Goal: Task Accomplishment & Management: Manage account settings

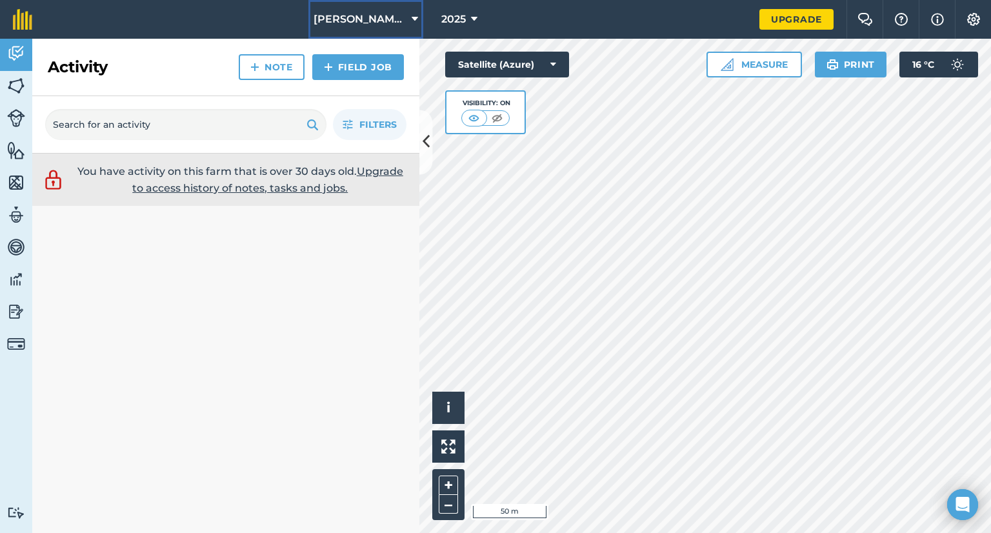
click at [408, 25] on button "[PERSON_NAME] & Sons" at bounding box center [365, 19] width 115 height 39
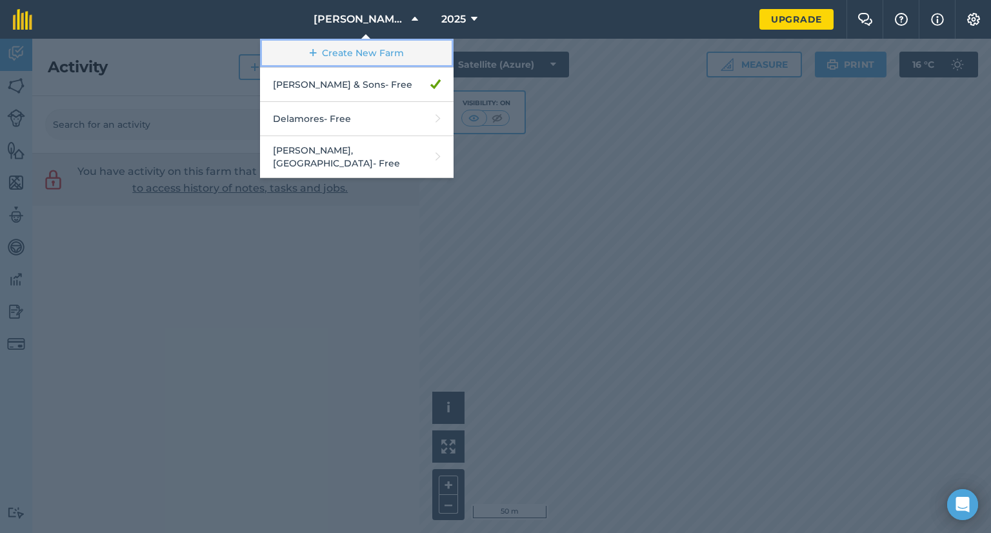
click at [322, 55] on link "Create New Farm" at bounding box center [356, 53] width 193 height 29
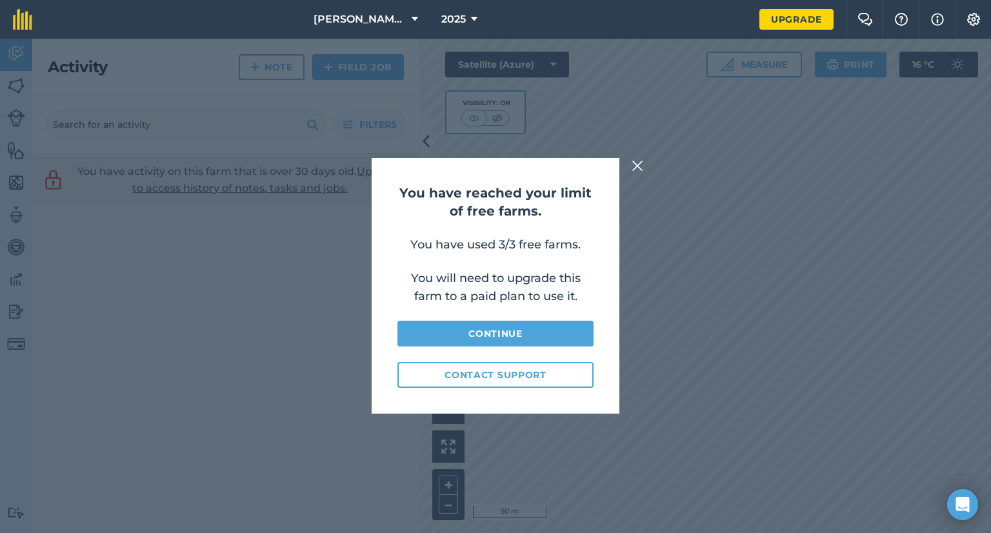
click at [640, 170] on img at bounding box center [637, 165] width 12 height 15
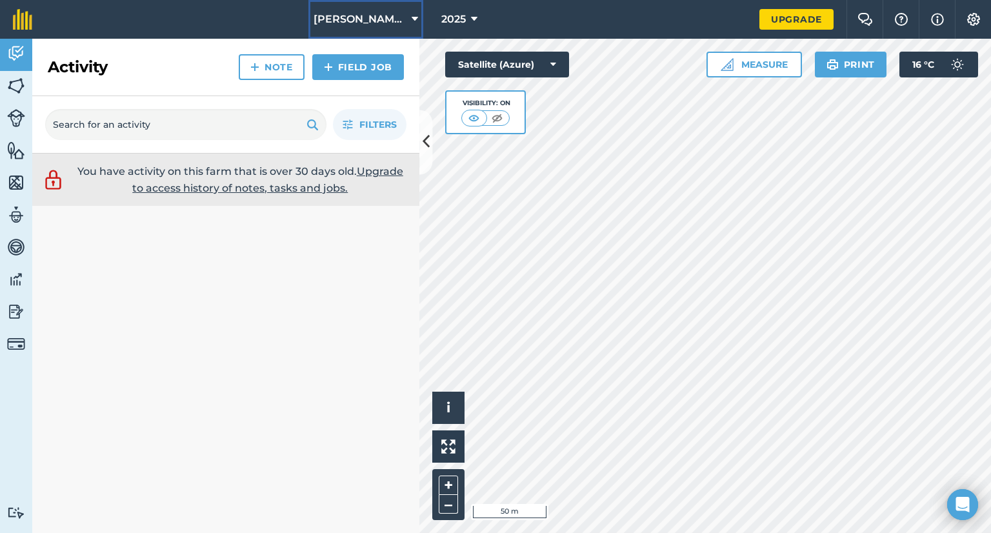
click at [371, 20] on span "[PERSON_NAME] & Sons" at bounding box center [359, 19] width 93 height 15
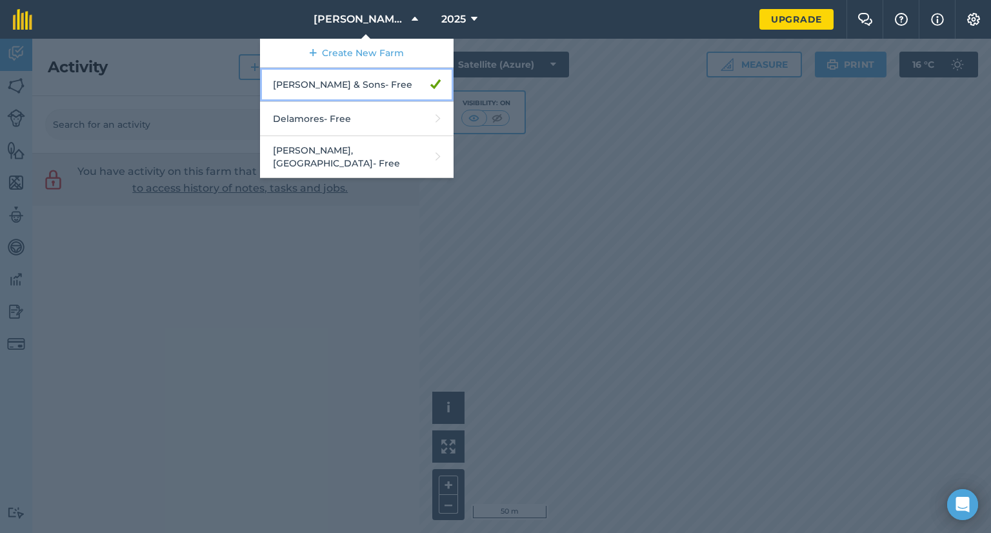
drag, startPoint x: 356, startPoint y: 90, endPoint x: 347, endPoint y: 83, distance: 11.5
click at [347, 83] on link "A G Wright & Sons - Free" at bounding box center [356, 85] width 193 height 34
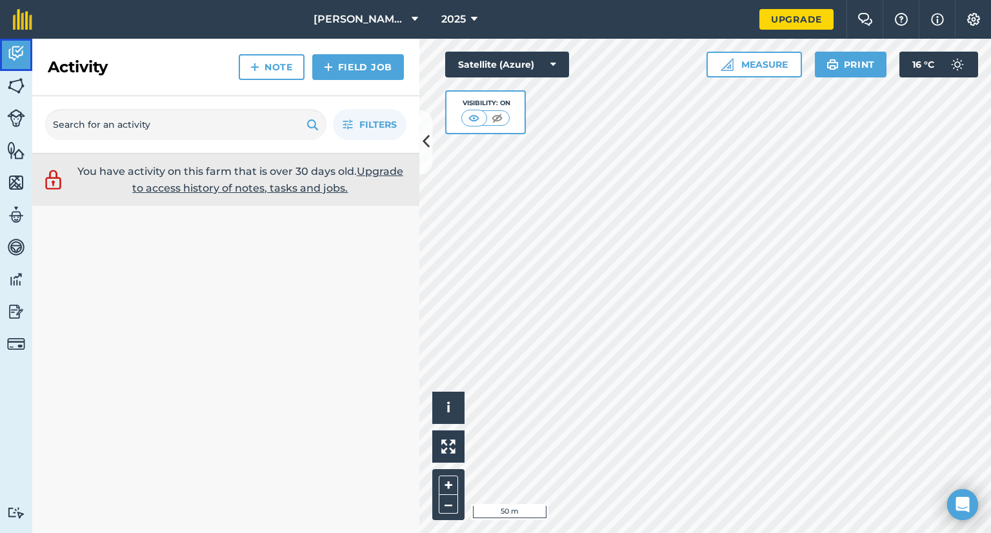
click at [9, 60] on img at bounding box center [16, 53] width 18 height 19
click at [9, 91] on img at bounding box center [16, 85] width 18 height 19
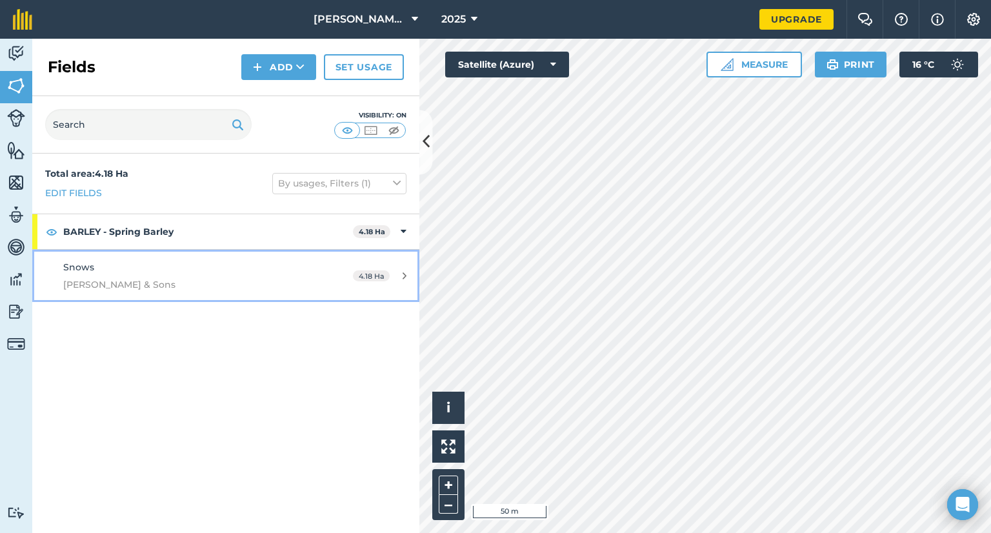
click at [159, 284] on span "[PERSON_NAME] & Sons" at bounding box center [184, 284] width 243 height 14
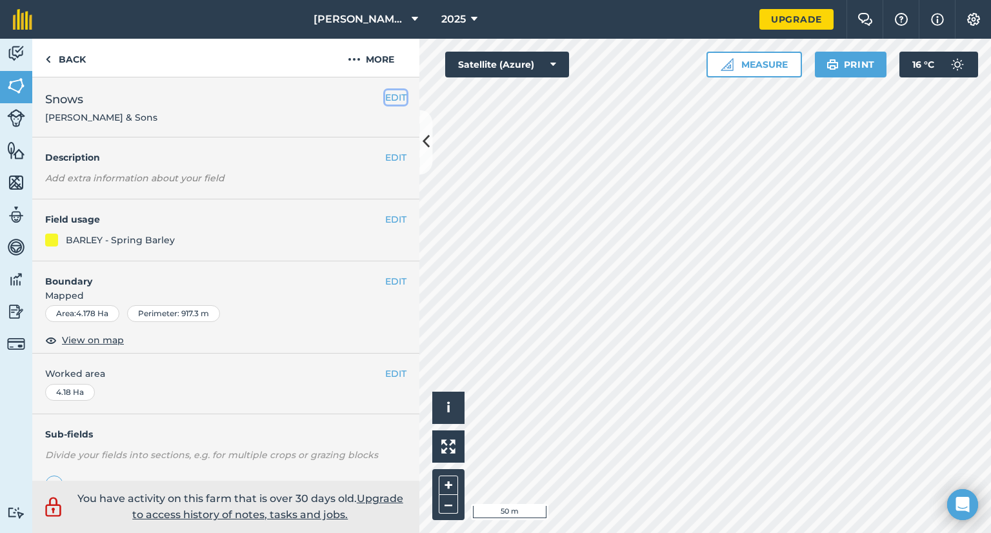
click at [385, 93] on button "EDIT" at bounding box center [395, 97] width 21 height 14
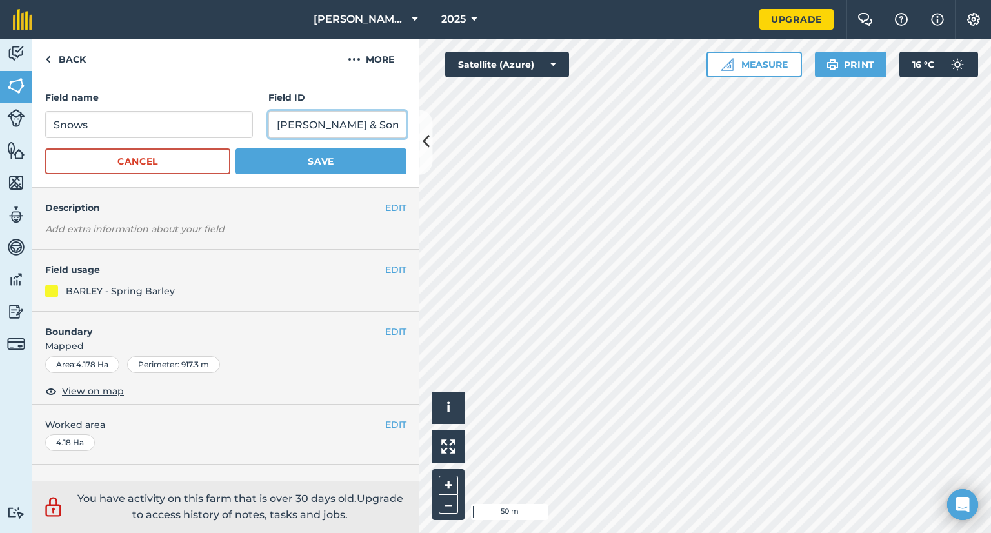
click at [295, 126] on input "[PERSON_NAME] & Sons" at bounding box center [337, 124] width 138 height 27
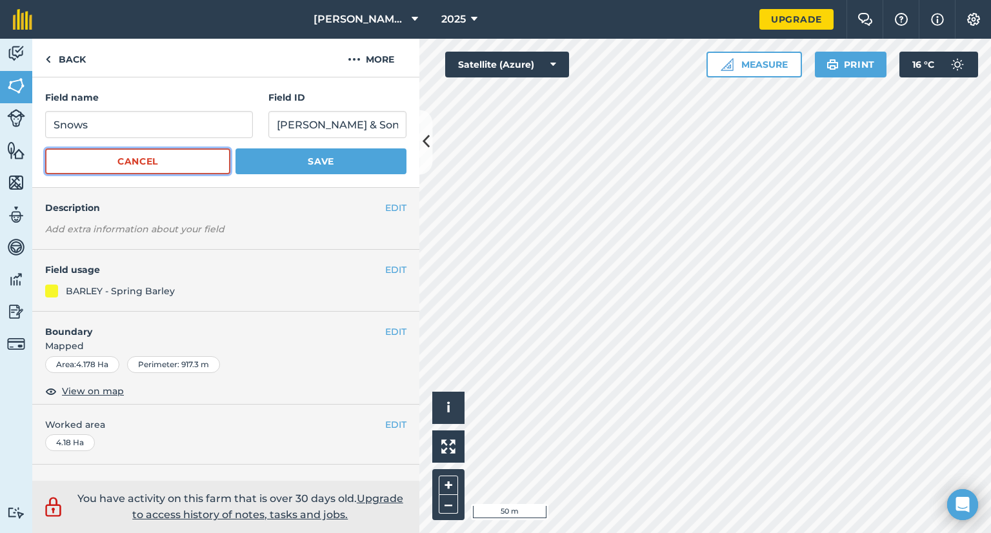
click at [179, 159] on button "Cancel" at bounding box center [137, 161] width 185 height 26
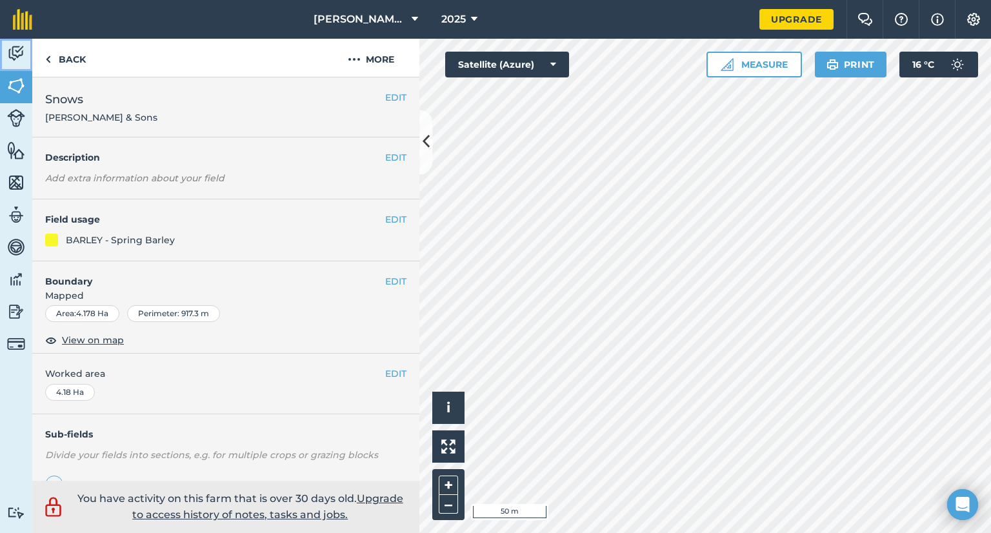
click at [23, 63] on link "Activity" at bounding box center [16, 55] width 32 height 32
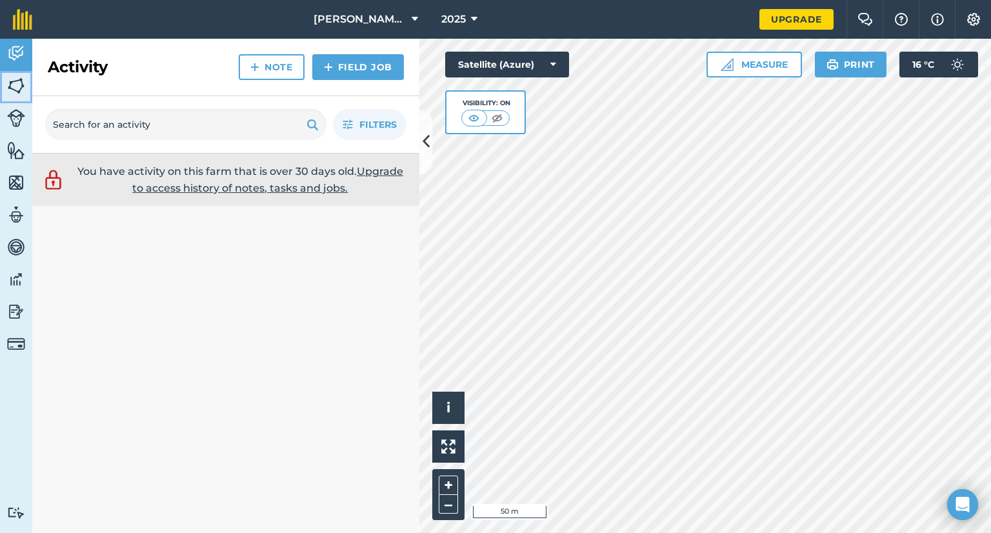
click at [16, 95] on img at bounding box center [16, 85] width 18 height 19
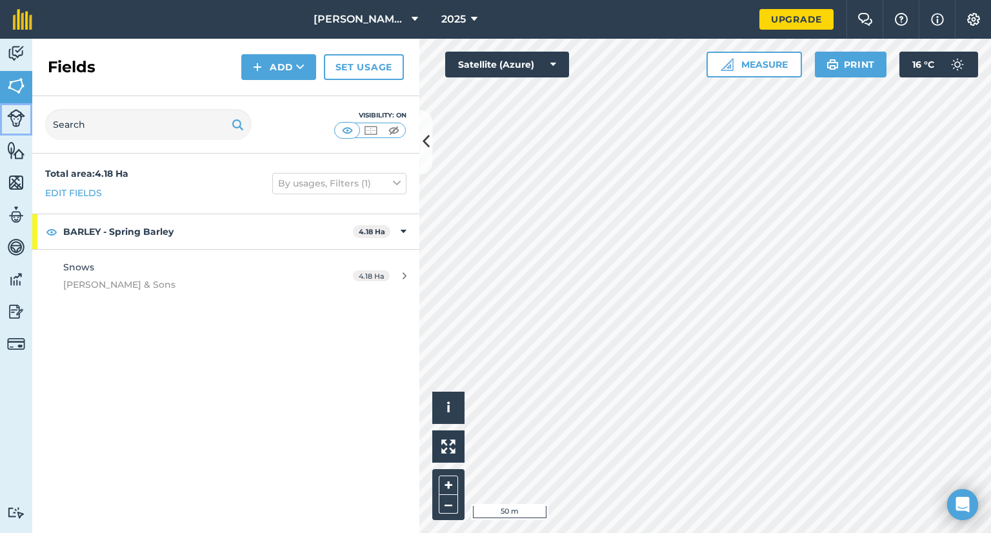
click at [15, 124] on img at bounding box center [16, 118] width 18 height 18
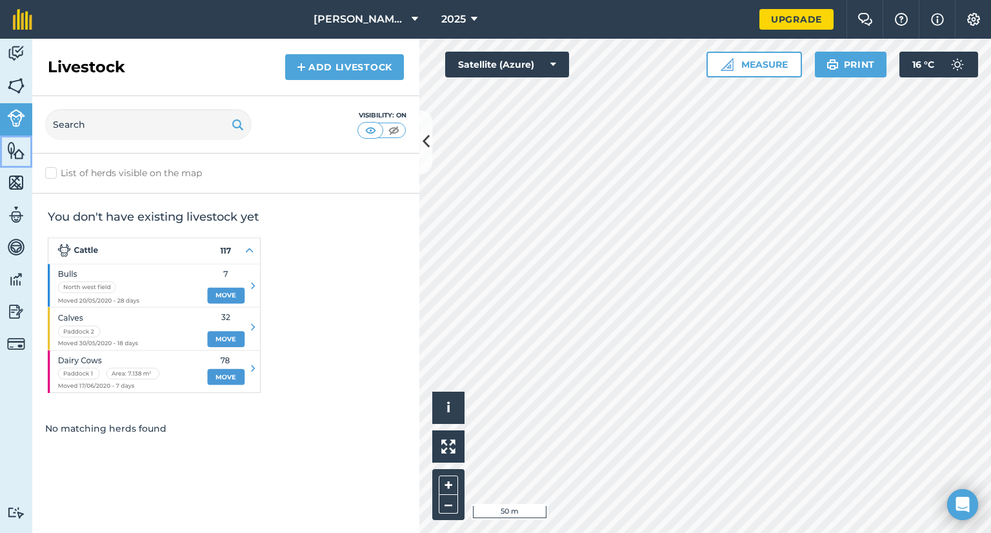
click at [20, 146] on img at bounding box center [16, 150] width 18 height 19
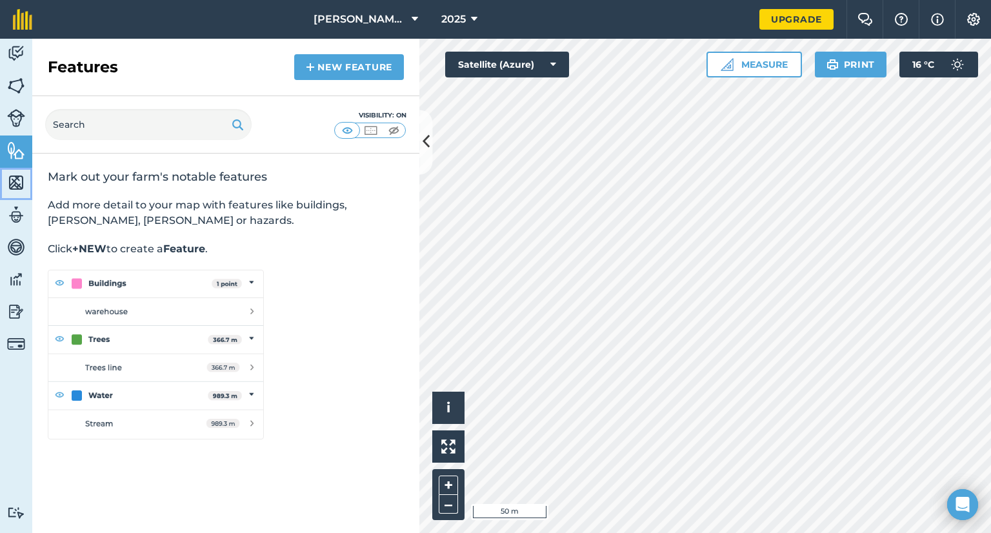
click at [21, 180] on img at bounding box center [16, 182] width 18 height 19
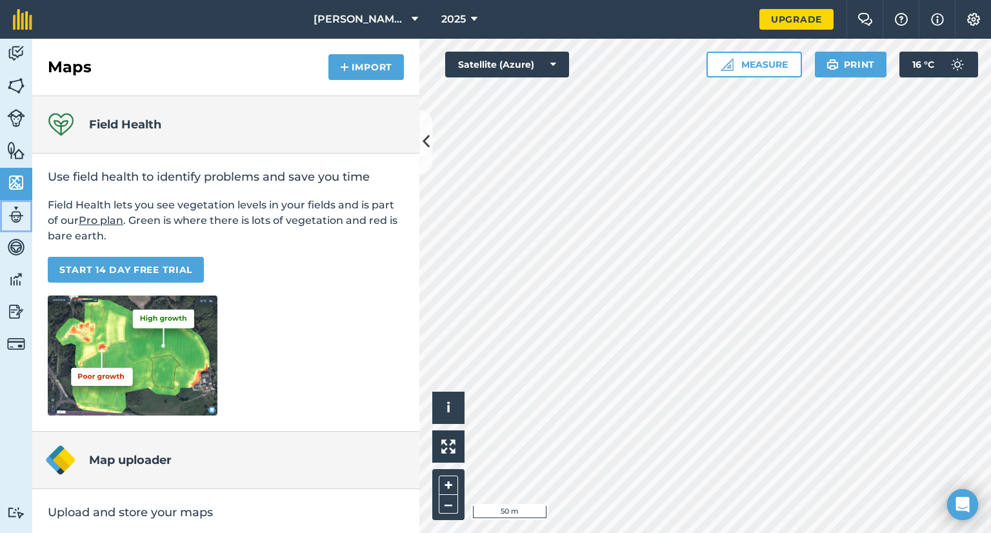
click at [18, 221] on img at bounding box center [16, 214] width 18 height 19
select select "MEMBER"
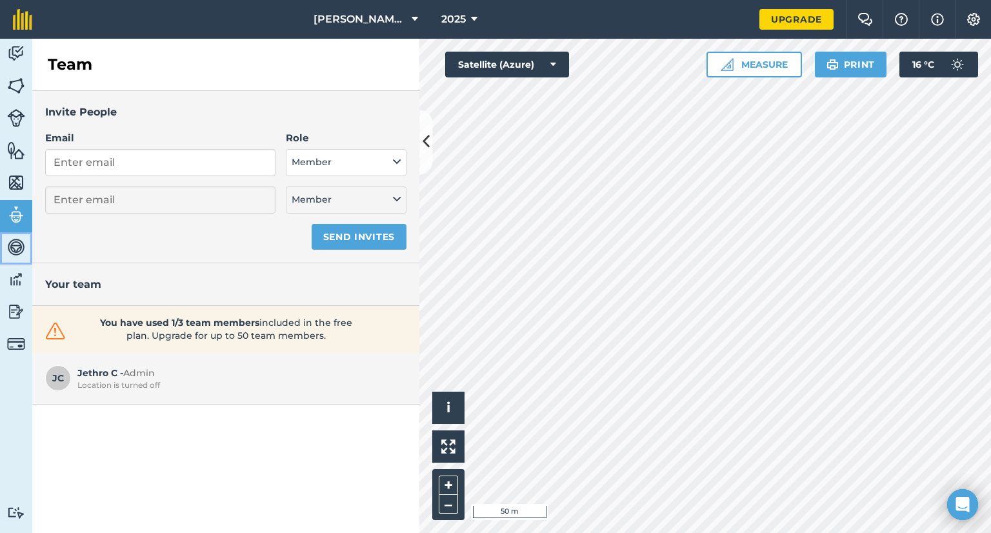
click at [15, 241] on img at bounding box center [16, 246] width 18 height 19
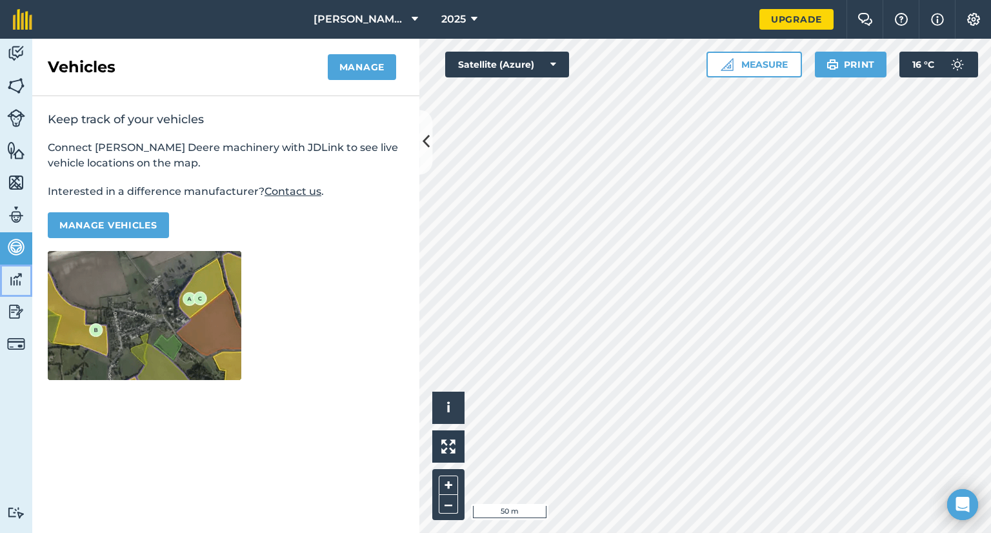
click at [15, 272] on img at bounding box center [16, 279] width 18 height 19
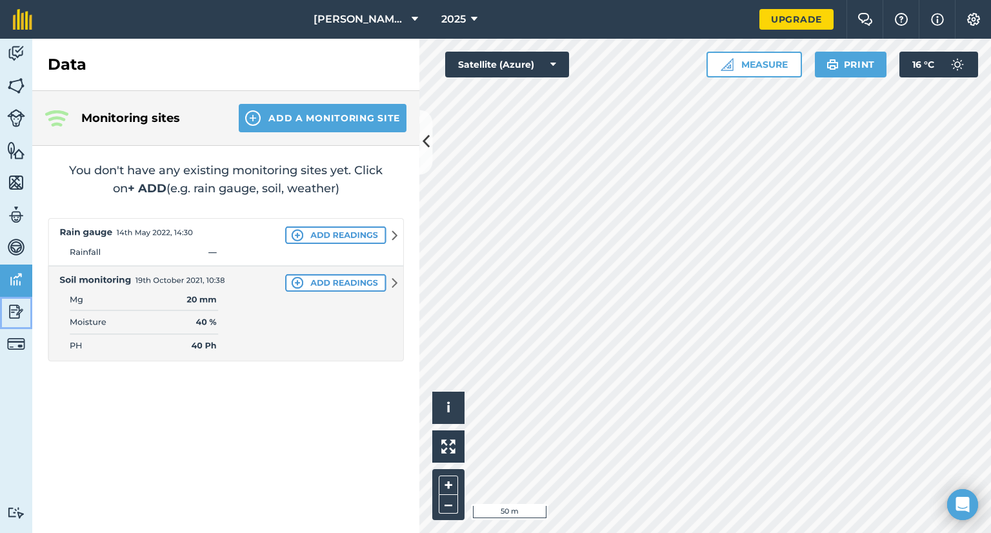
click at [11, 317] on img at bounding box center [16, 311] width 18 height 19
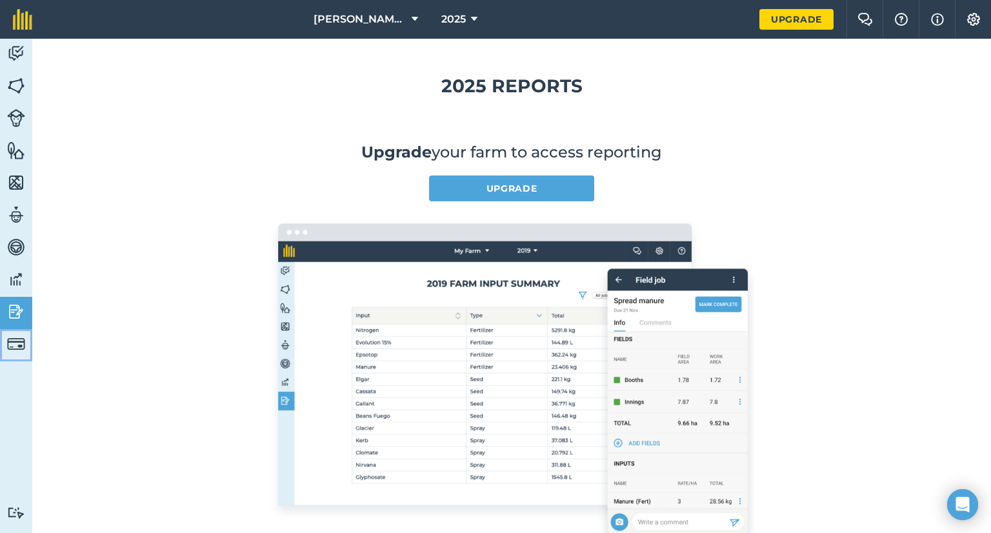
click at [12, 339] on img at bounding box center [16, 344] width 18 height 18
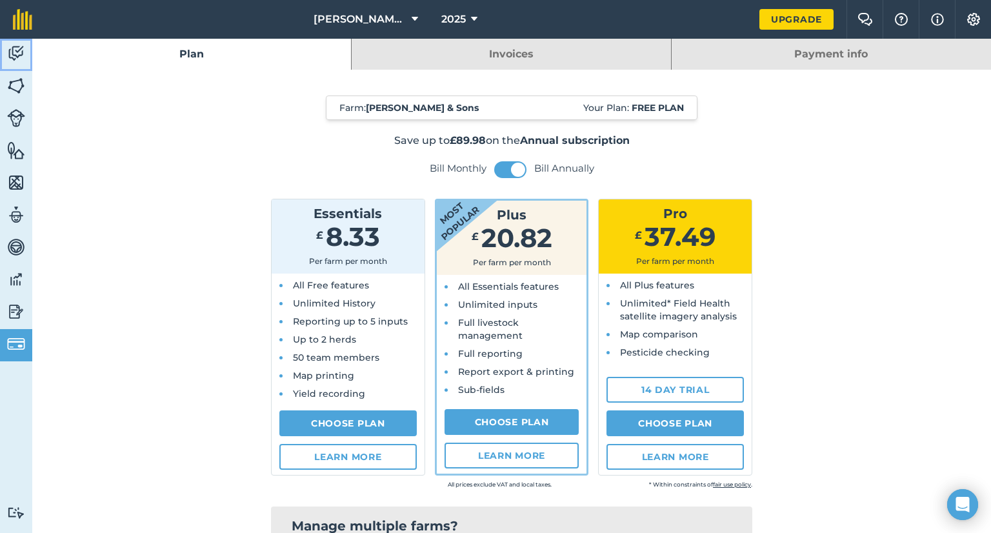
click at [5, 56] on link "Activity" at bounding box center [16, 55] width 32 height 32
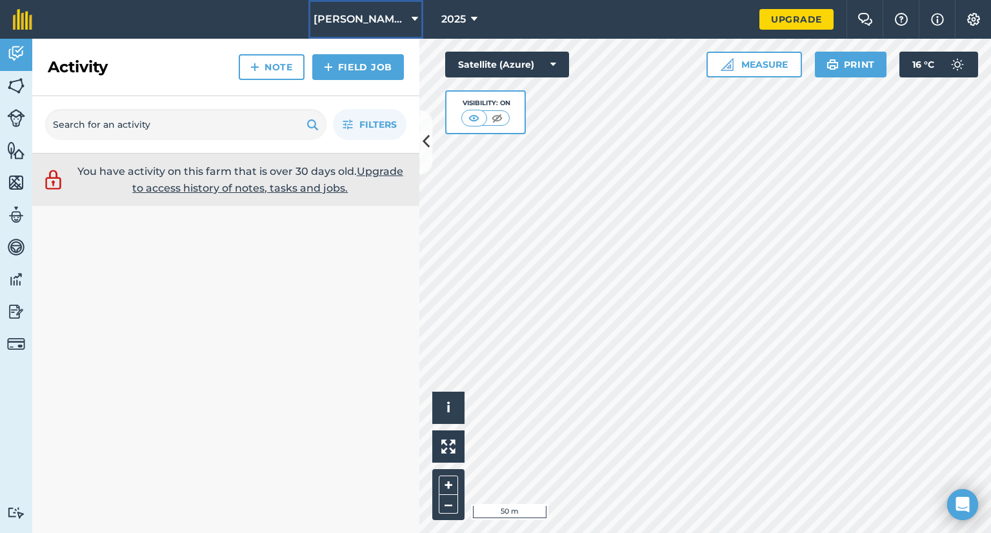
click at [364, 12] on span "[PERSON_NAME] & Sons" at bounding box center [359, 19] width 93 height 15
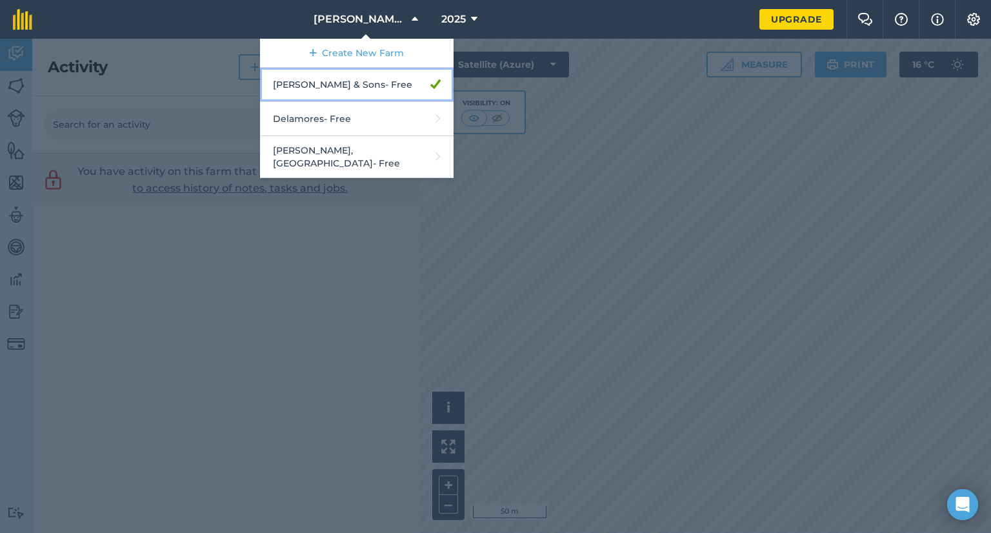
drag, startPoint x: 369, startPoint y: 88, endPoint x: 358, endPoint y: 83, distance: 12.1
click at [357, 83] on link "A G Wright & Sons - Free" at bounding box center [356, 85] width 193 height 34
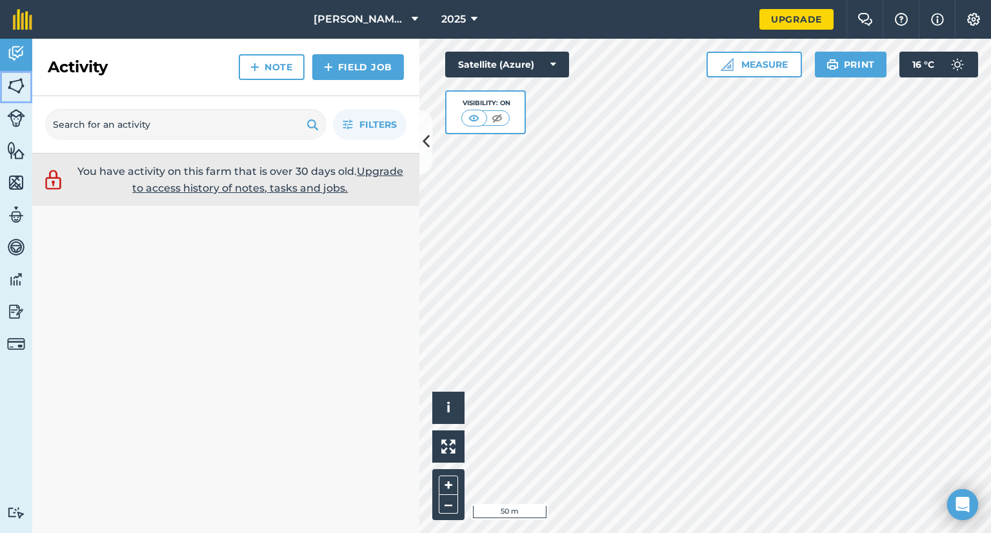
click at [25, 90] on img at bounding box center [16, 85] width 18 height 19
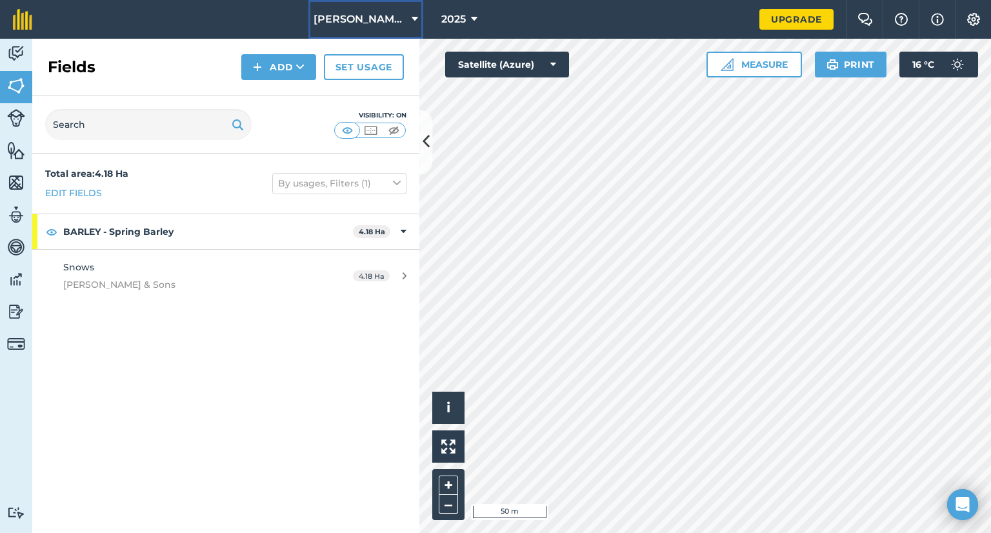
click at [404, 15] on span "[PERSON_NAME] & Sons" at bounding box center [359, 19] width 93 height 15
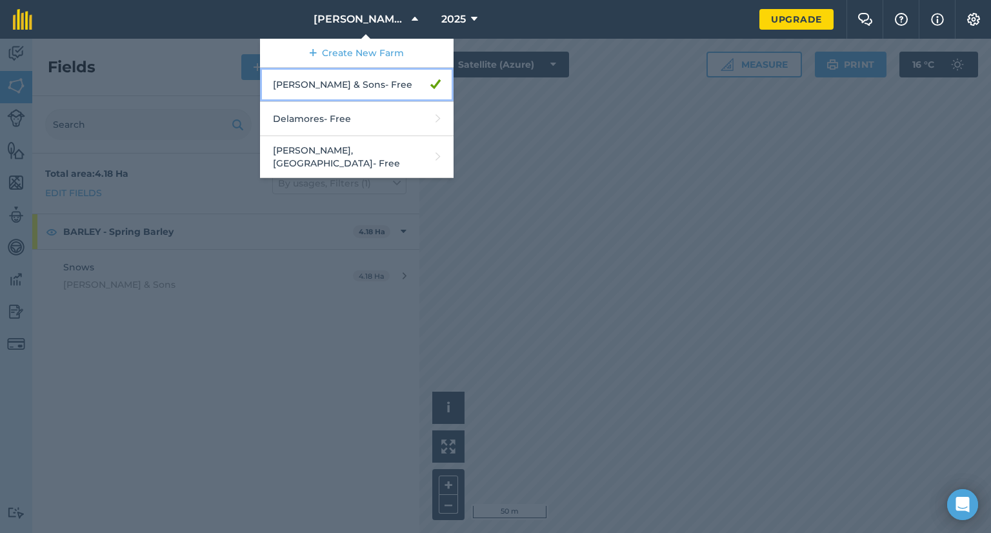
drag, startPoint x: 372, startPoint y: 84, endPoint x: 353, endPoint y: 82, distance: 18.2
click at [353, 82] on link "A G Wright & Sons - Free" at bounding box center [356, 85] width 193 height 34
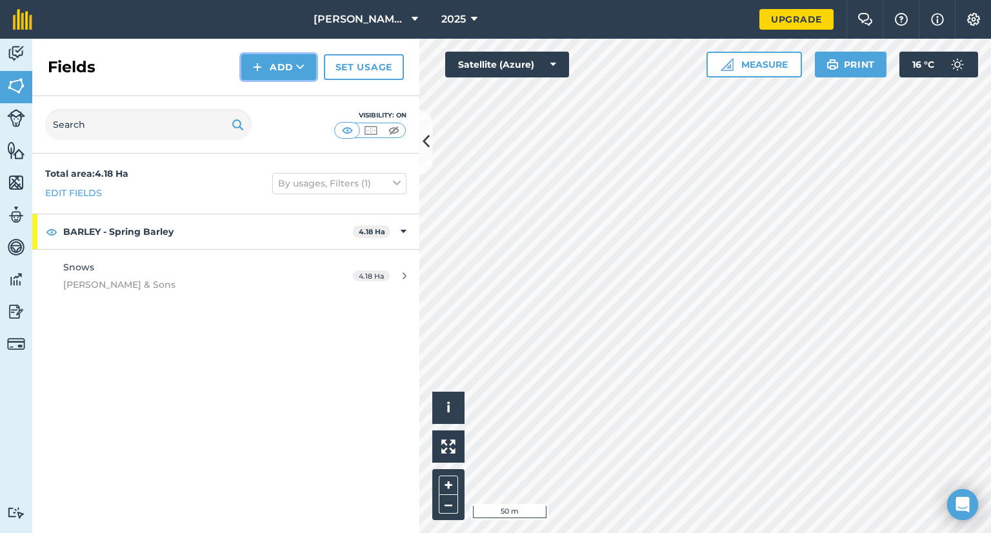
click at [270, 68] on button "Add" at bounding box center [278, 67] width 75 height 26
click at [237, 320] on div "Total area : 4.18 Ha Edit fields By usages, Filters (1) BARLEY - Spring Barley …" at bounding box center [225, 343] width 387 height 379
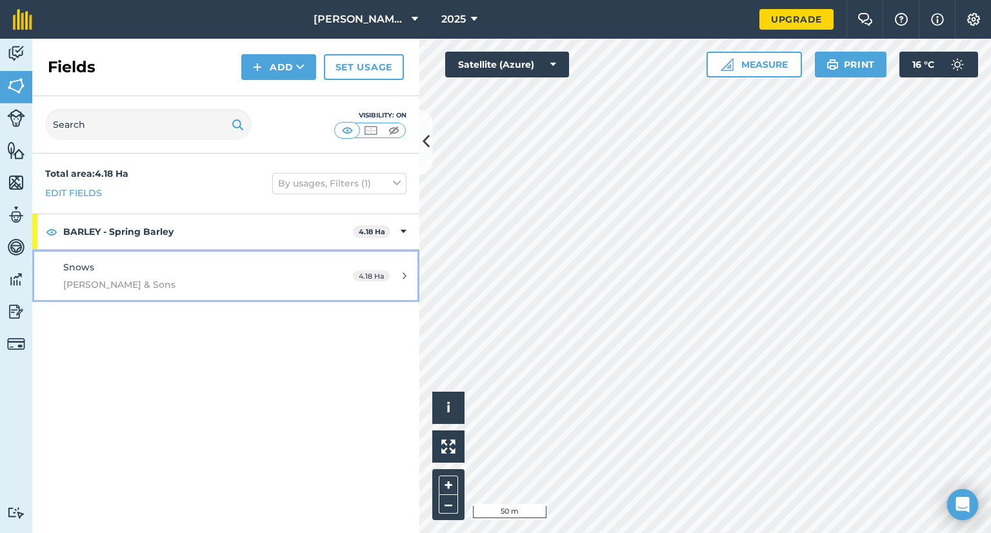
click at [220, 284] on span "[PERSON_NAME] & Sons" at bounding box center [184, 284] width 243 height 14
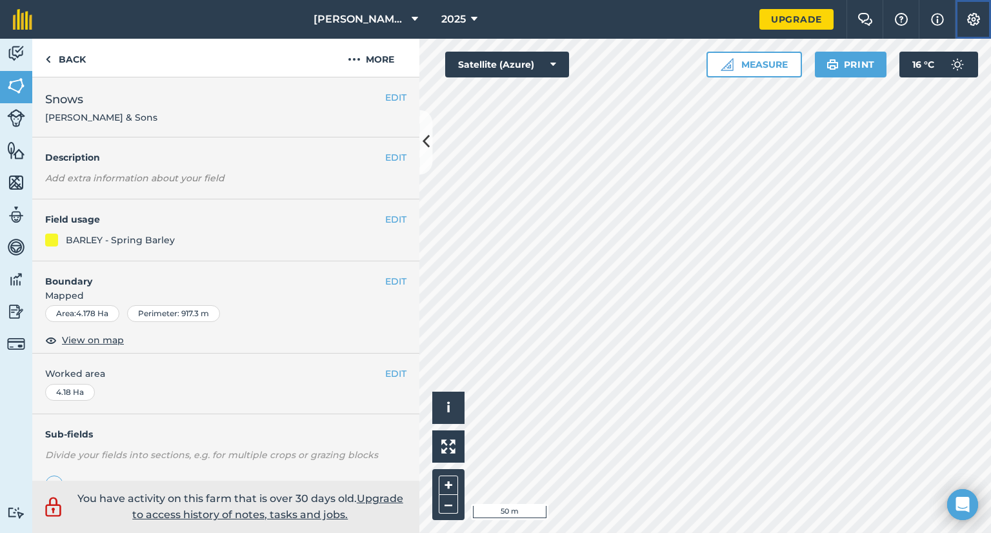
click at [972, 23] on img at bounding box center [973, 19] width 15 height 13
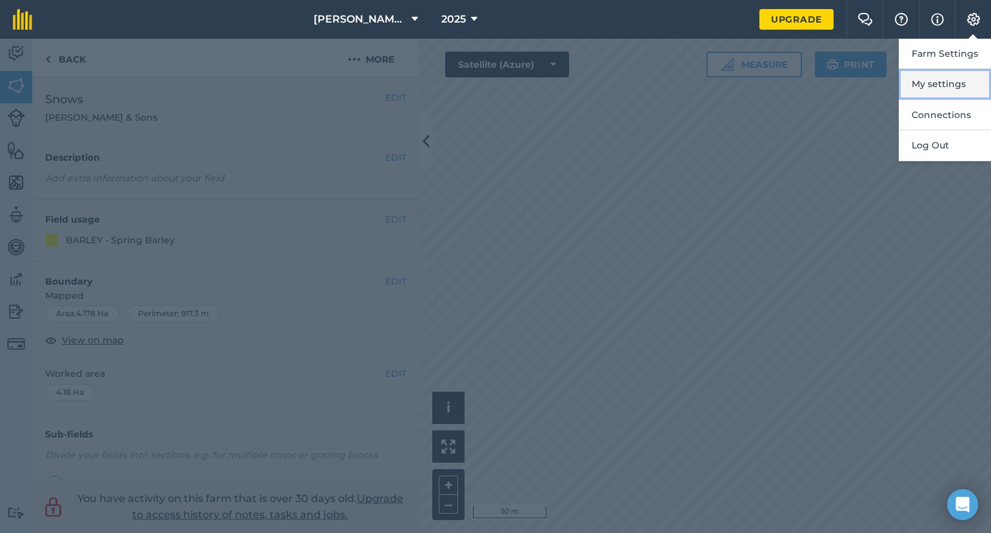
click at [957, 86] on button "My settings" at bounding box center [944, 84] width 92 height 30
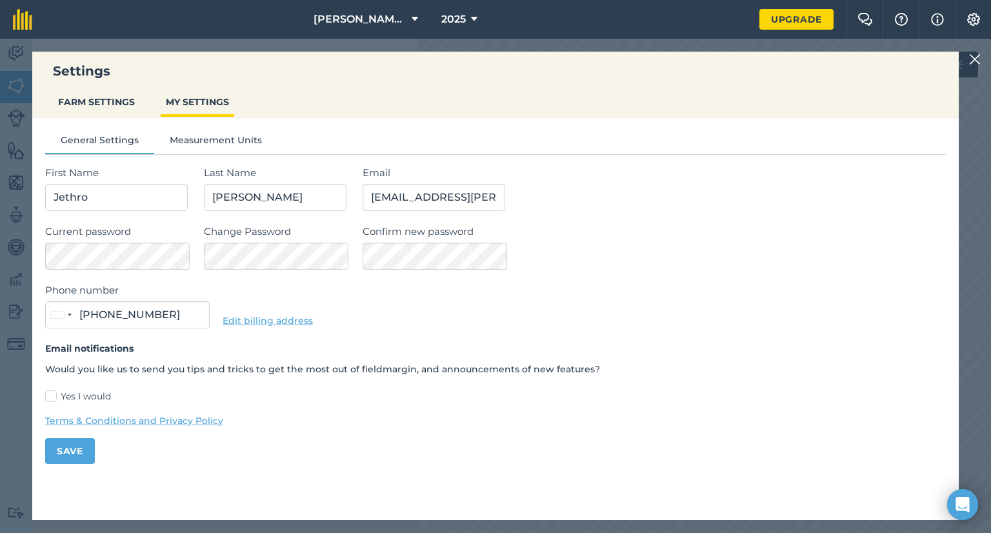
type input "07385 362503"
click at [81, 97] on button "FARM SETTINGS" at bounding box center [96, 102] width 87 height 25
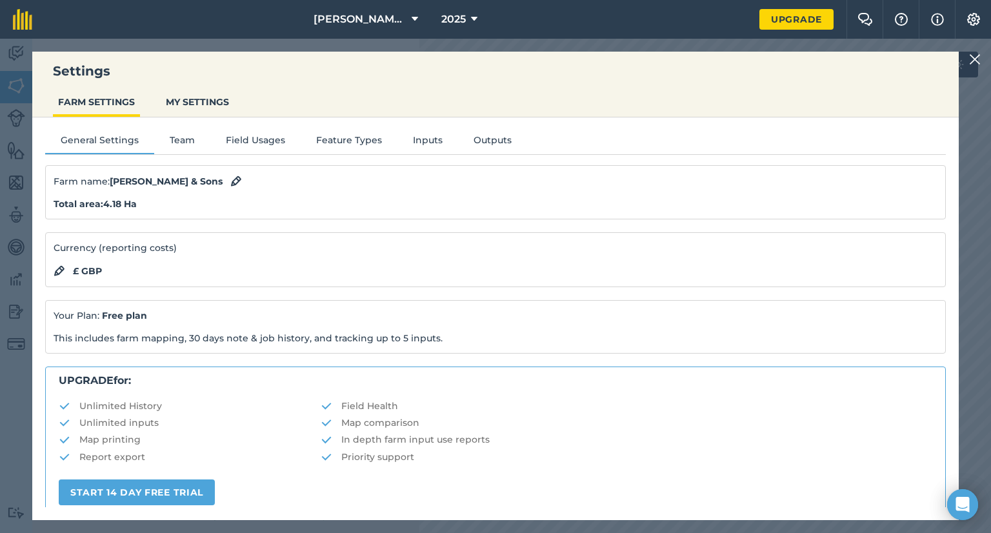
click at [192, 183] on strong "[PERSON_NAME] & Sons" at bounding box center [166, 181] width 113 height 12
click at [230, 178] on img at bounding box center [236, 181] width 12 height 15
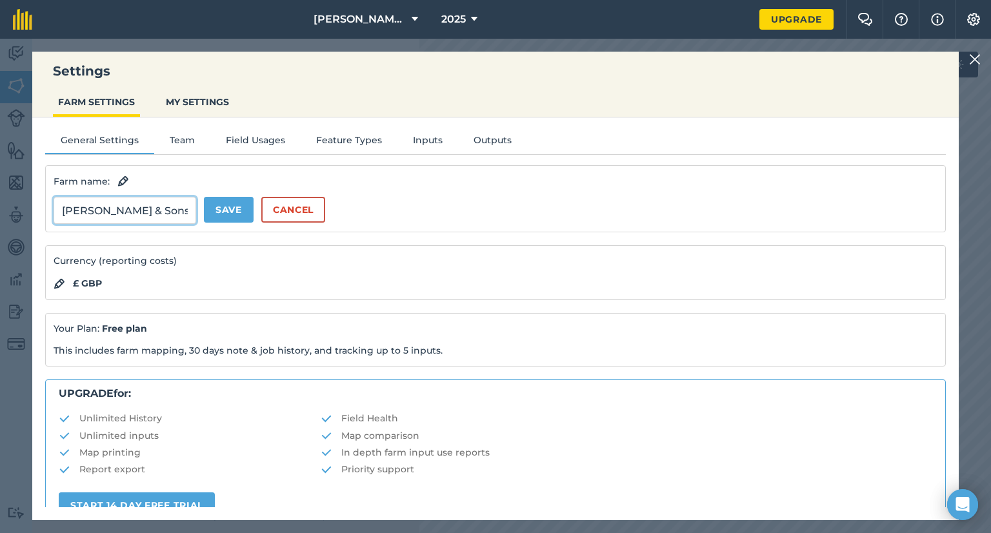
click at [181, 221] on input "[PERSON_NAME] & Sons" at bounding box center [125, 210] width 143 height 27
drag, startPoint x: 168, startPoint y: 210, endPoint x: 65, endPoint y: 201, distance: 103.0
click at [65, 201] on input "[PERSON_NAME] & Sons" at bounding box center [125, 210] width 143 height 27
click at [141, 208] on input "[PERSON_NAME] & Sons" at bounding box center [125, 210] width 143 height 27
drag, startPoint x: 157, startPoint y: 208, endPoint x: 43, endPoint y: 196, distance: 115.4
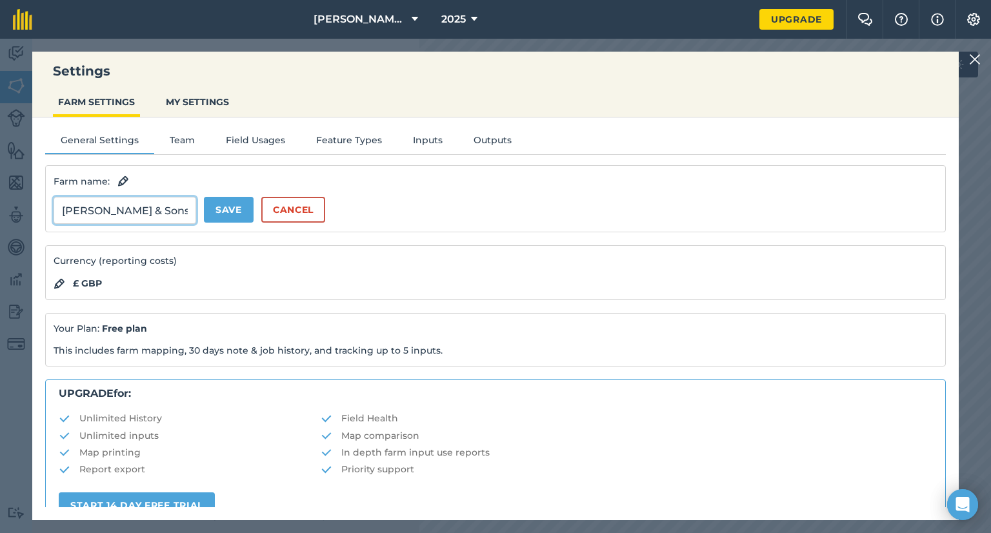
click at [43, 196] on div "General Settings Team Field Usages Feature Types Inputs Outputs Farm name : A G…" at bounding box center [495, 312] width 926 height 390
type input "T"
type input "SFS Trial Locations"
click at [245, 214] on button "Save" at bounding box center [229, 210] width 50 height 26
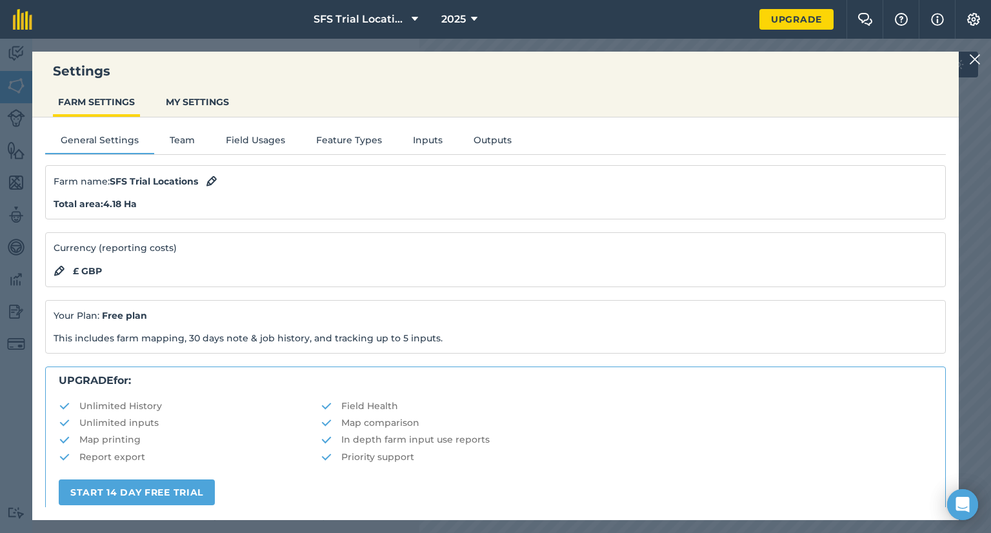
click at [123, 202] on strong "Total area : 4.18 Ha" at bounding box center [95, 204] width 83 height 12
click at [168, 145] on button "Team" at bounding box center [182, 142] width 56 height 19
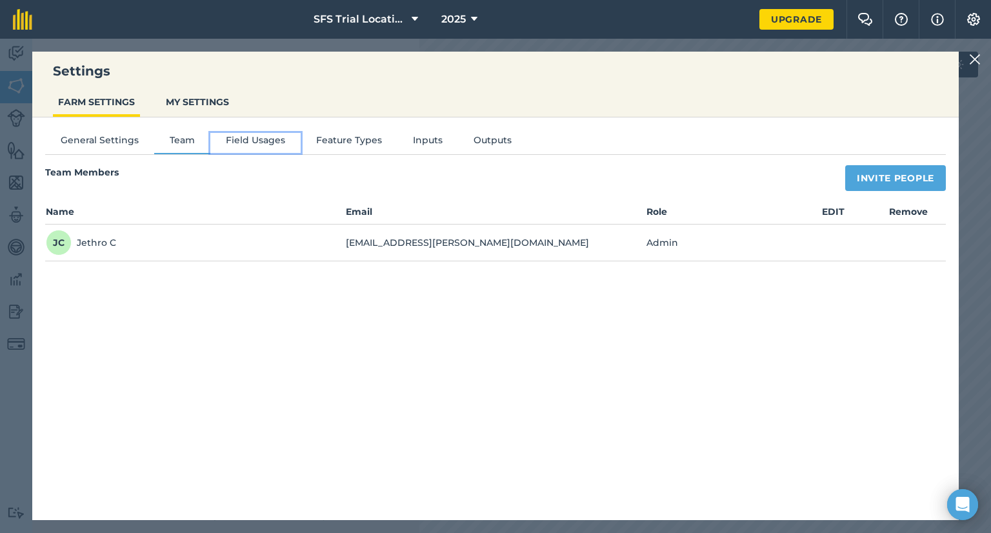
click at [250, 144] on button "Field Usages" at bounding box center [255, 142] width 90 height 19
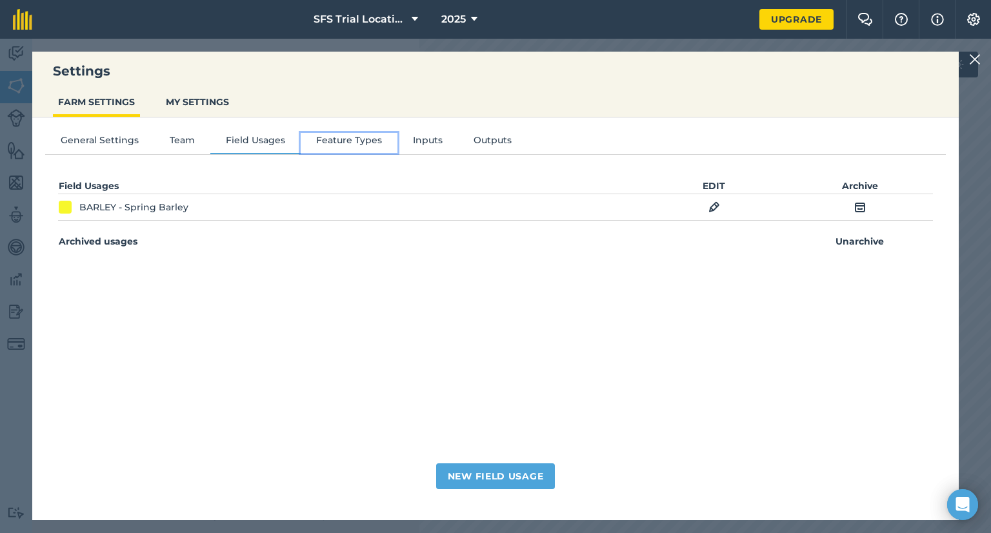
click at [344, 140] on button "Feature Types" at bounding box center [349, 142] width 97 height 19
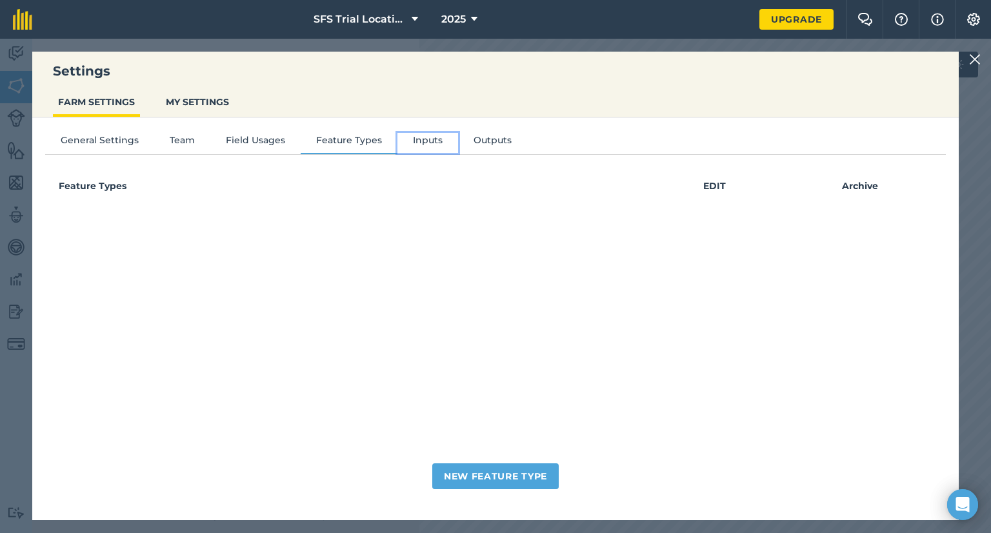
click at [413, 134] on button "Inputs" at bounding box center [427, 142] width 61 height 19
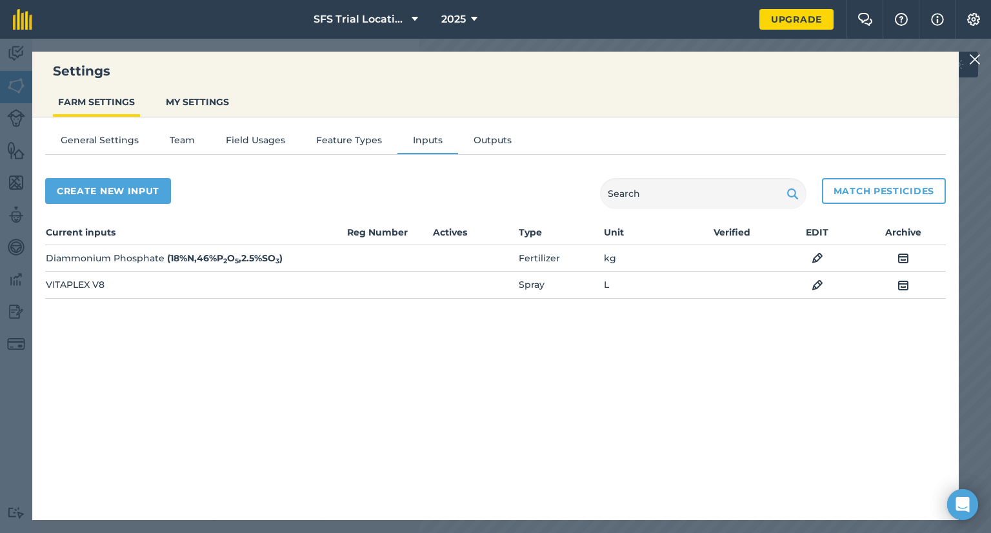
click at [817, 282] on img at bounding box center [817, 284] width 12 height 15
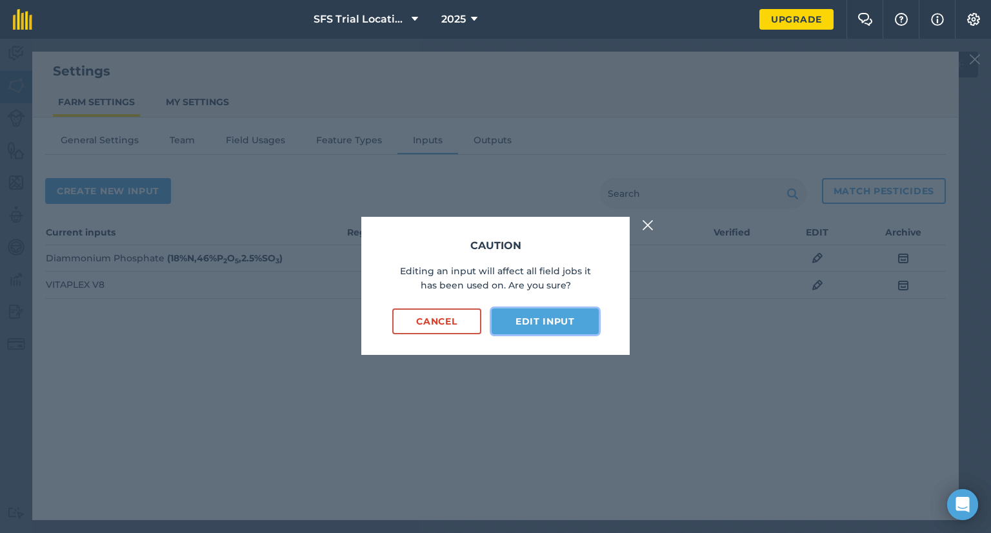
click at [530, 317] on button "Edit input" at bounding box center [544, 321] width 107 height 26
select select "LITRES"
select select "SPRAY"
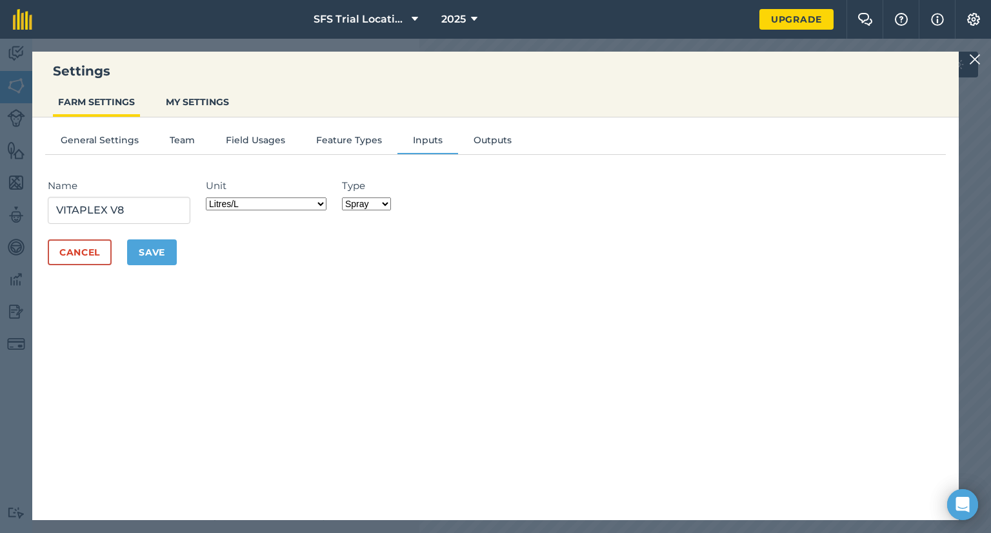
click at [975, 63] on img at bounding box center [975, 59] width 12 height 15
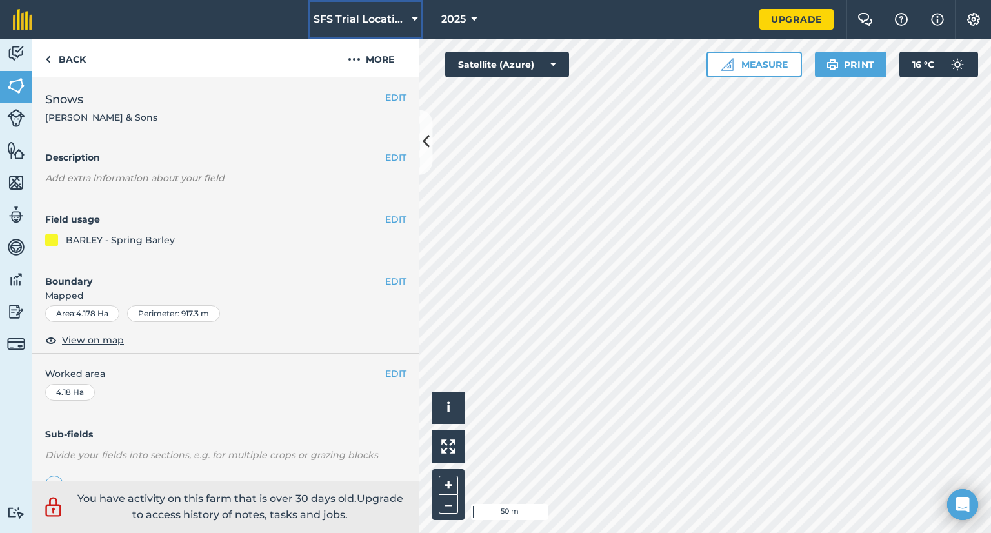
click at [372, 18] on span "SFS Trial Locations" at bounding box center [359, 19] width 93 height 15
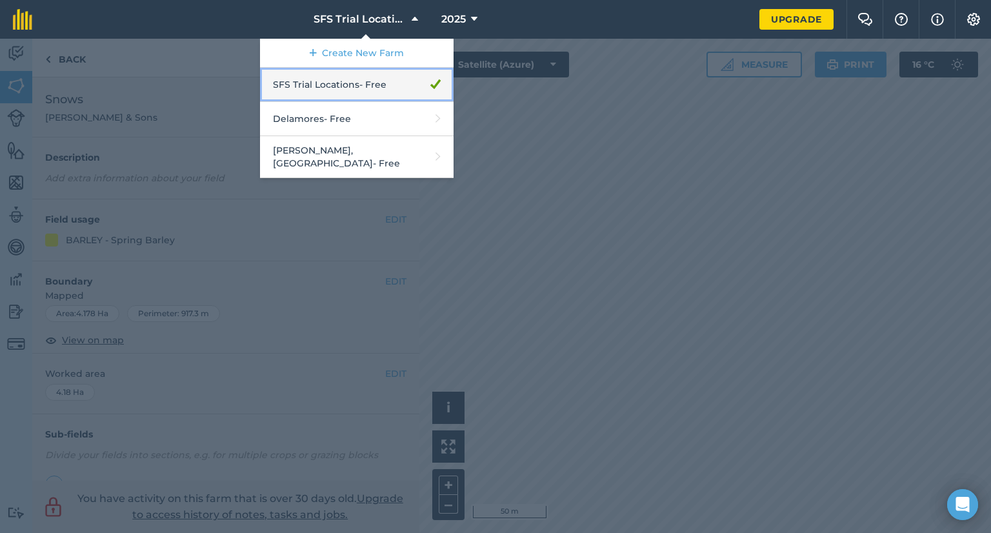
click at [375, 88] on link "SFS Trial Locations - Free" at bounding box center [356, 85] width 193 height 34
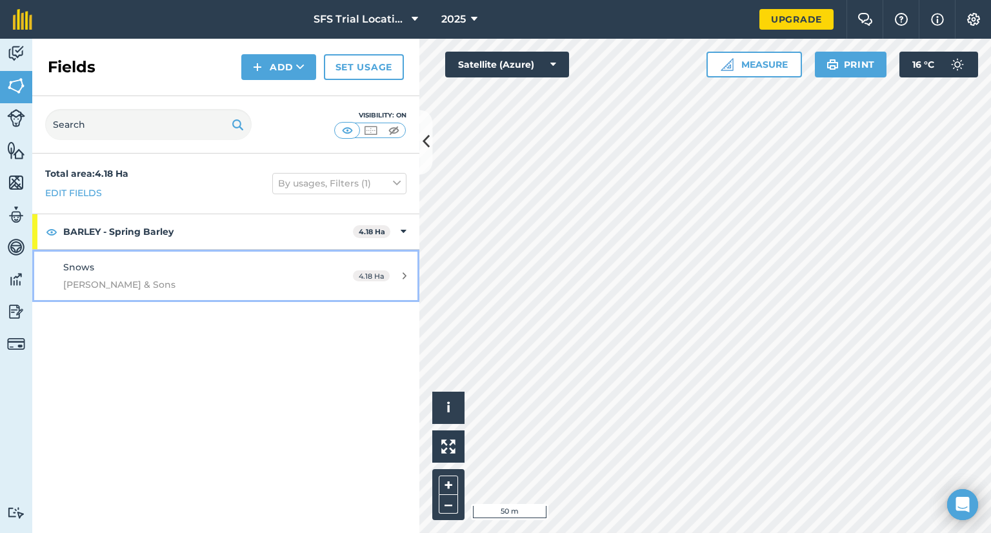
click at [169, 275] on div "Snows A G Wright & Sons" at bounding box center [184, 276] width 243 height 32
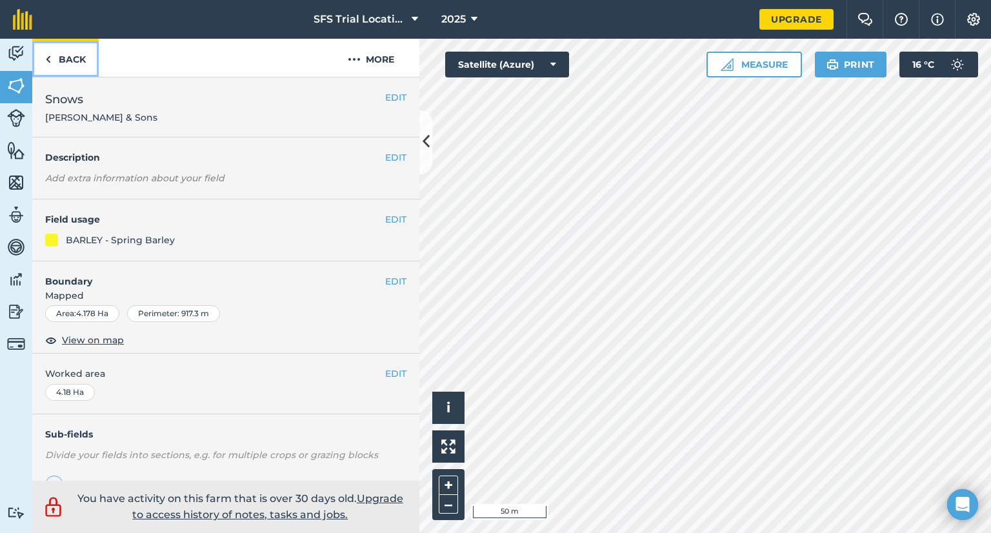
click at [64, 54] on link "Back" at bounding box center [65, 58] width 66 height 38
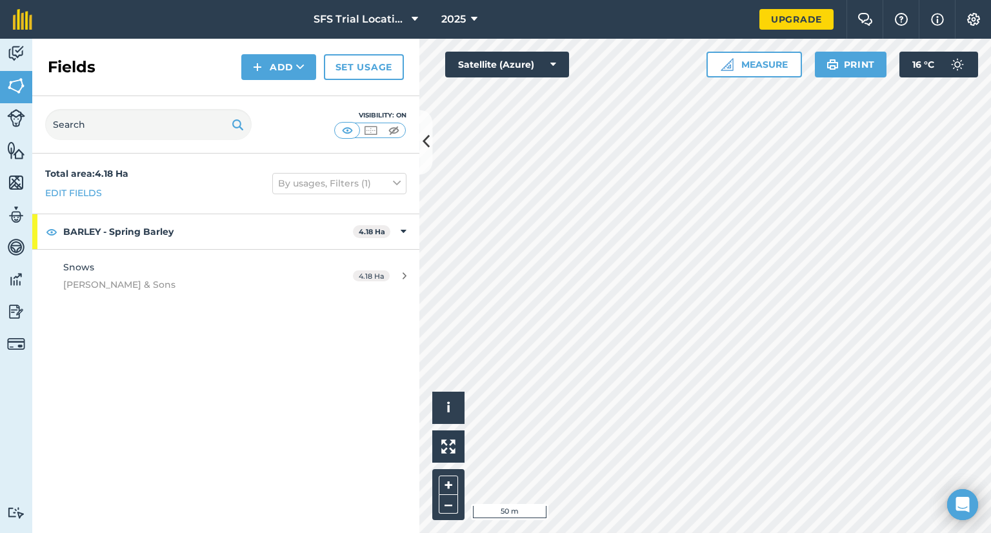
click at [277, 392] on div "Total area : 4.18 Ha Edit fields By usages, Filters (1) BARLEY - Spring Barley …" at bounding box center [225, 343] width 387 height 379
click at [284, 64] on button "Add" at bounding box center [278, 67] width 75 height 26
click at [277, 94] on link "Draw" at bounding box center [278, 96] width 71 height 28
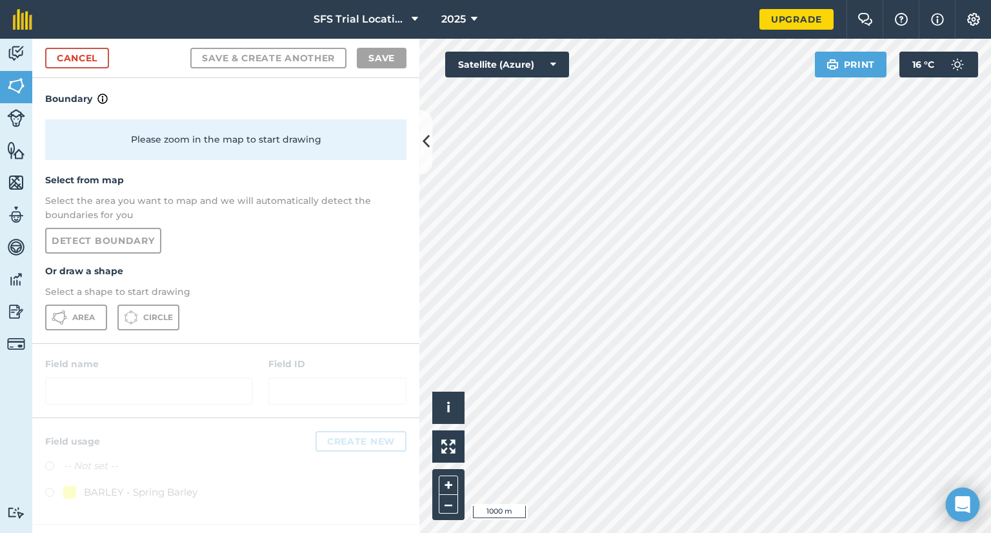
click at [955, 499] on icon "Open Intercom Messenger" at bounding box center [962, 504] width 17 height 17
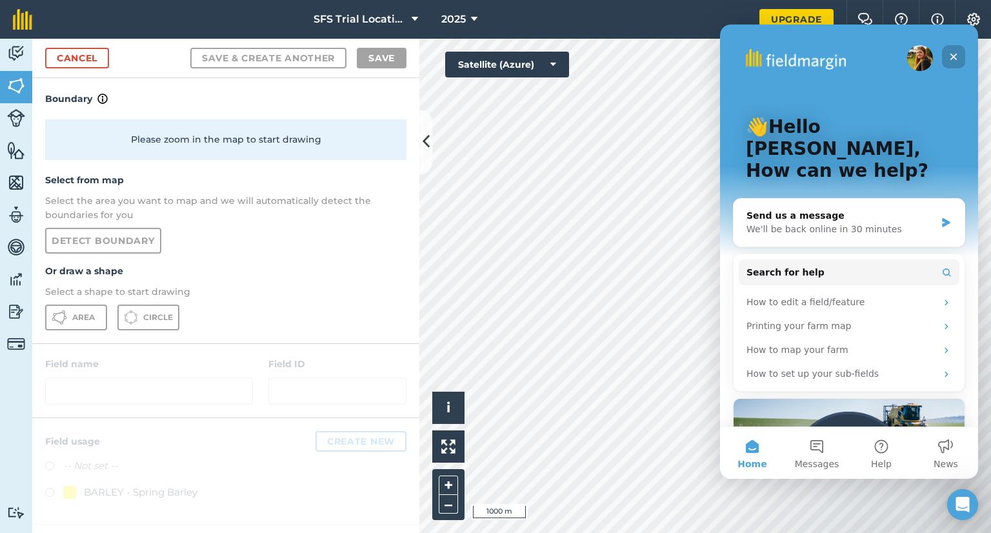
click at [958, 57] on icon "Close" at bounding box center [953, 57] width 10 height 10
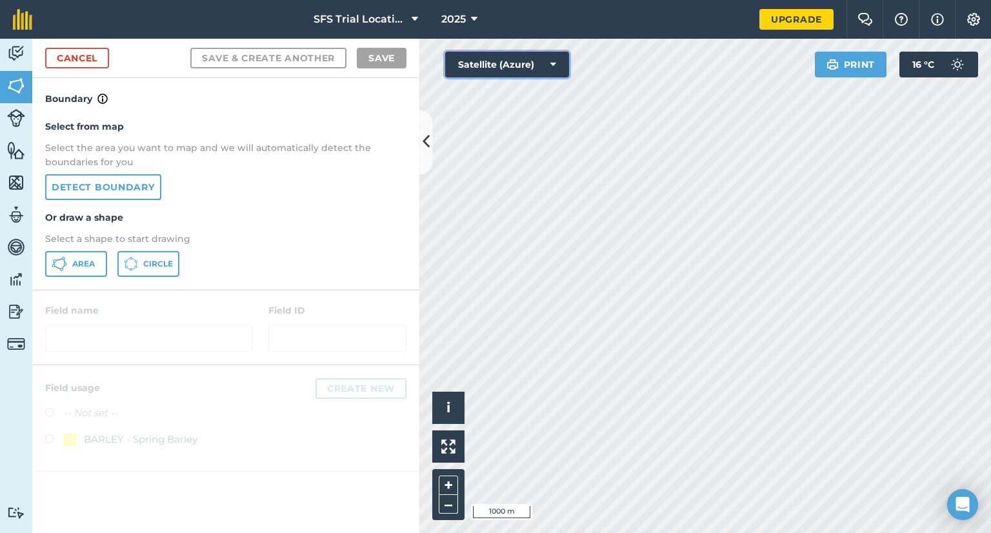
click at [506, 67] on button "Satellite (Azure)" at bounding box center [507, 65] width 124 height 26
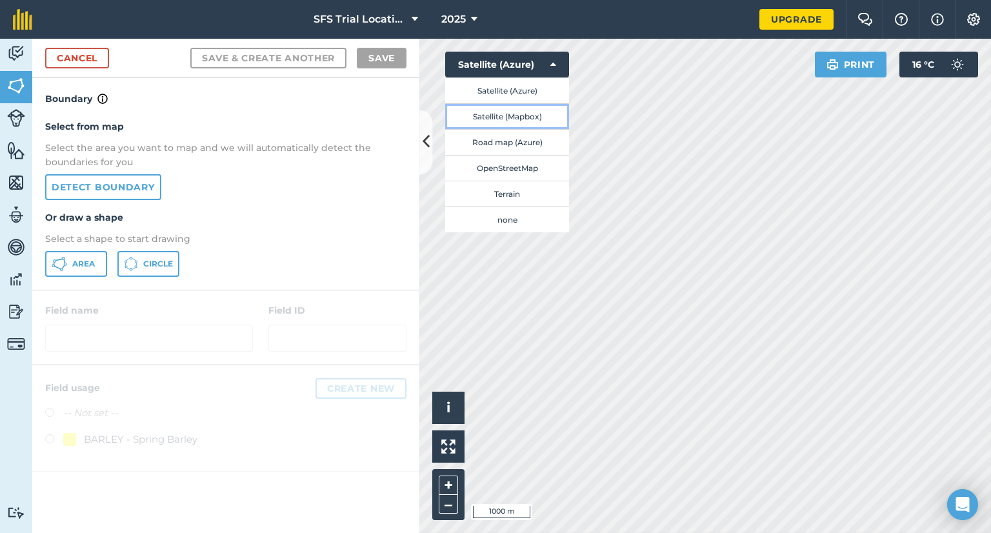
click at [513, 116] on button "Satellite (Mapbox)" at bounding box center [507, 116] width 124 height 26
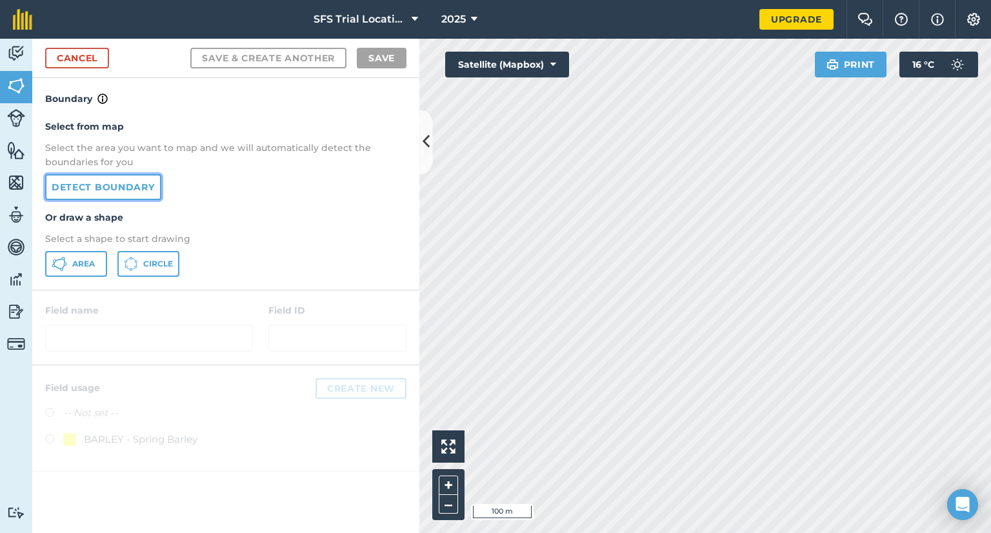
click at [118, 184] on link "Detect boundary" at bounding box center [103, 187] width 116 height 26
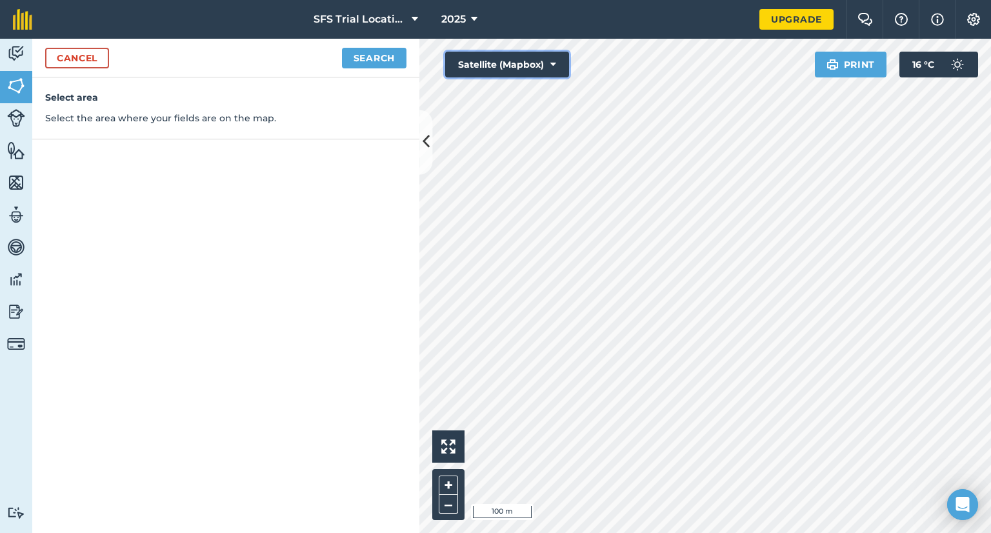
click at [497, 59] on button "Satellite (Mapbox)" at bounding box center [507, 65] width 124 height 26
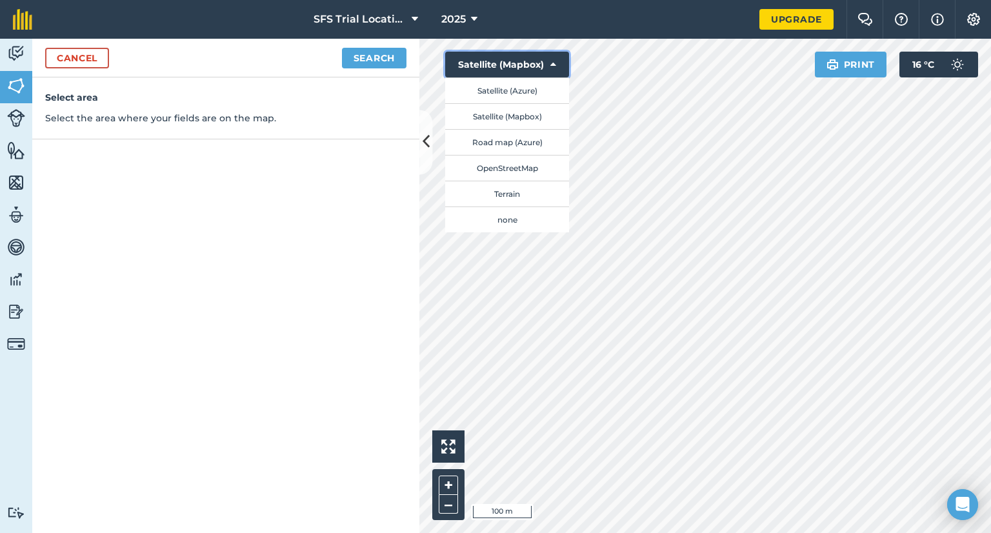
click at [502, 63] on button "Satellite (Mapbox)" at bounding box center [507, 65] width 124 height 26
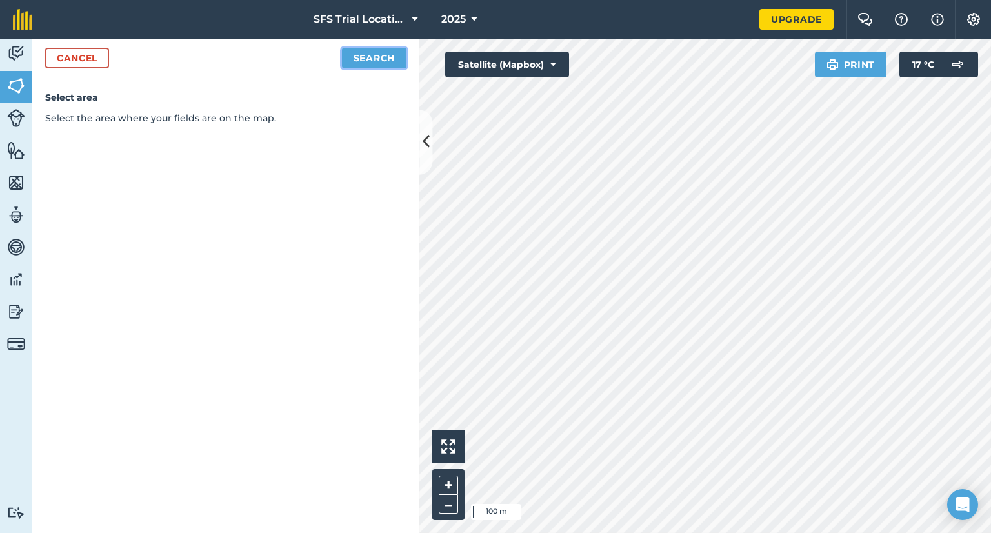
click at [363, 61] on button "Search" at bounding box center [374, 58] width 64 height 21
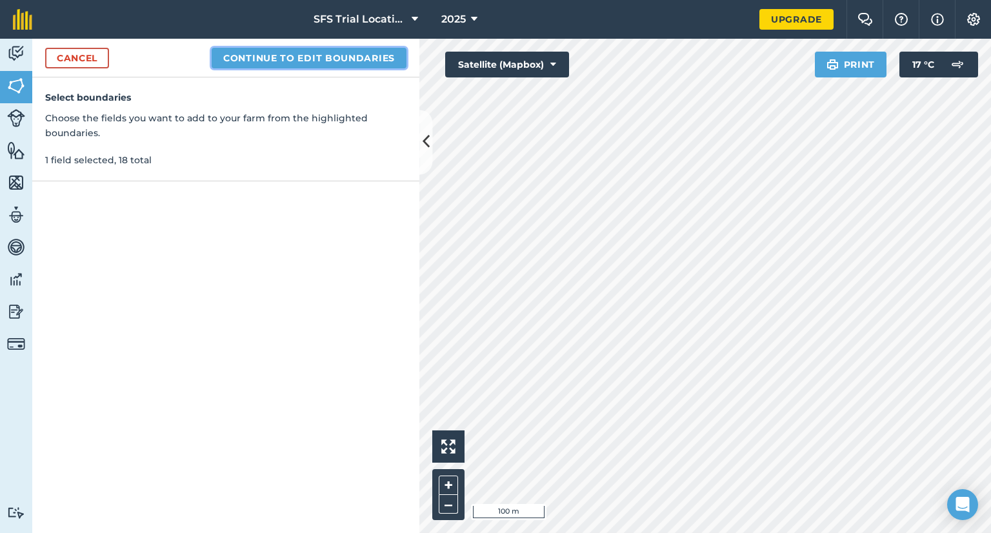
click at [245, 55] on button "Continue to edit boundaries" at bounding box center [309, 58] width 195 height 21
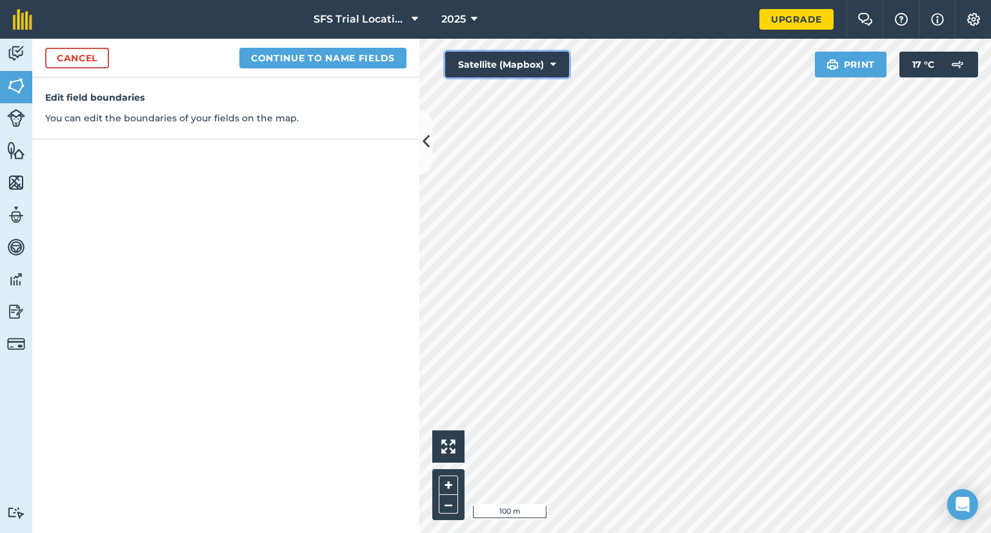
click at [524, 61] on button "Satellite (Mapbox)" at bounding box center [507, 65] width 124 height 26
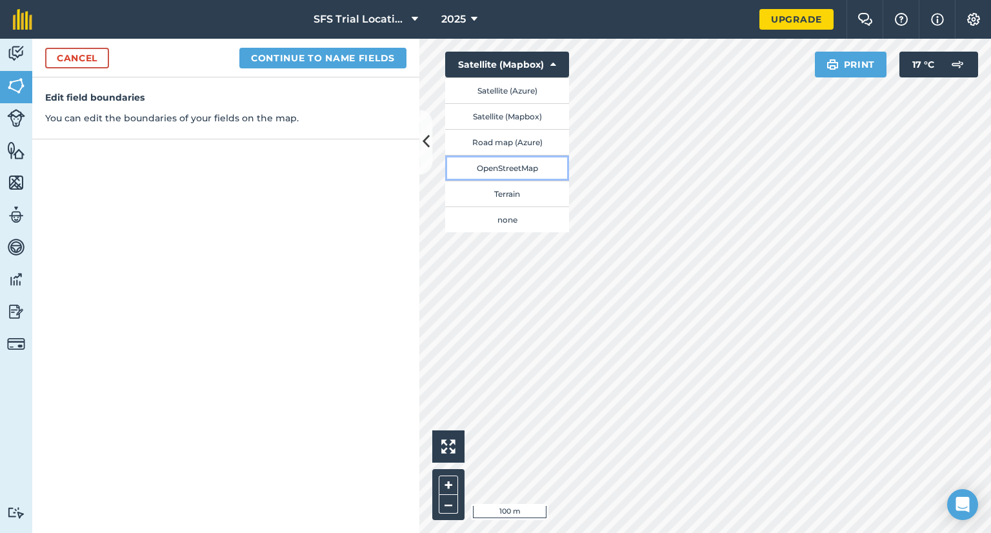
click at [519, 164] on button "OpenStreetMap" at bounding box center [507, 168] width 124 height 26
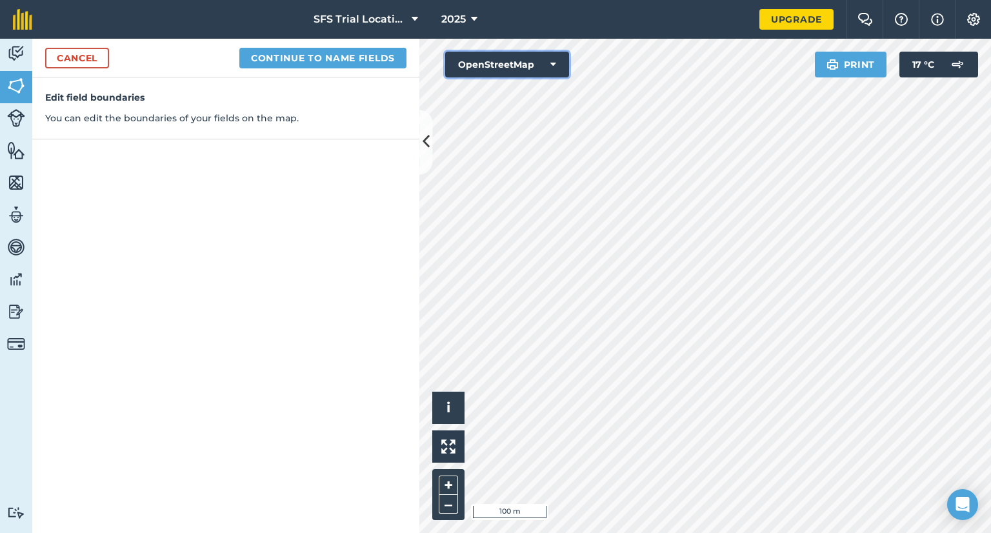
click at [548, 68] on button "OpenStreetMap" at bounding box center [507, 65] width 124 height 26
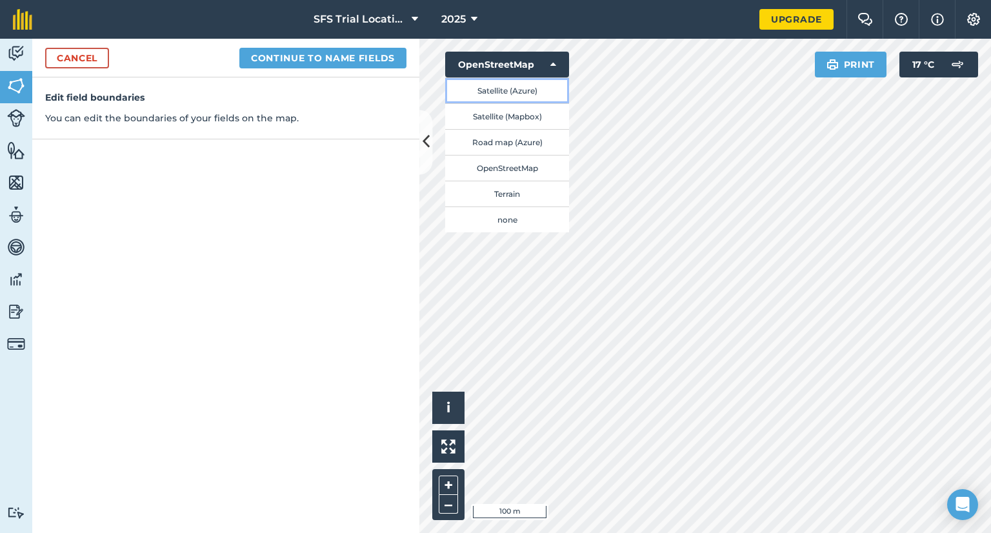
click at [508, 90] on button "Satellite (Azure)" at bounding box center [507, 90] width 124 height 26
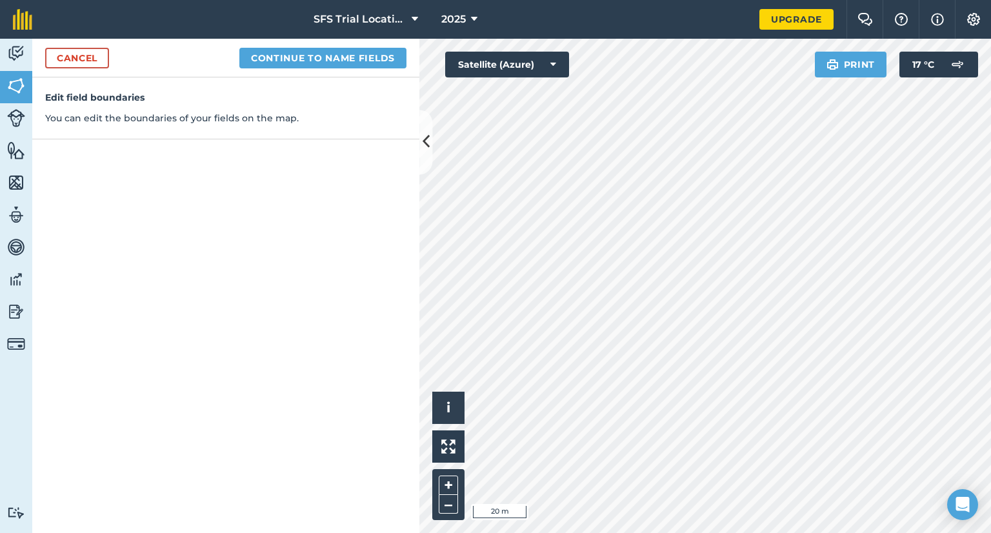
click at [684, 532] on html "SFS Trial Locations 2025 Upgrade Farm Chat Help Info Settings Map printing is n…" at bounding box center [495, 266] width 991 height 533
click at [406, 293] on div "Activity Fields Livestock Features Maps Team Vehicles Data Reporting Billing Tu…" at bounding box center [495, 286] width 991 height 494
click at [315, 61] on button "Continue to name fields" at bounding box center [322, 58] width 167 height 21
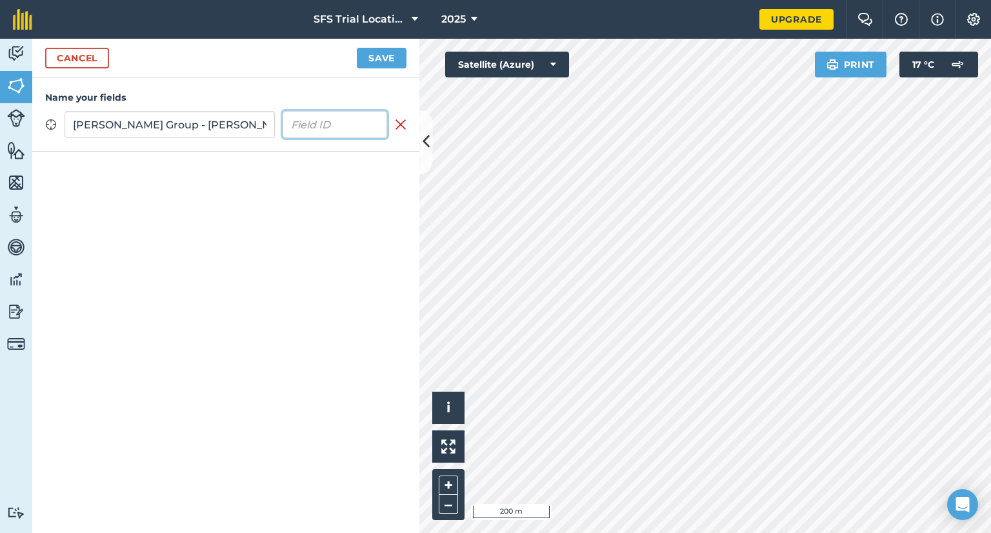
click at [319, 114] on input "text" at bounding box center [335, 124] width 105 height 27
drag, startPoint x: 201, startPoint y: 122, endPoint x: 62, endPoint y: 127, distance: 139.4
click at [63, 127] on div "Zoom to field [PERSON_NAME] Group - [PERSON_NAME] Remove field" at bounding box center [225, 124] width 361 height 27
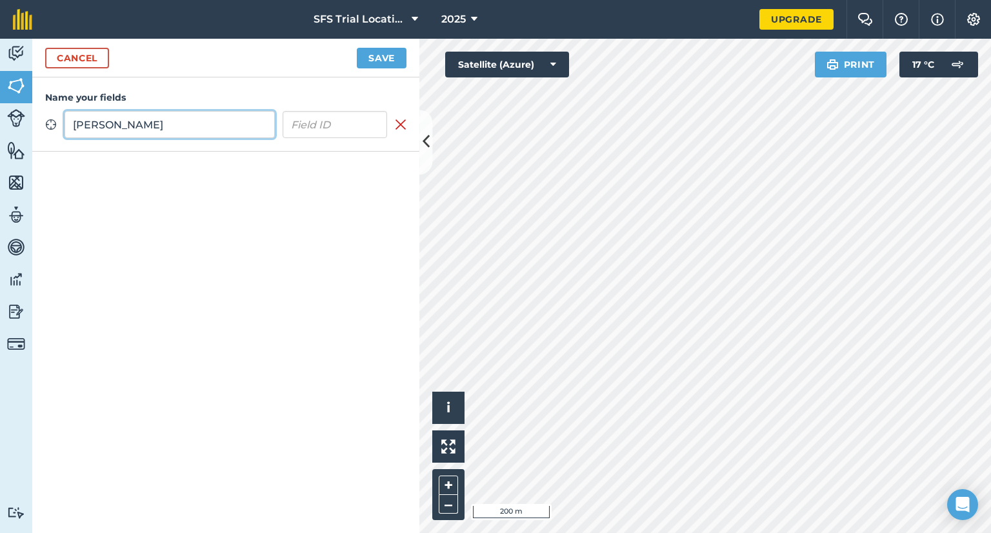
type input "[PERSON_NAME]"
click at [321, 122] on input "text" at bounding box center [335, 124] width 105 height 27
paste input "[PERSON_NAME] Group -"
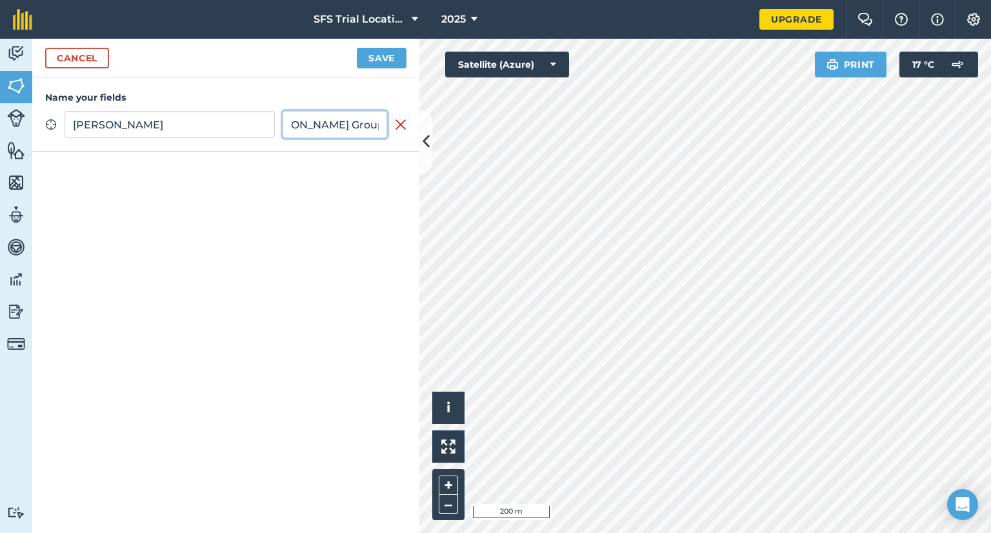
scroll to position [0, 29]
type input "[PERSON_NAME] Group"
click at [381, 61] on button "Save" at bounding box center [382, 58] width 50 height 21
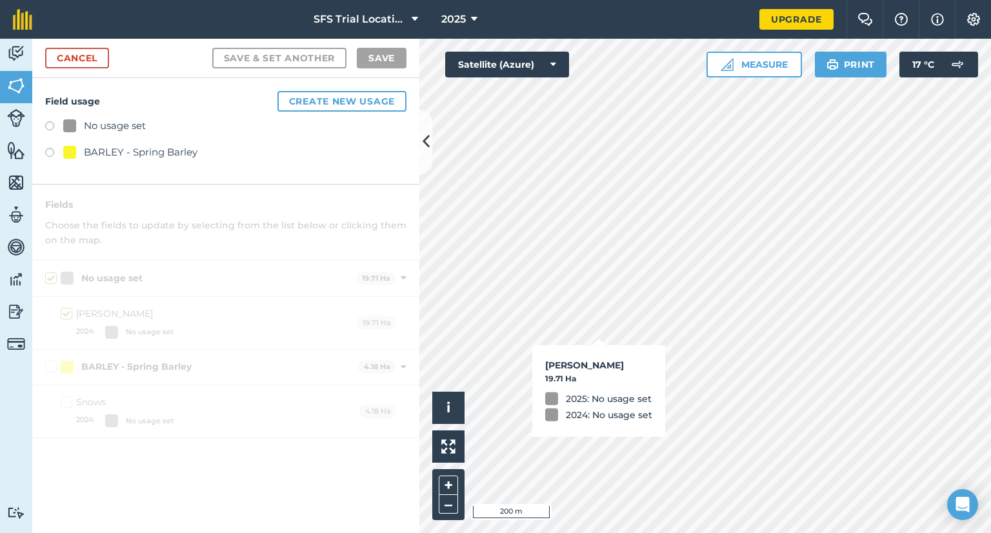
checkbox input "true"
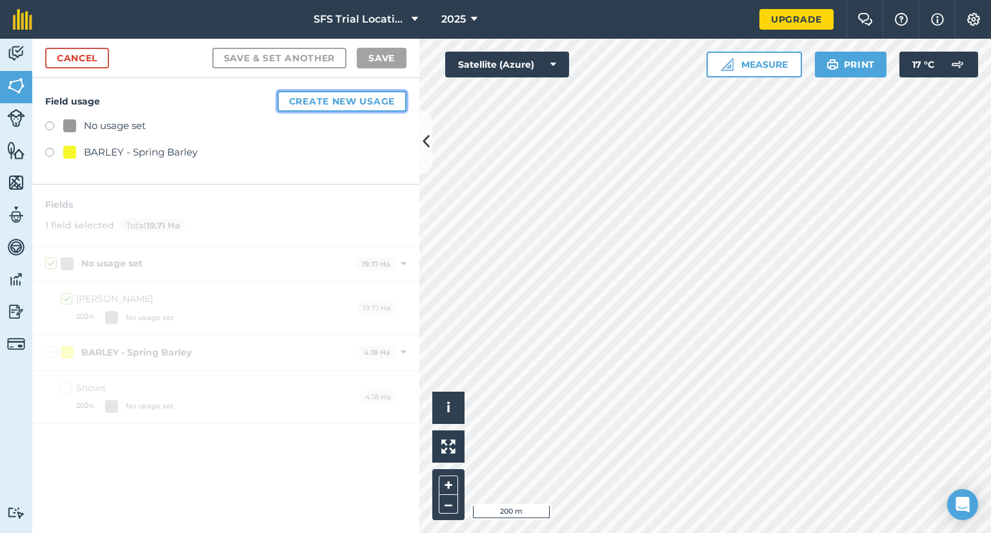
click at [346, 99] on button "Create new usage" at bounding box center [341, 101] width 129 height 21
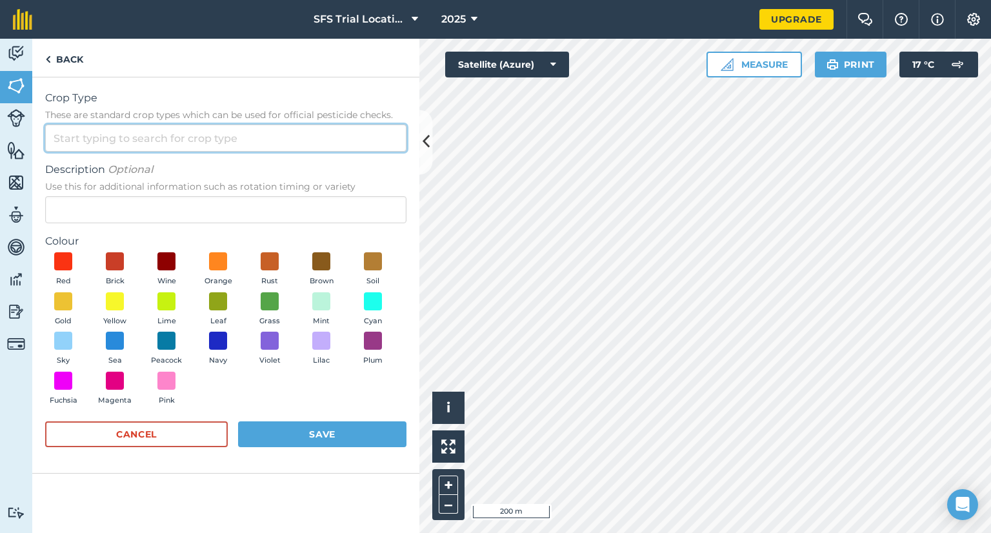
click at [144, 144] on input "Crop Type These are standard crop types which can be used for official pesticid…" at bounding box center [225, 137] width 361 height 27
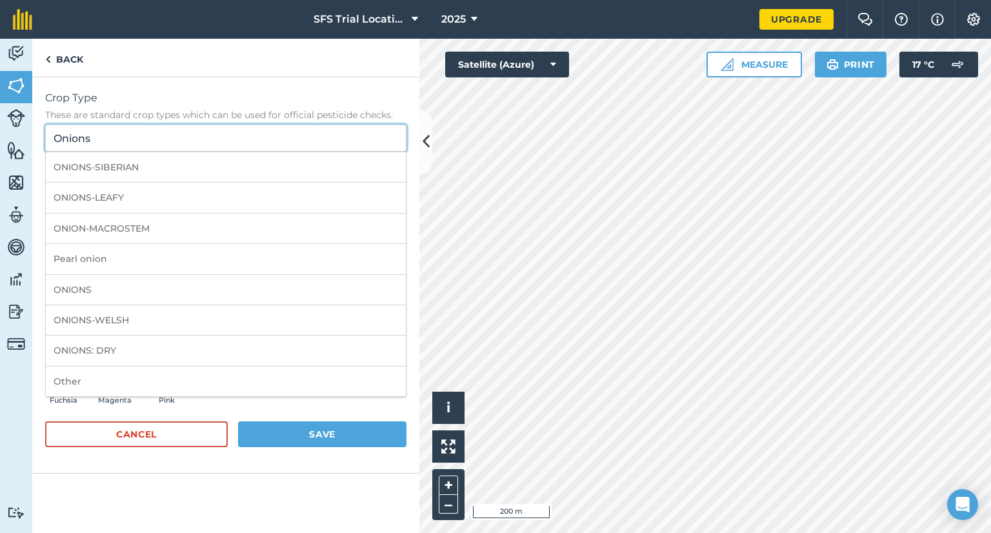
click at [52, 142] on input "Onions" at bounding box center [225, 137] width 361 height 27
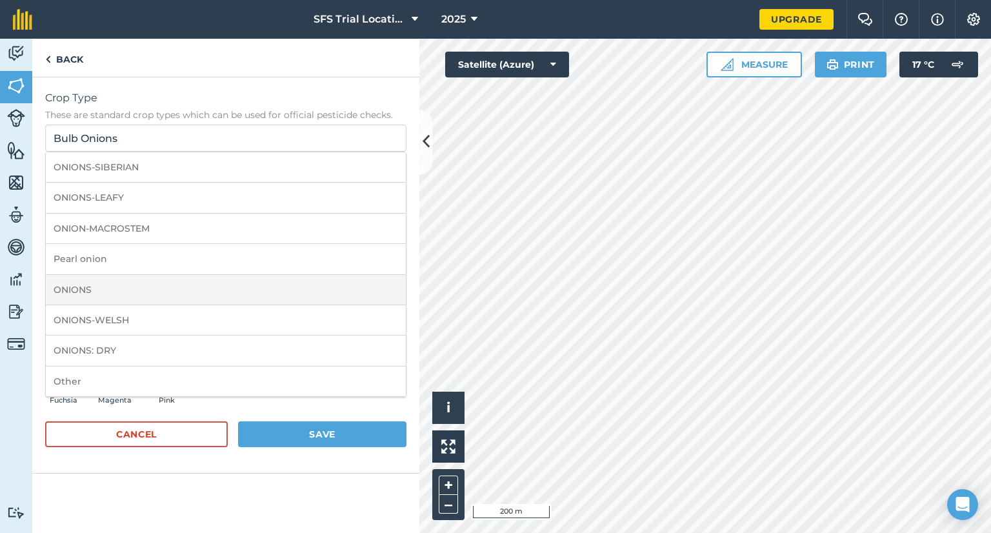
click at [93, 287] on li "ONIONS" at bounding box center [226, 290] width 360 height 30
type input "ONIONS"
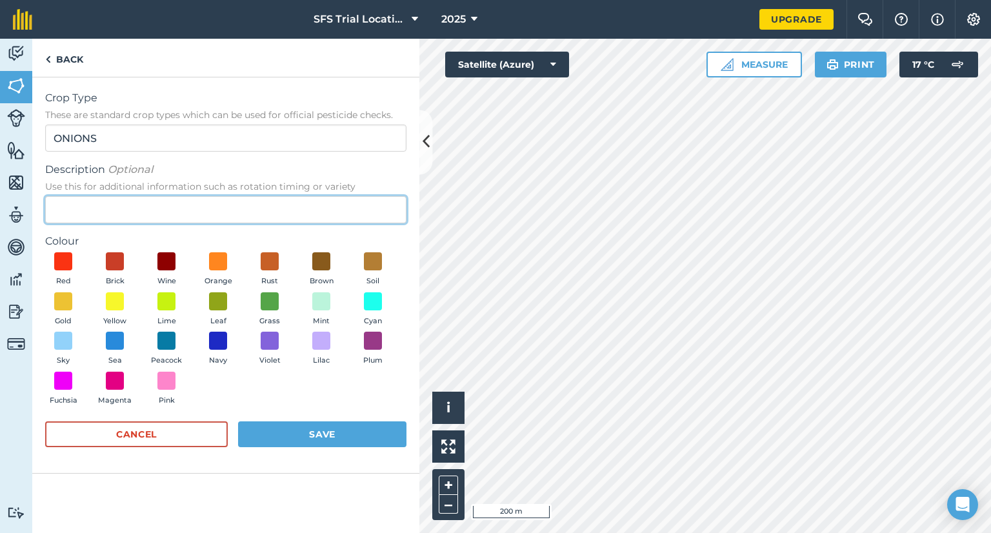
click at [85, 204] on input "Description Optional Use this for additional information such as rotation timin…" at bounding box center [225, 209] width 361 height 27
type input "Bulb Onions"
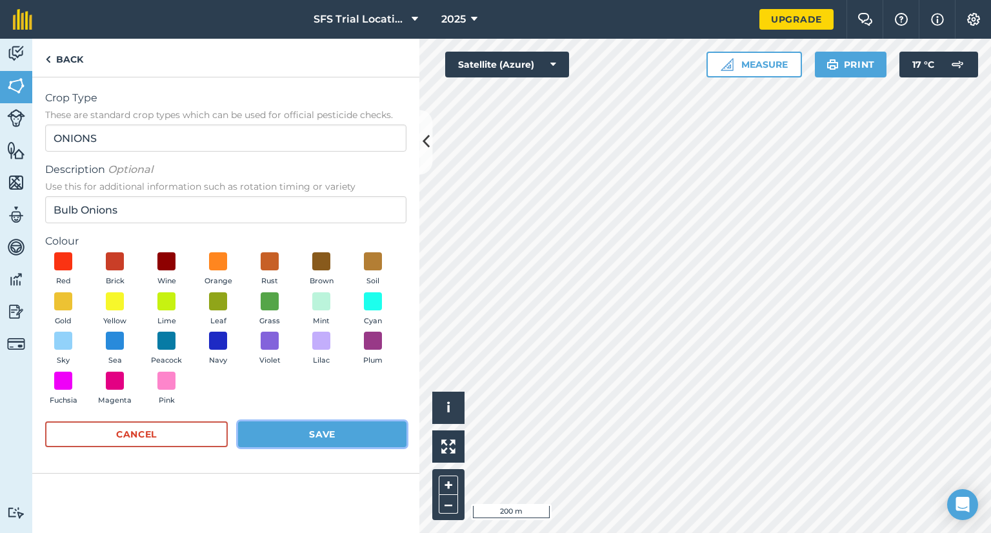
click at [308, 428] on button "Save" at bounding box center [322, 434] width 168 height 26
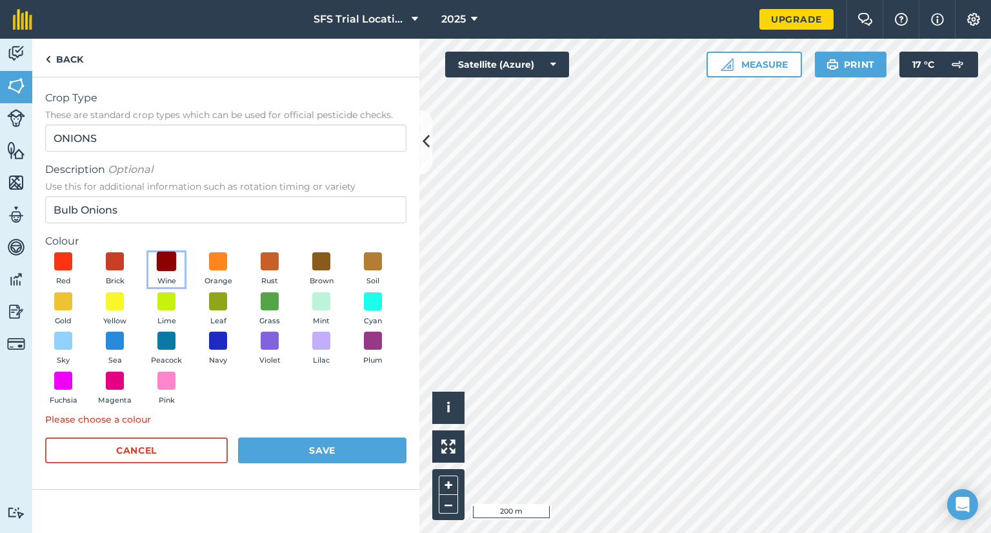
click at [168, 263] on span at bounding box center [167, 262] width 20 height 20
click at [317, 450] on button "Save" at bounding box center [322, 450] width 168 height 26
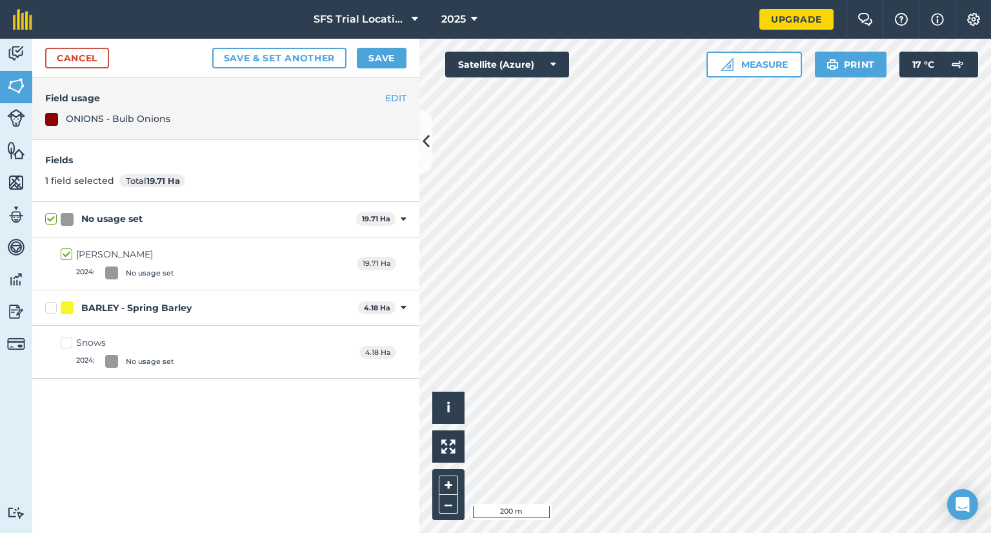
click at [170, 306] on div "BARLEY - Spring Barley" at bounding box center [136, 308] width 110 height 14
click at [54, 306] on input "BARLEY - Spring Barley" at bounding box center [49, 305] width 8 height 8
checkbox input "true"
click at [166, 306] on div "BARLEY - Spring Barley" at bounding box center [136, 308] width 110 height 14
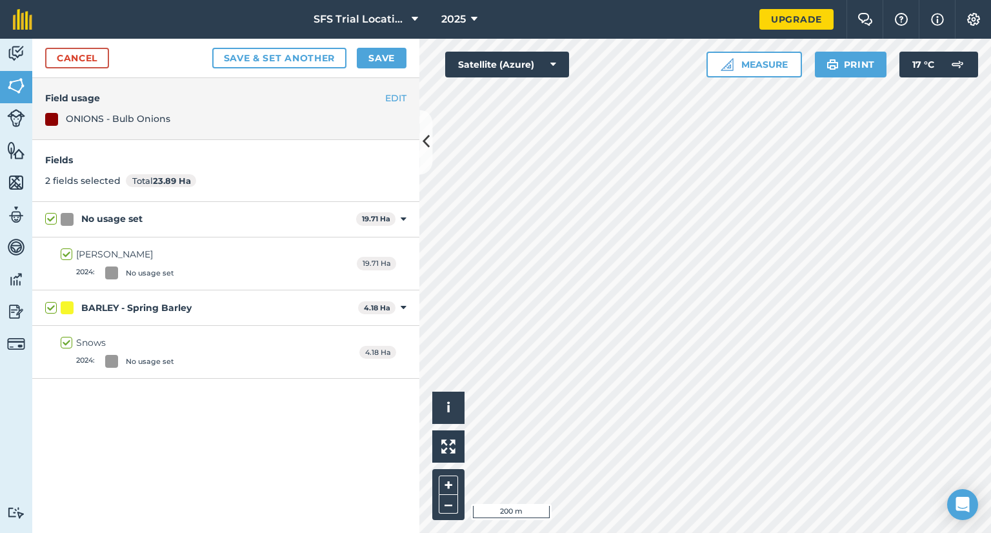
click at [54, 306] on input "BARLEY - Spring Barley" at bounding box center [49, 305] width 8 height 8
checkbox input "false"
click at [159, 307] on div "BARLEY - Spring Barley" at bounding box center [136, 308] width 110 height 14
click at [54, 307] on input "BARLEY - Spring Barley" at bounding box center [49, 305] width 8 height 8
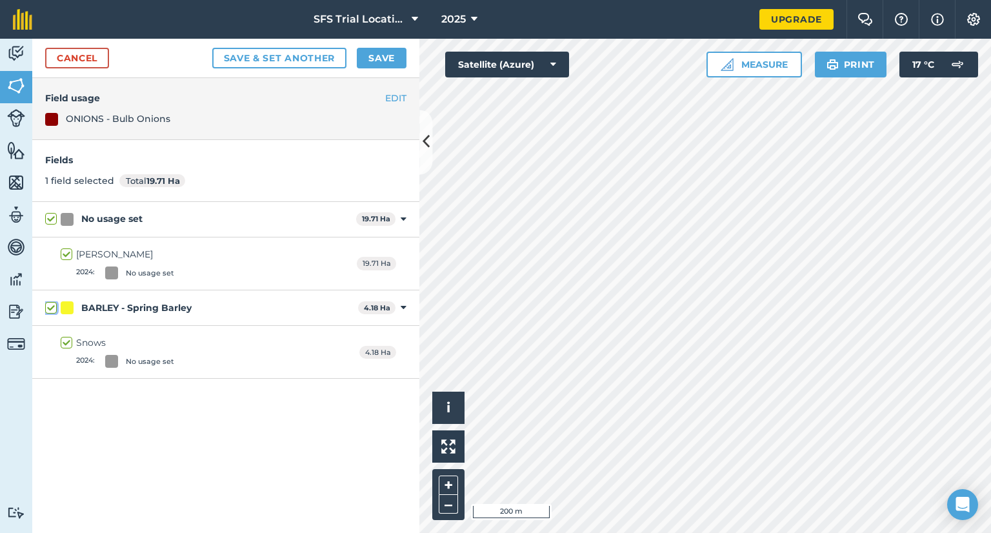
checkbox input "true"
click at [158, 306] on div "BARLEY - Spring Barley" at bounding box center [136, 308] width 110 height 14
click at [54, 306] on input "BARLEY - Spring Barley" at bounding box center [49, 305] width 8 height 8
checkbox input "false"
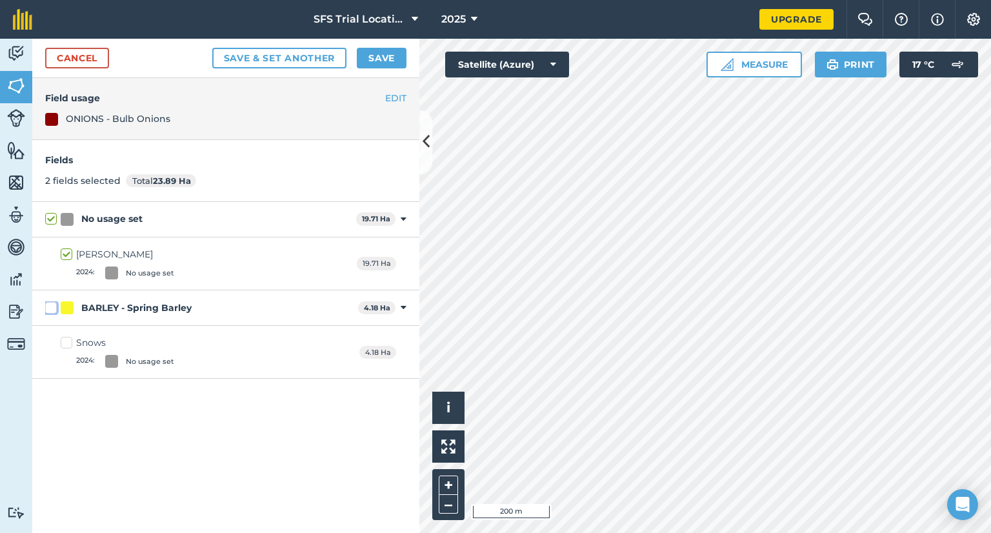
checkbox input "false"
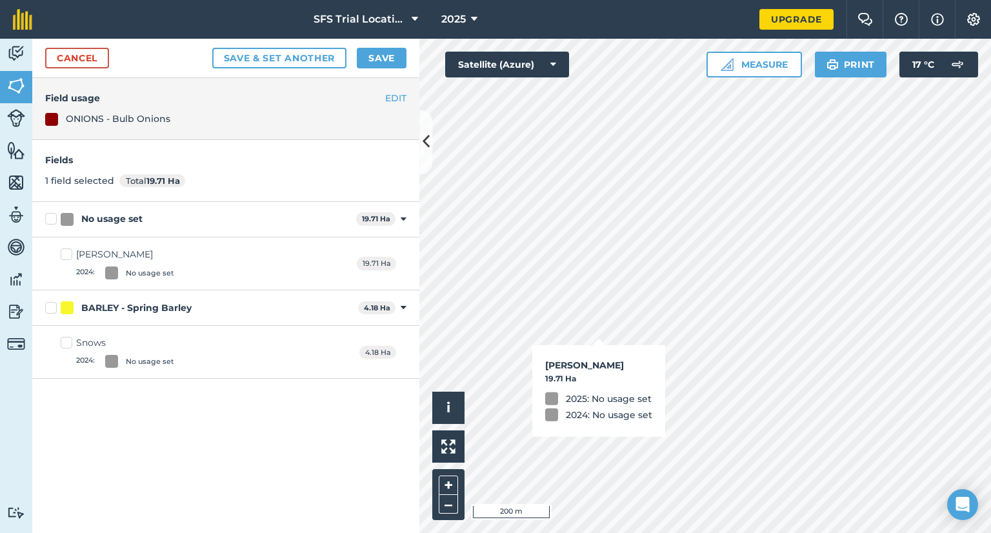
checkbox input "false"
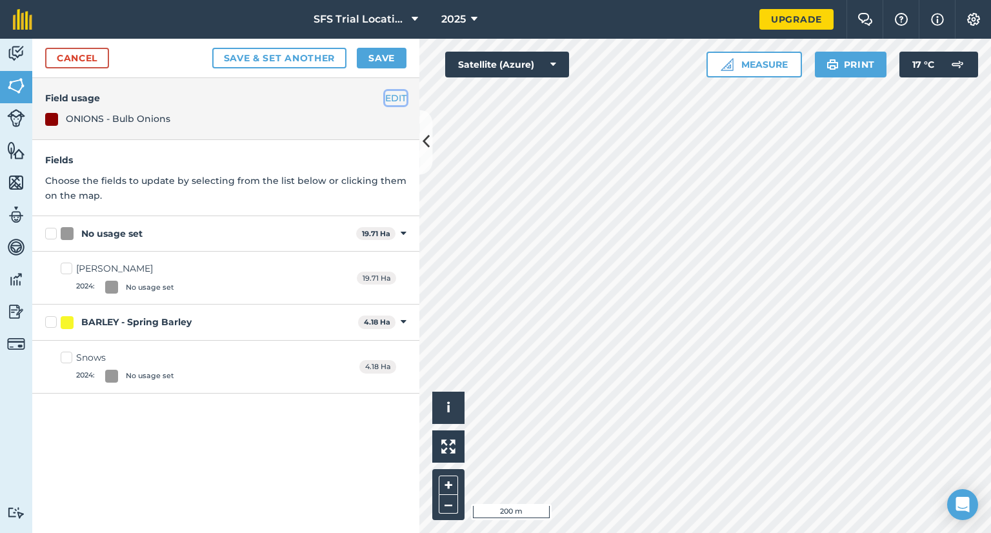
click at [387, 96] on button "EDIT" at bounding box center [395, 98] width 21 height 14
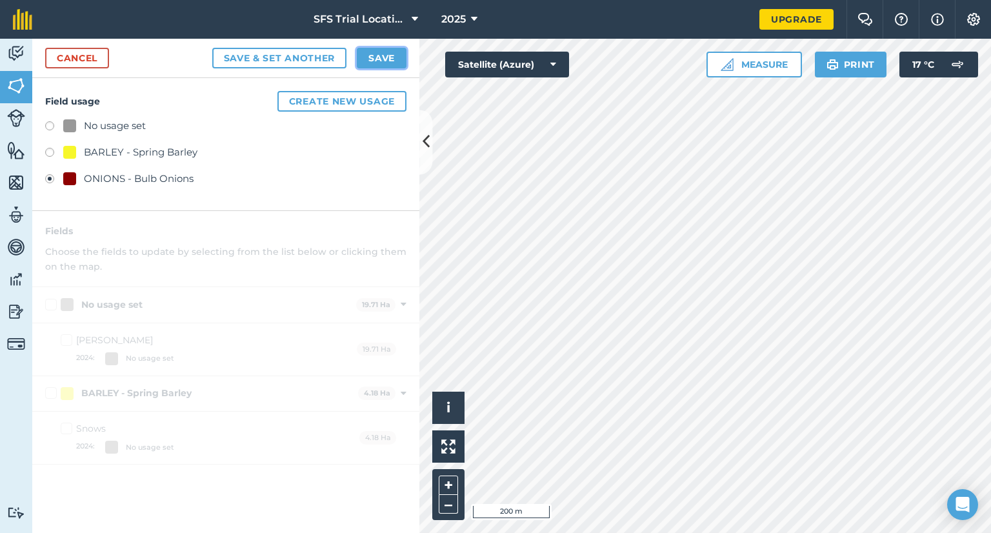
click at [386, 57] on button "Save" at bounding box center [382, 58] width 50 height 21
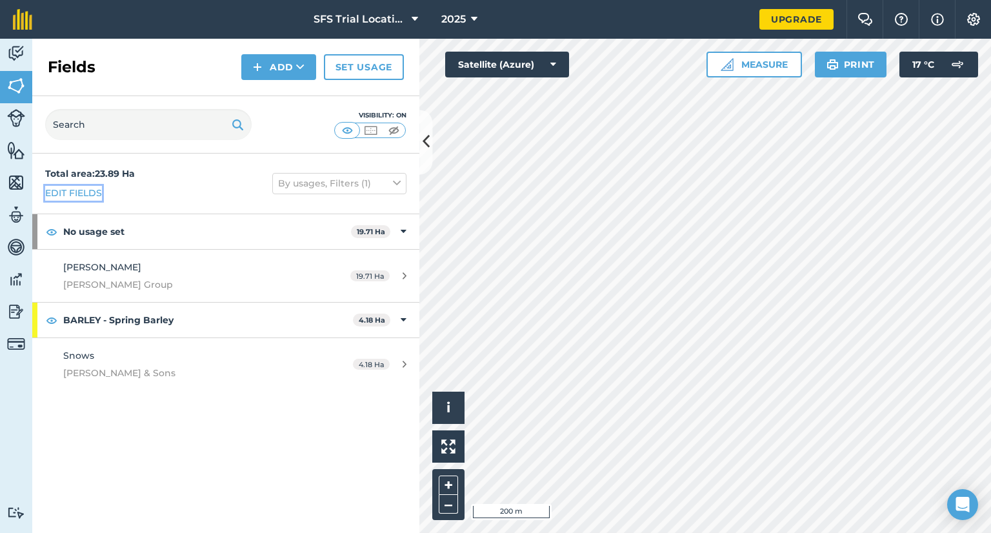
click at [88, 190] on link "Edit fields" at bounding box center [73, 193] width 57 height 14
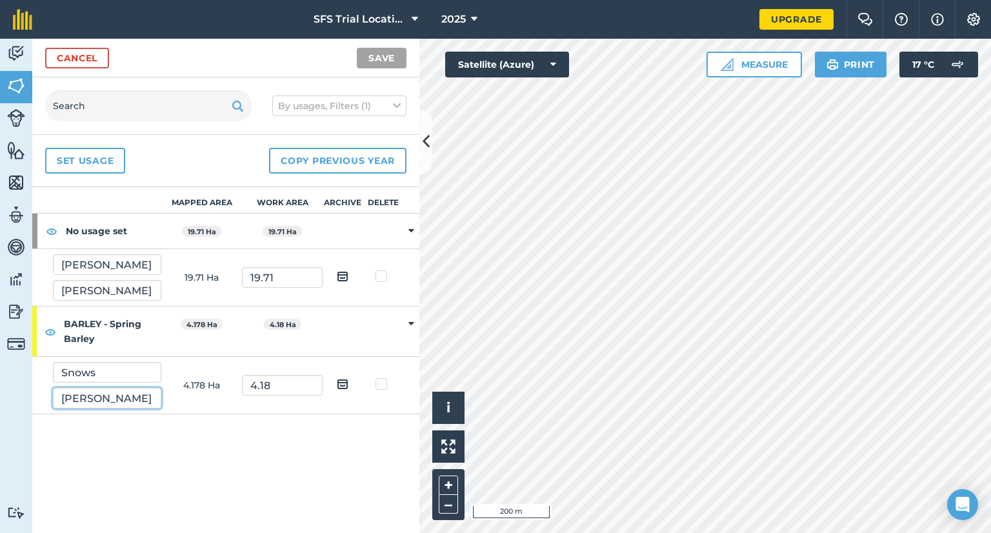
click at [108, 401] on input "[PERSON_NAME] & Sons" at bounding box center [107, 398] width 108 height 21
click at [295, 279] on input "19.71" at bounding box center [282, 277] width 81 height 21
click at [341, 277] on img at bounding box center [343, 275] width 12 height 15
click at [348, 276] on input "checkbox" at bounding box center [352, 272] width 8 height 8
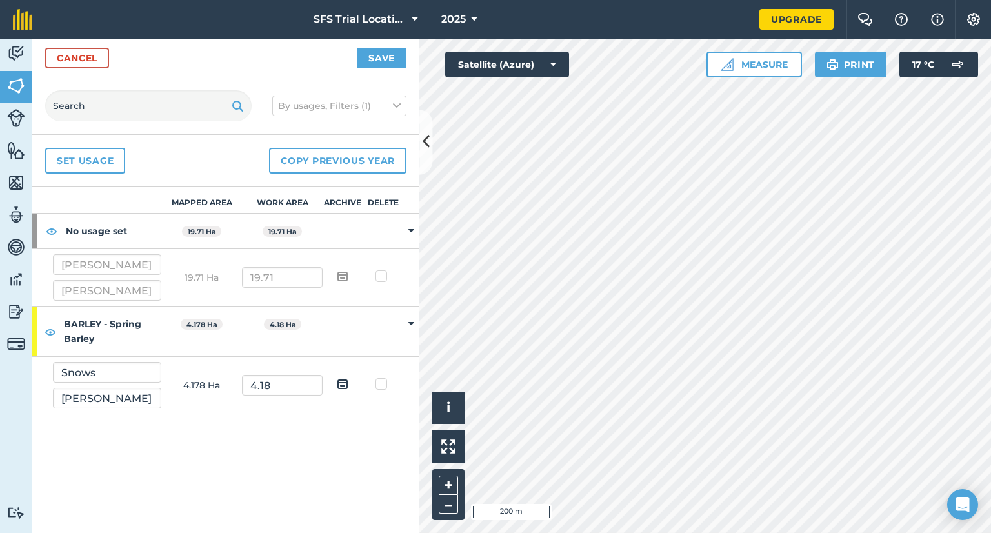
click at [341, 277] on img at bounding box center [343, 275] width 12 height 15
click at [348, 276] on input "checkbox" at bounding box center [352, 272] width 8 height 8
checkbox input "false"
click at [209, 205] on th "Mapped area" at bounding box center [201, 200] width 81 height 26
click at [210, 203] on th "Mapped area" at bounding box center [201, 200] width 81 height 26
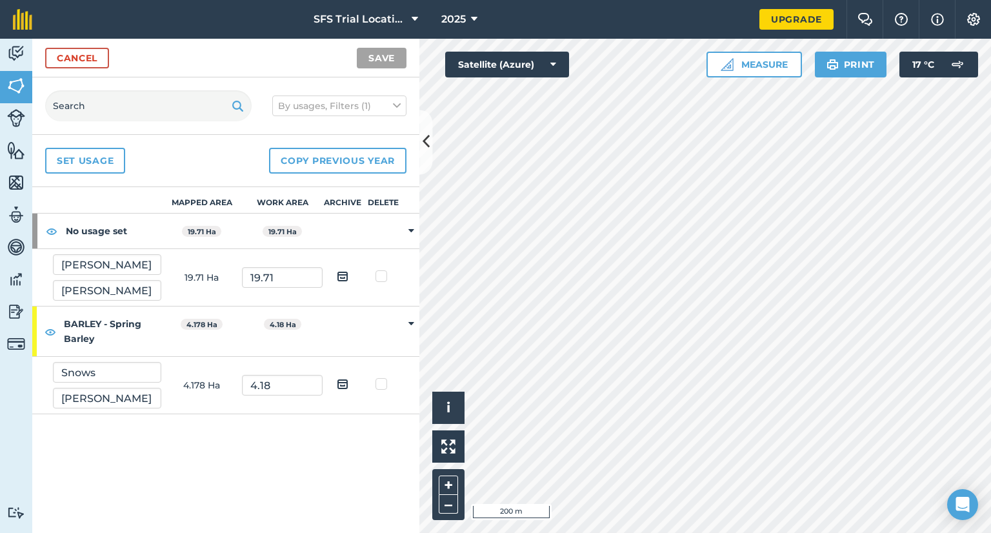
click at [273, 204] on th "Work area" at bounding box center [282, 200] width 81 height 26
click at [356, 203] on th "Archive" at bounding box center [342, 200] width 41 height 26
click at [183, 168] on div "Set usage Copy previous year" at bounding box center [225, 161] width 387 height 52
click at [415, 228] on td at bounding box center [411, 230] width 16 height 35
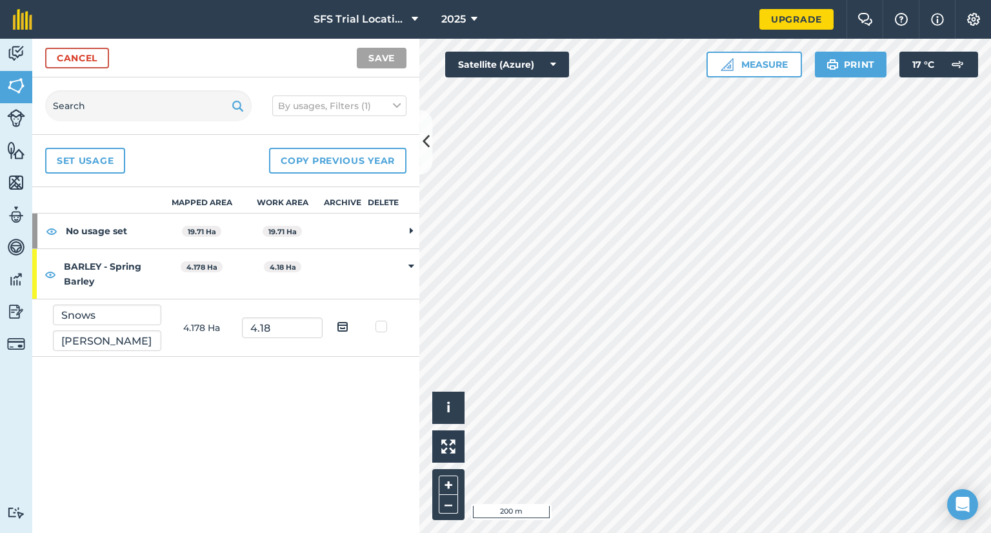
click at [412, 229] on icon at bounding box center [411, 231] width 3 height 12
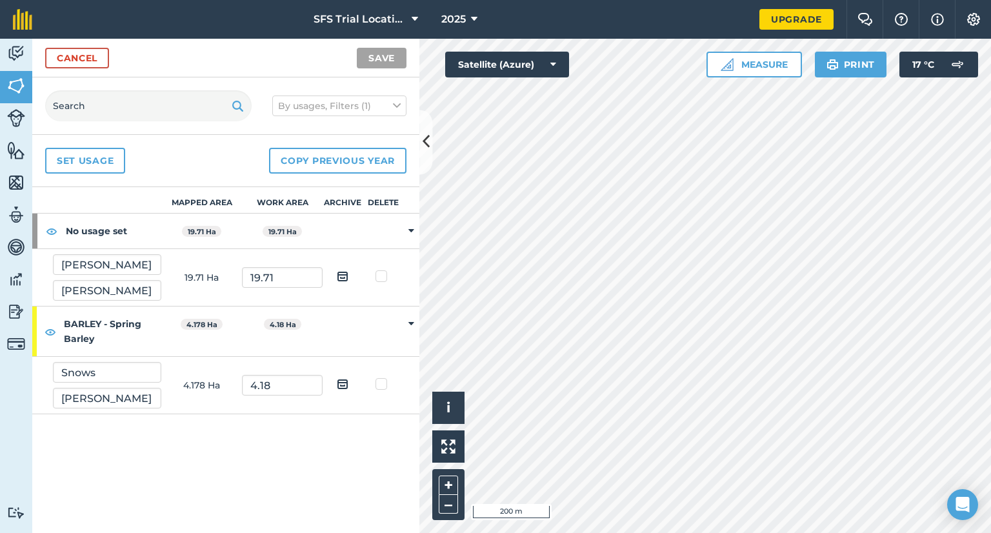
click at [382, 270] on label at bounding box center [382, 270] width 15 height 0
click at [383, 272] on input "checkbox" at bounding box center [387, 274] width 8 height 8
click at [379, 270] on label at bounding box center [382, 270] width 15 height 0
click at [383, 275] on input "checkbox" at bounding box center [387, 274] width 8 height 8
click at [381, 270] on label at bounding box center [382, 270] width 15 height 0
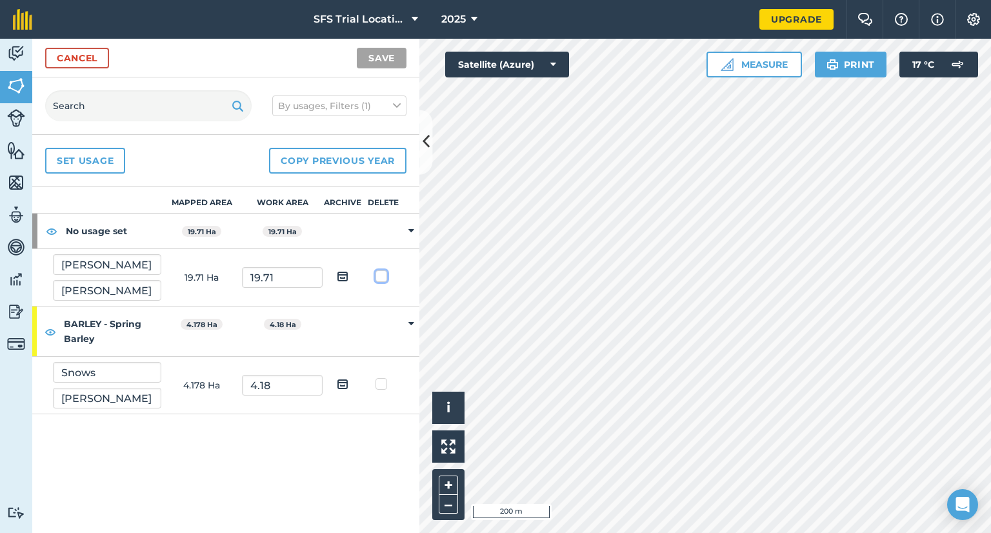
click at [383, 277] on input "checkbox" at bounding box center [387, 274] width 8 height 8
click at [381, 270] on label at bounding box center [382, 270] width 15 height 0
click at [383, 278] on input "checkbox" at bounding box center [387, 274] width 8 height 8
checkbox input "false"
click at [121, 234] on strong "No usage set" at bounding box center [113, 230] width 95 height 35
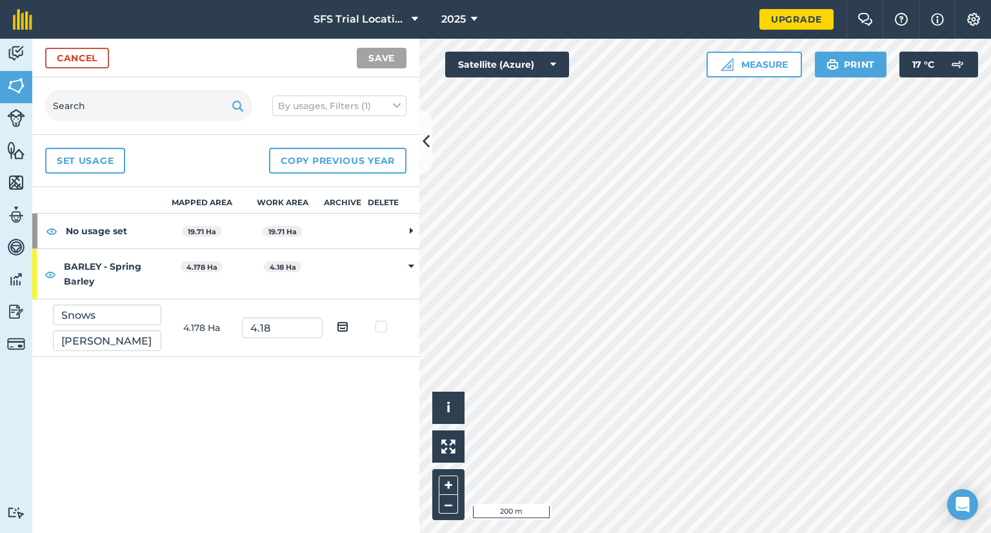
click at [117, 233] on strong "No usage set" at bounding box center [113, 230] width 95 height 35
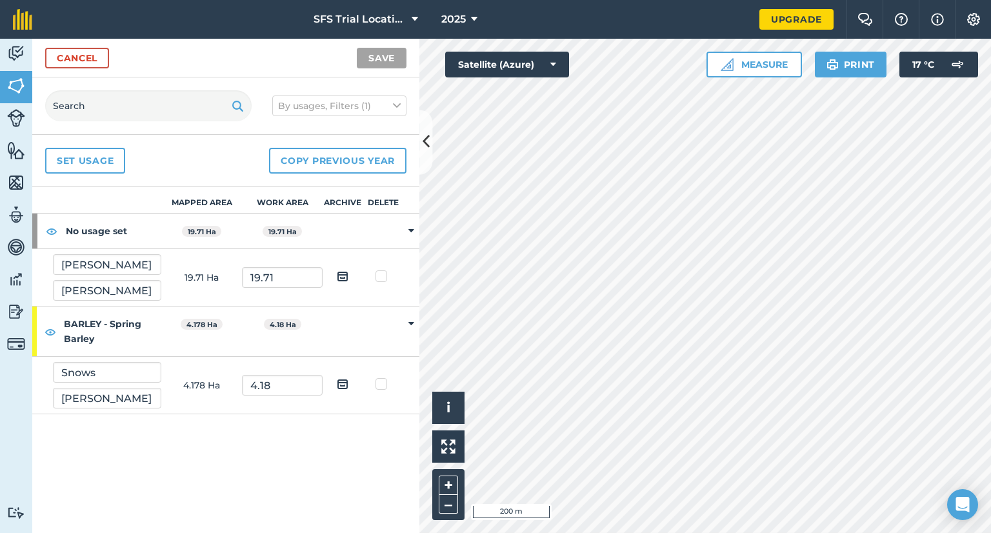
click at [336, 454] on div "Mapped area Work area Archive Delete No usage set 19.71 Ha 19.71 [PERSON_NAME] …" at bounding box center [225, 360] width 387 height 346
click at [387, 382] on input "checkbox" at bounding box center [387, 381] width 8 height 8
click at [377, 377] on label at bounding box center [382, 377] width 15 height 0
click at [383, 381] on input "checkbox" at bounding box center [387, 381] width 8 height 8
checkbox input "false"
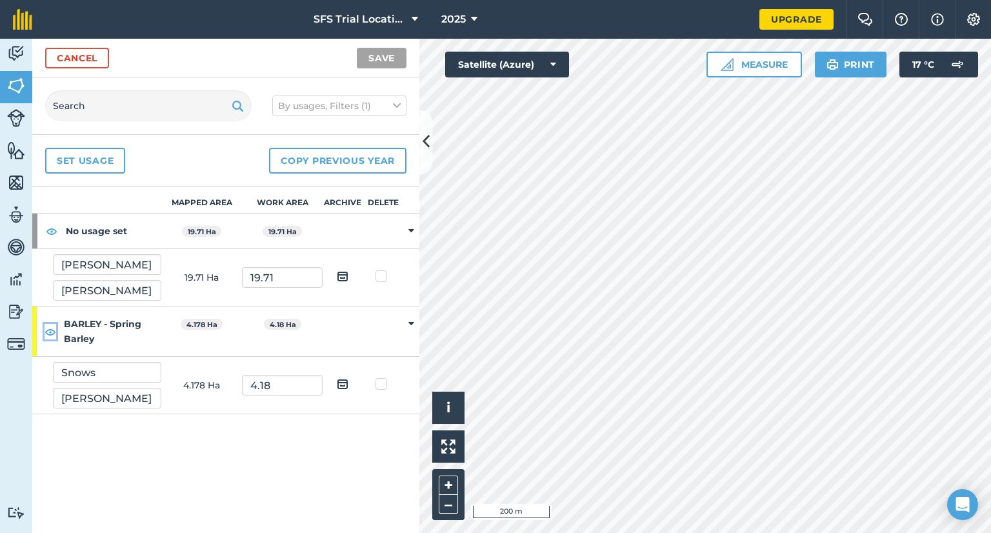
click at [54, 331] on img at bounding box center [51, 331] width 12 height 15
click at [50, 331] on img at bounding box center [51, 331] width 12 height 15
click at [401, 325] on td at bounding box center [383, 331] width 41 height 50
click at [408, 217] on td at bounding box center [411, 230] width 16 height 35
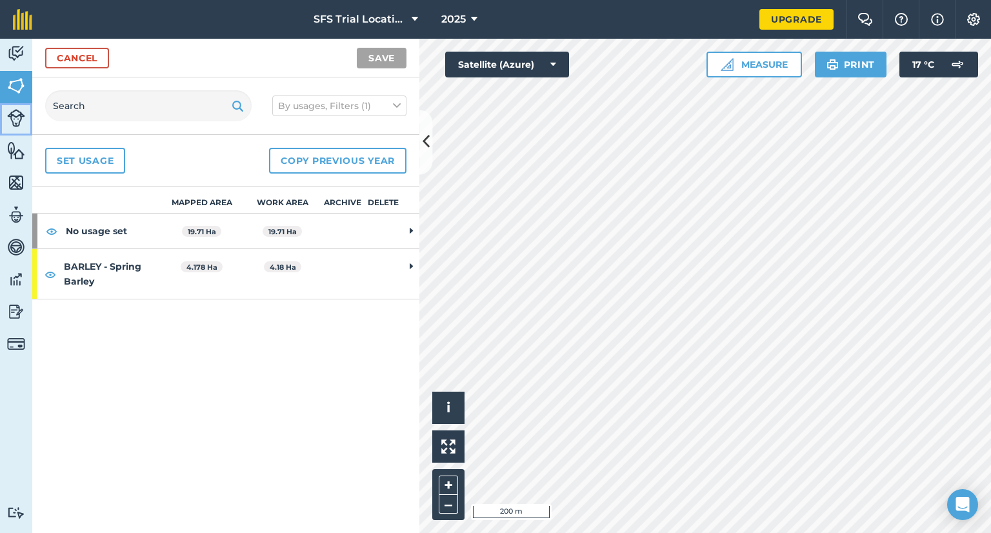
click at [14, 122] on img at bounding box center [16, 118] width 18 height 18
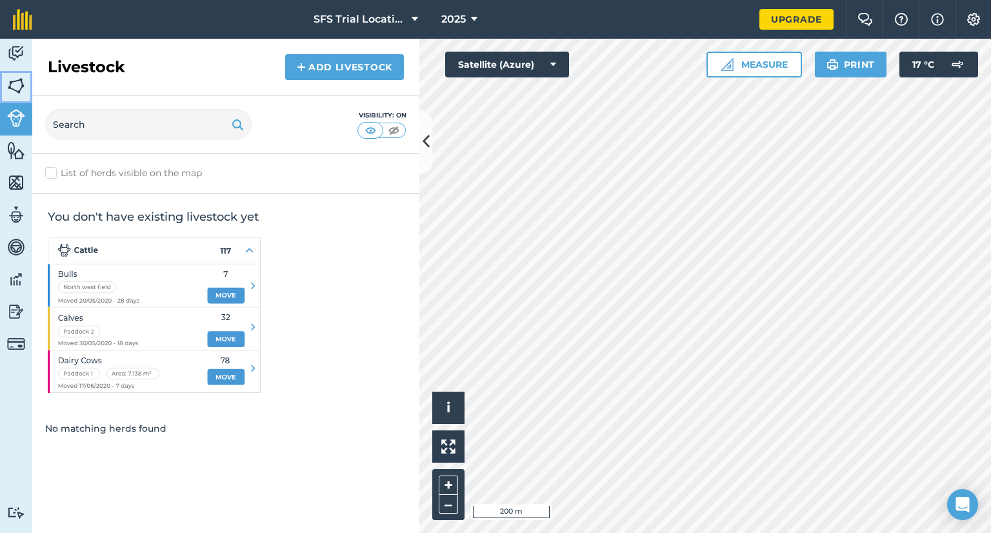
click at [15, 77] on img at bounding box center [16, 85] width 18 height 19
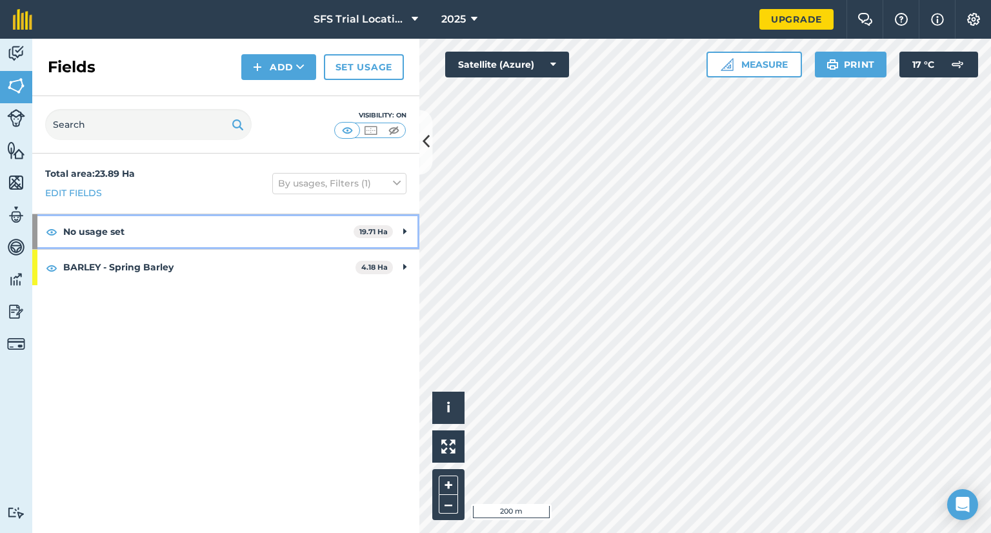
click at [163, 233] on strong "No usage set" at bounding box center [208, 231] width 290 height 35
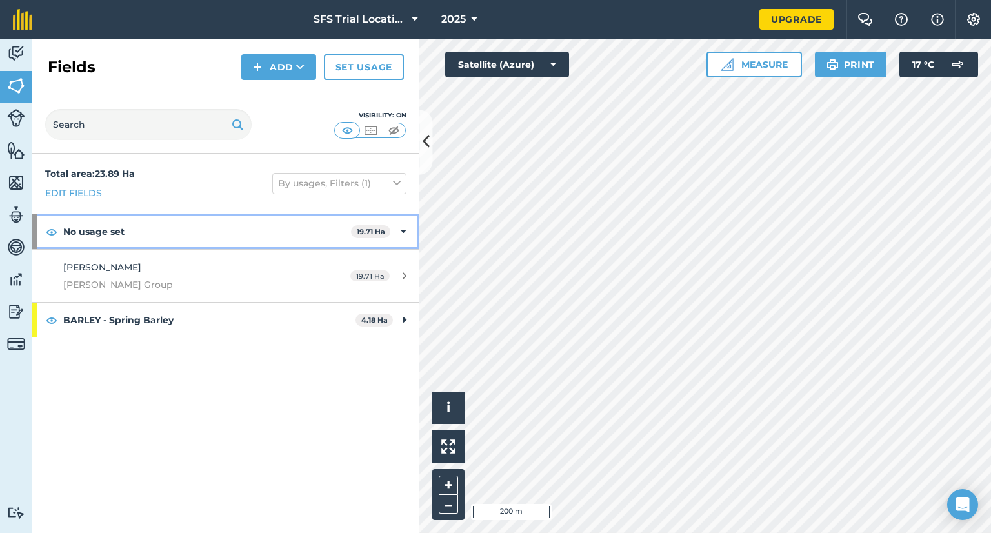
drag, startPoint x: 94, startPoint y: 233, endPoint x: 84, endPoint y: 229, distance: 11.0
click at [84, 229] on strong "No usage set" at bounding box center [207, 231] width 288 height 35
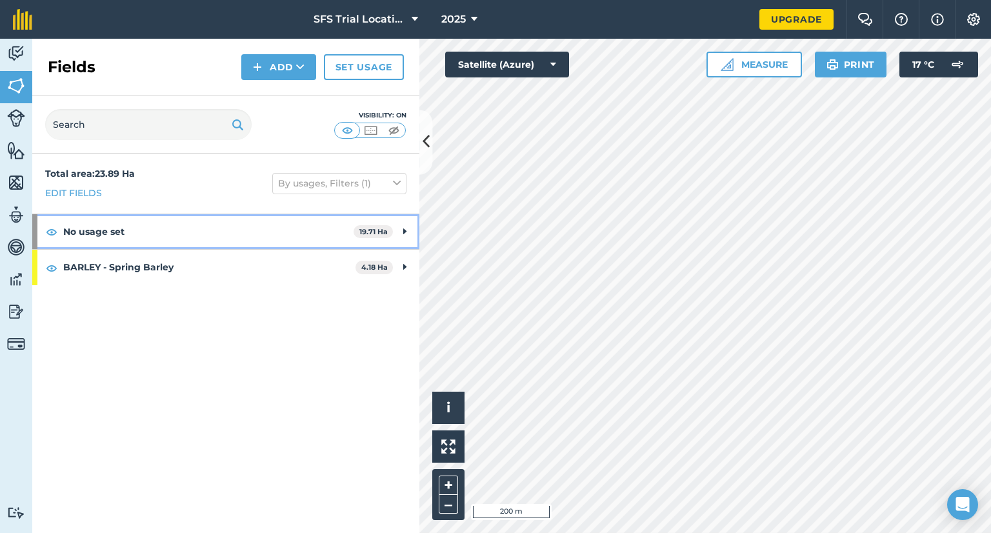
click at [84, 229] on strong "No usage set" at bounding box center [208, 231] width 290 height 35
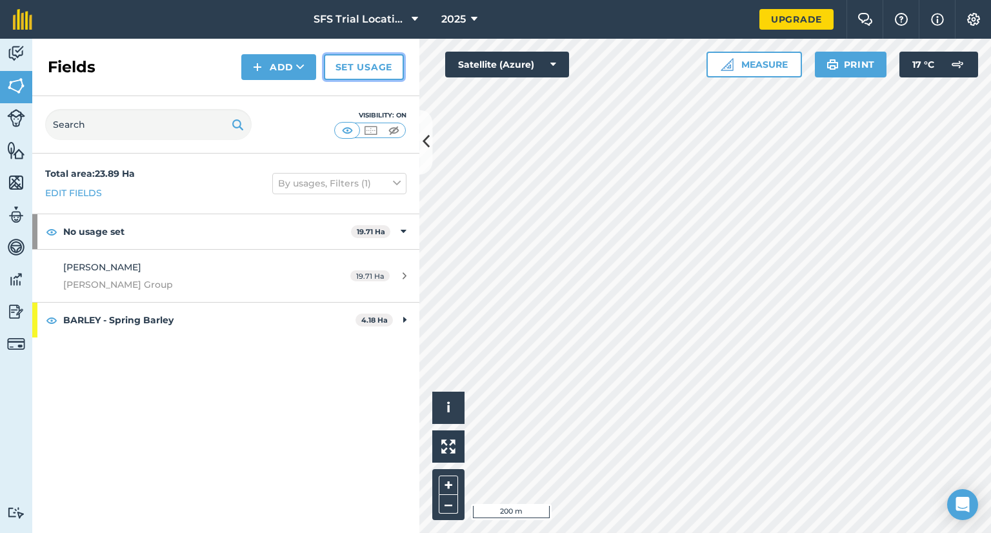
click at [378, 66] on link "Set usage" at bounding box center [364, 67] width 80 height 26
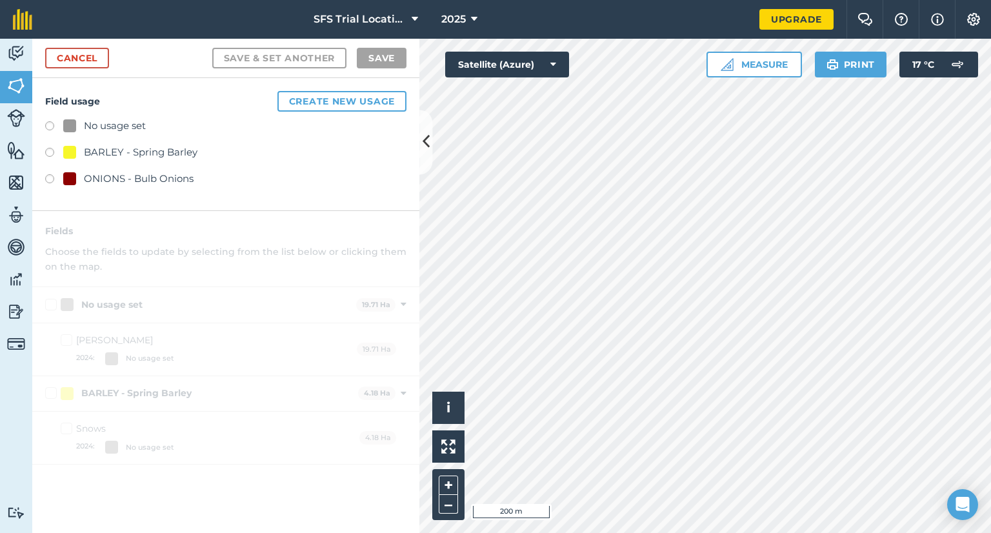
click at [100, 177] on div "ONIONS - Bulb Onions" at bounding box center [139, 178] width 110 height 15
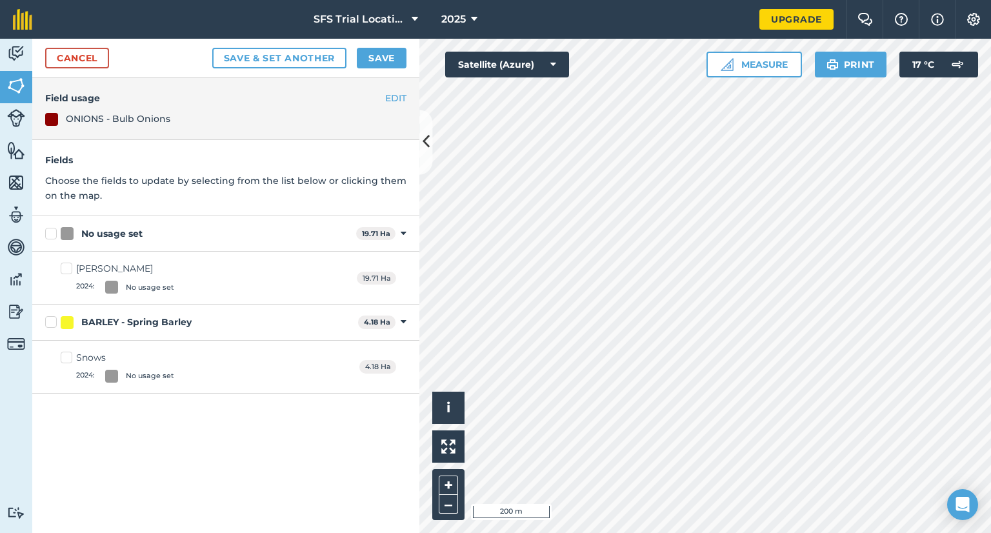
click at [55, 232] on label "No usage set" at bounding box center [198, 234] width 306 height 14
click at [54, 232] on input "No usage set" at bounding box center [49, 231] width 8 height 8
checkbox input "true"
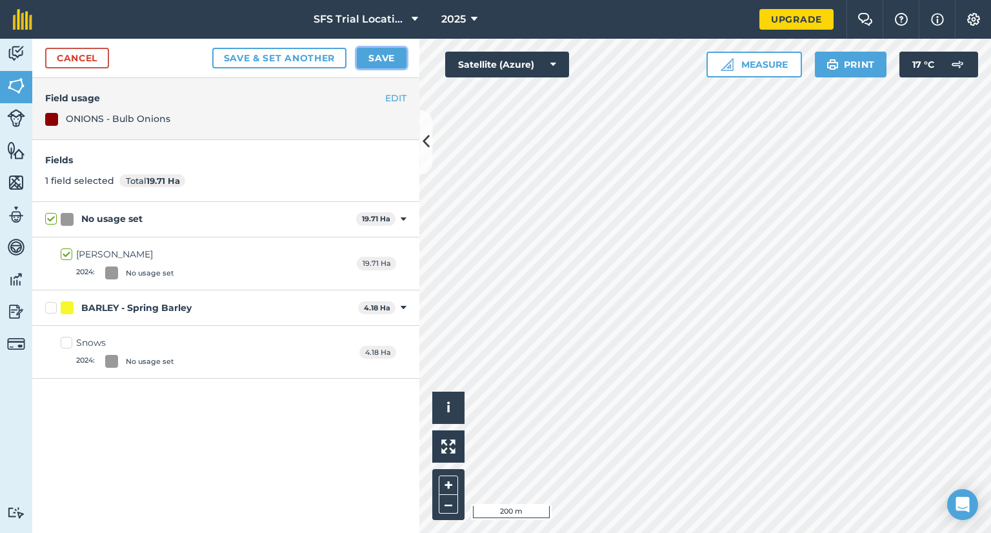
click at [385, 59] on button "Save" at bounding box center [382, 58] width 50 height 21
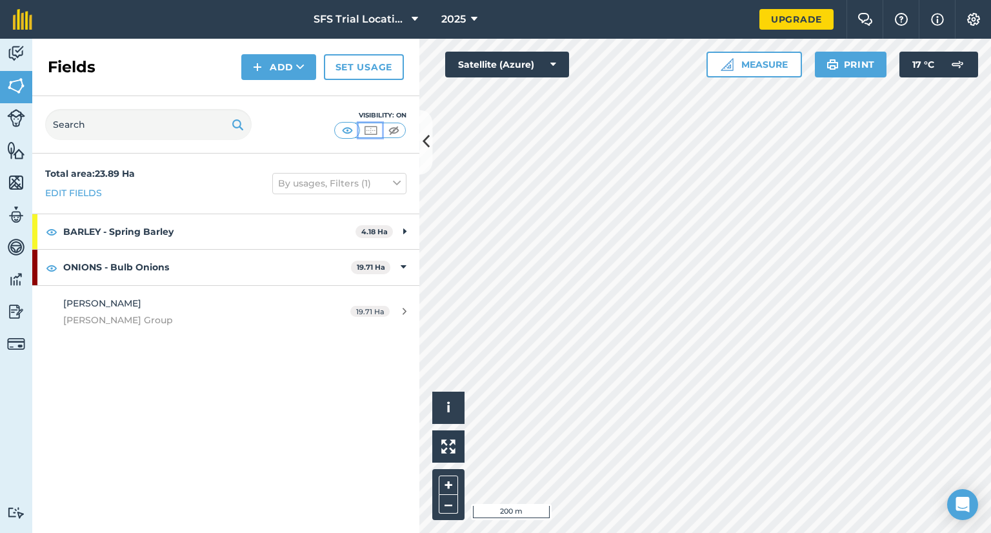
click at [367, 128] on img at bounding box center [370, 130] width 16 height 13
click at [348, 129] on img at bounding box center [347, 130] width 16 height 13
click at [85, 192] on link "Edit fields" at bounding box center [73, 193] width 57 height 14
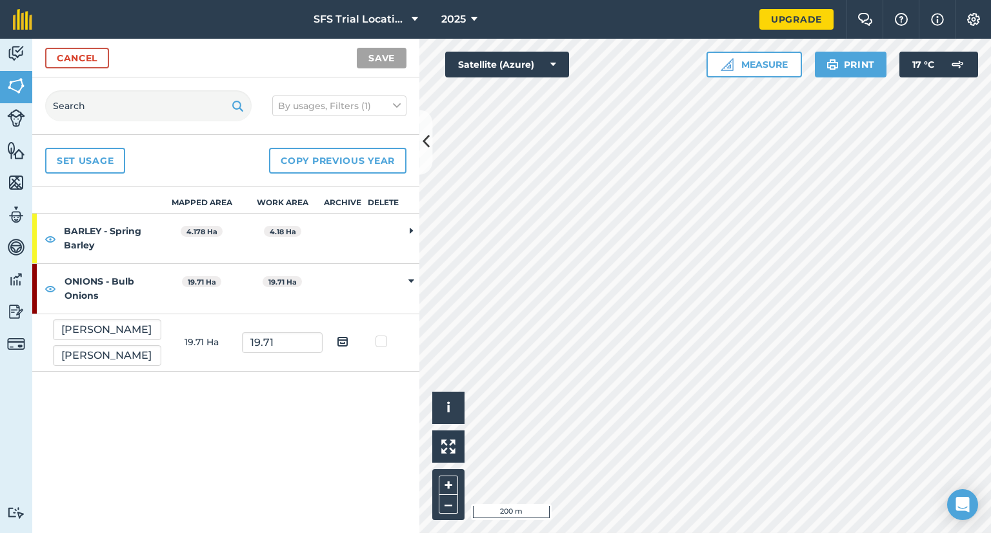
click at [341, 223] on td at bounding box center [342, 238] width 41 height 50
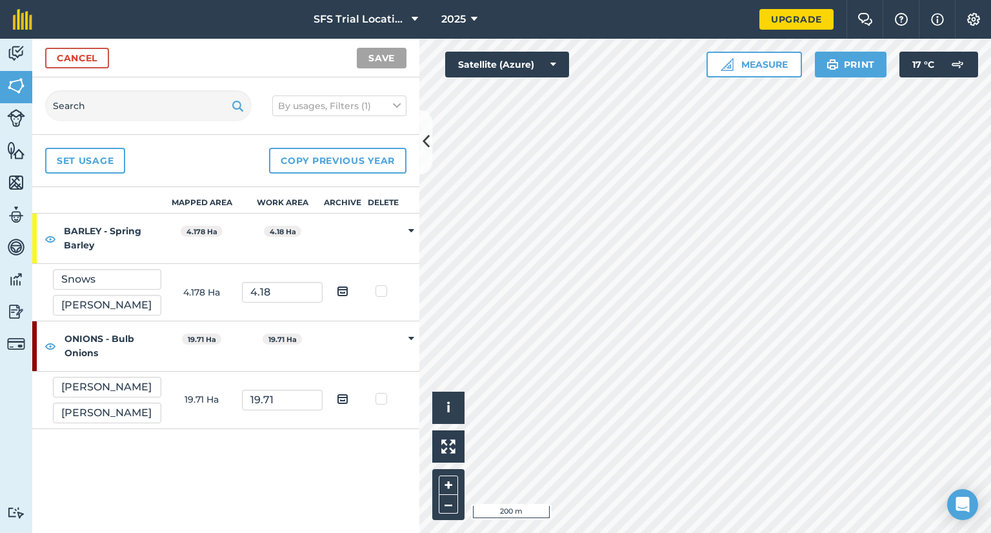
click at [344, 228] on td at bounding box center [342, 238] width 41 height 50
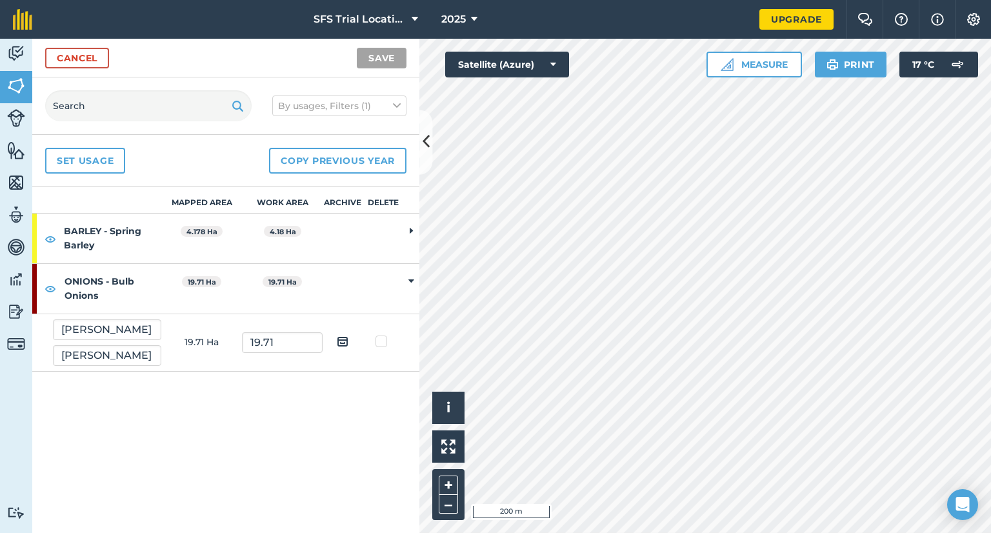
click at [366, 280] on td at bounding box center [383, 289] width 41 height 50
click at [374, 275] on td at bounding box center [383, 289] width 41 height 50
click at [54, 288] on img at bounding box center [51, 288] width 12 height 15
drag, startPoint x: 246, startPoint y: 284, endPoint x: 232, endPoint y: 285, distance: 14.2
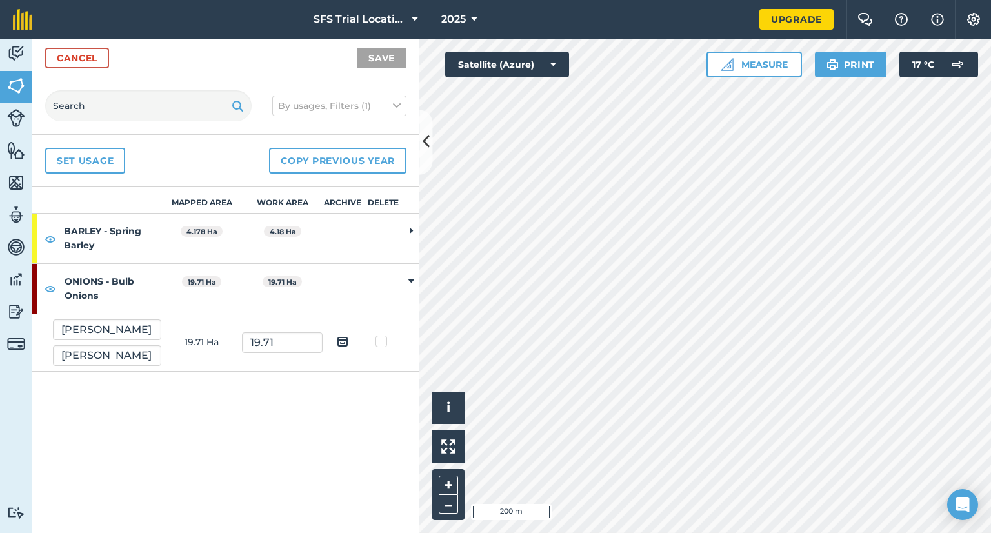
click at [232, 285] on td "19.71 Ha" at bounding box center [201, 289] width 81 height 50
click at [262, 333] on input "19.71" at bounding box center [282, 342] width 81 height 21
click at [279, 341] on input "19.71" at bounding box center [282, 342] width 81 height 21
click at [533, 65] on button "Satellite (Azure)" at bounding box center [507, 65] width 124 height 26
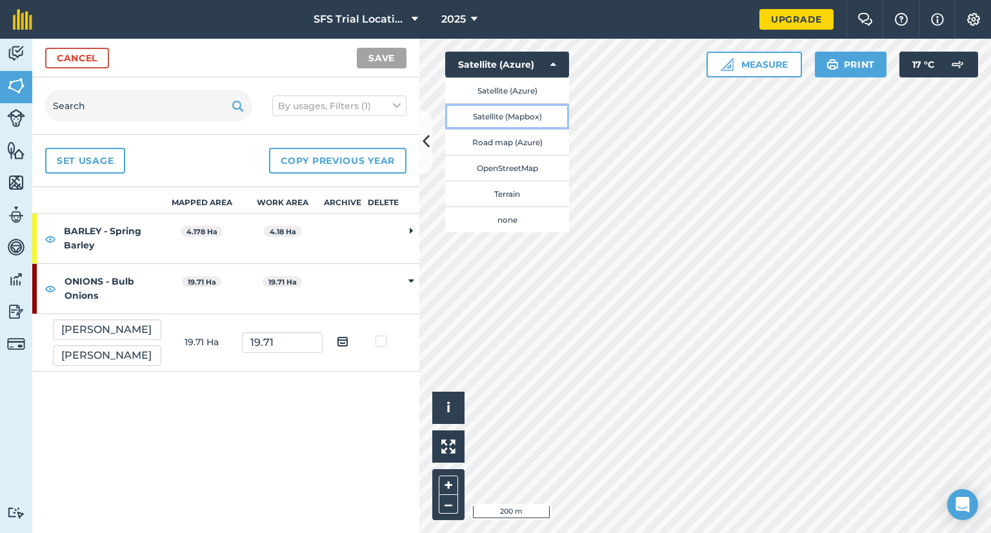
click at [525, 116] on button "Satellite (Mapbox)" at bounding box center [507, 116] width 124 height 26
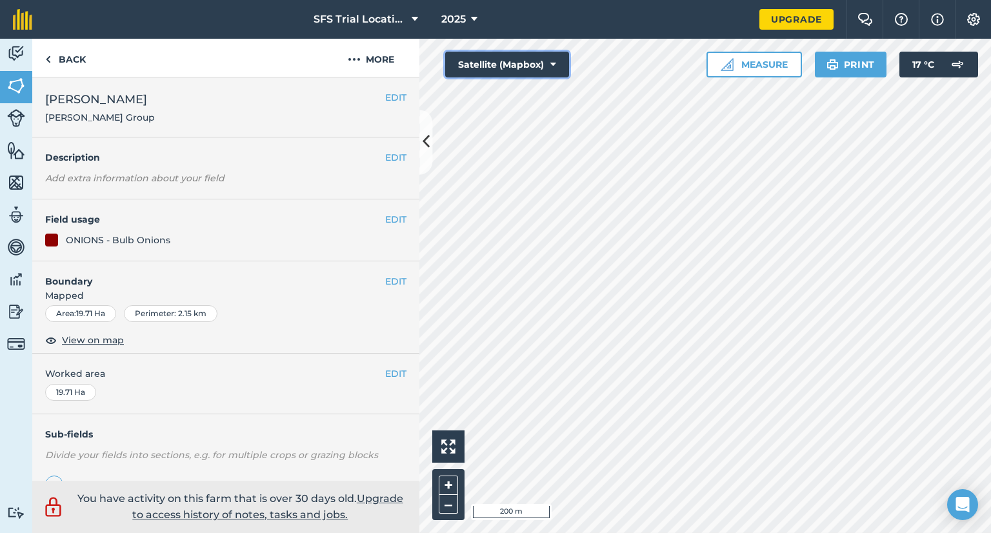
click at [510, 64] on button "Satellite (Mapbox)" at bounding box center [507, 65] width 124 height 26
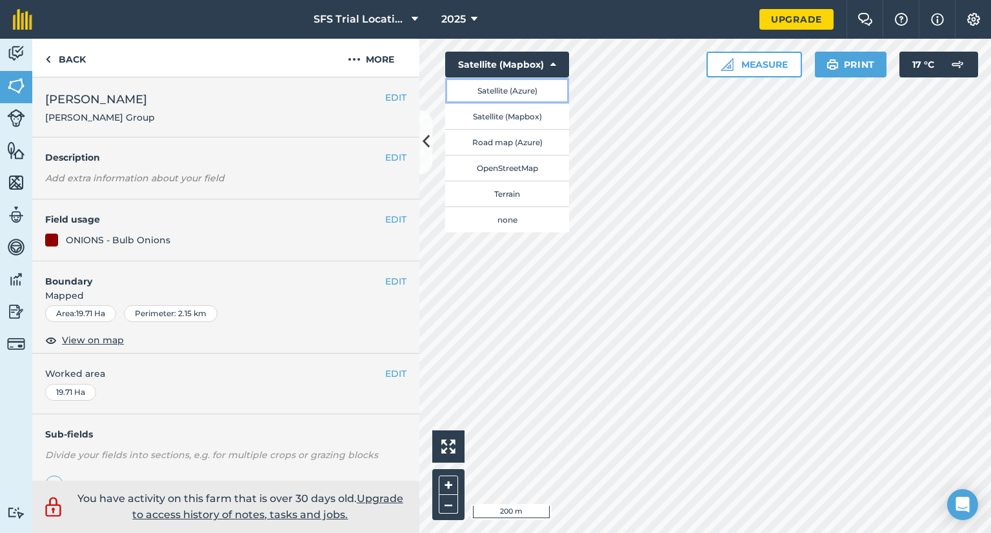
click at [510, 91] on button "Satellite (Azure)" at bounding box center [507, 90] width 124 height 26
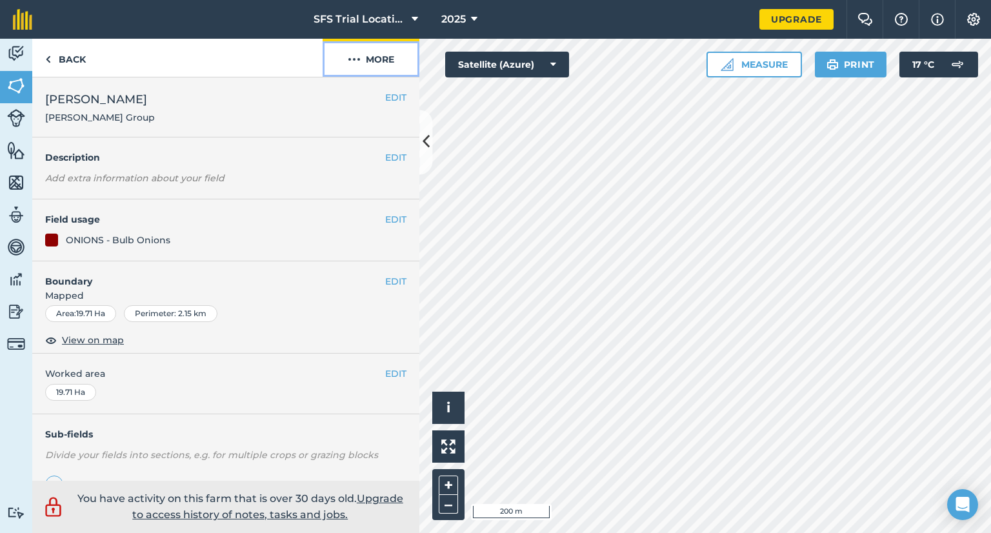
click at [369, 68] on button "More" at bounding box center [370, 58] width 97 height 38
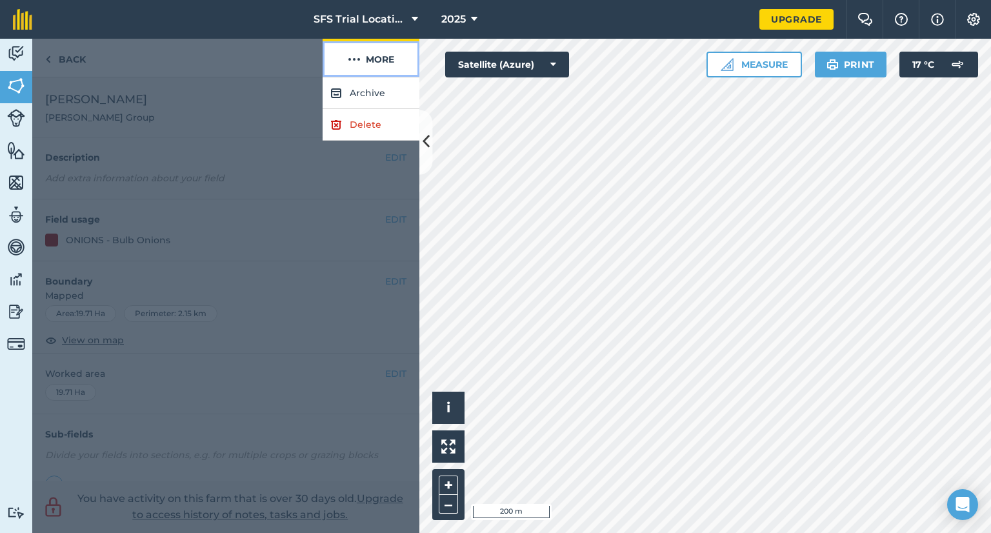
click at [363, 61] on button "More" at bounding box center [370, 58] width 97 height 38
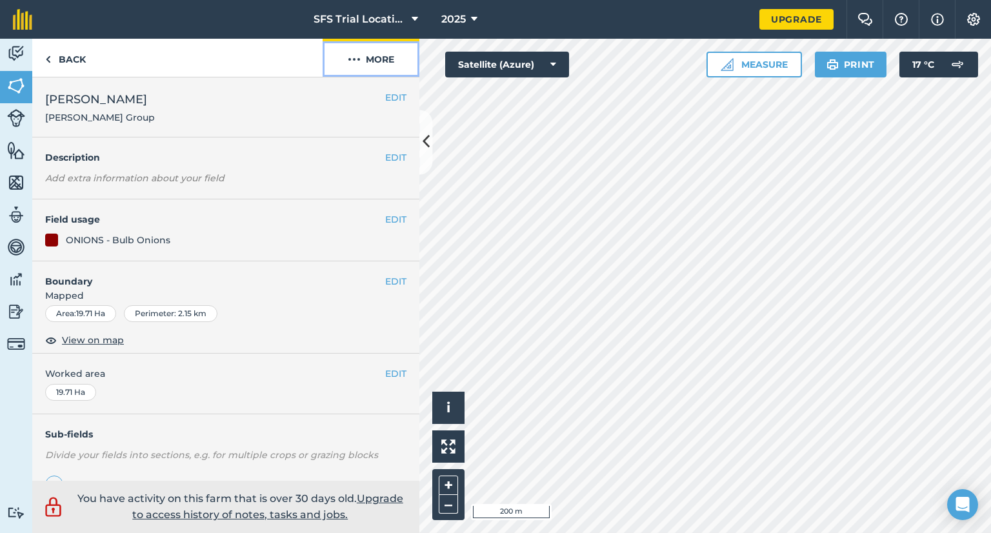
click at [363, 61] on button "More" at bounding box center [370, 58] width 97 height 38
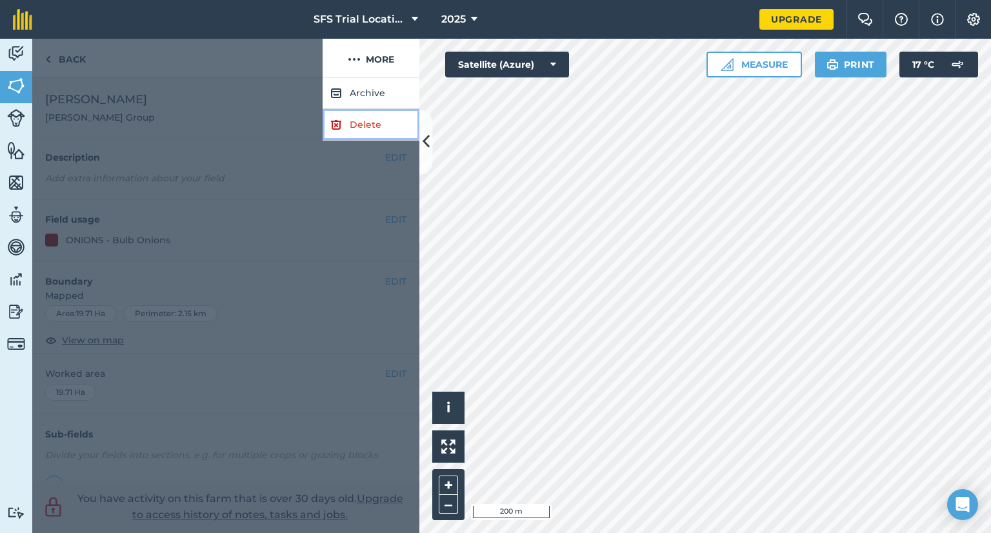
click at [366, 124] on link "Delete" at bounding box center [370, 125] width 97 height 32
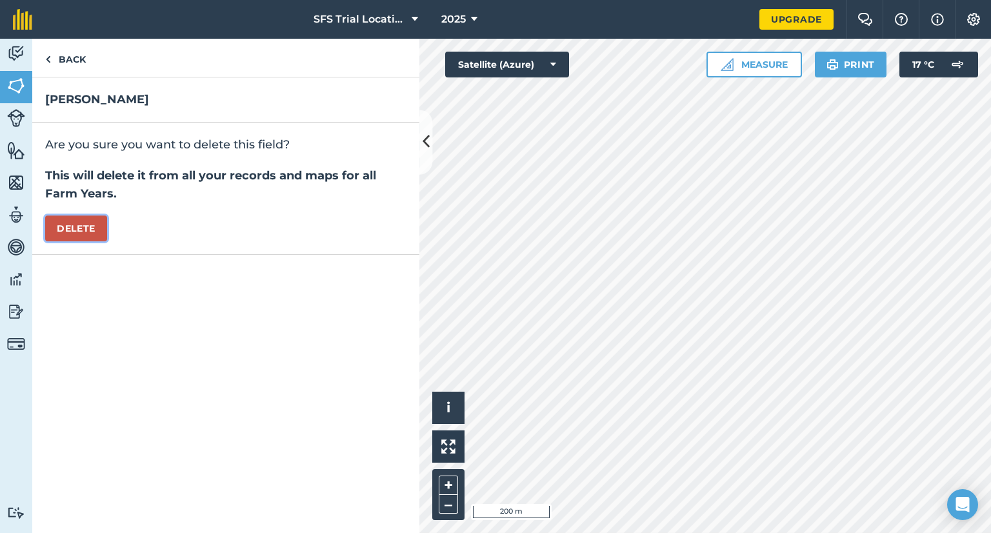
click at [87, 223] on button "Delete" at bounding box center [76, 228] width 62 height 26
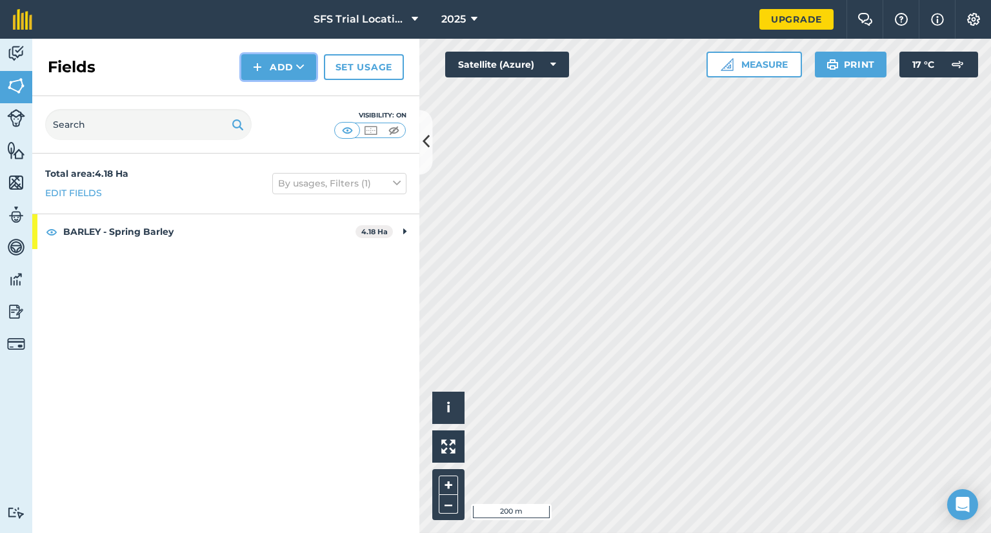
click at [276, 68] on button "Add" at bounding box center [278, 67] width 75 height 26
click at [279, 95] on link "Draw" at bounding box center [278, 96] width 71 height 28
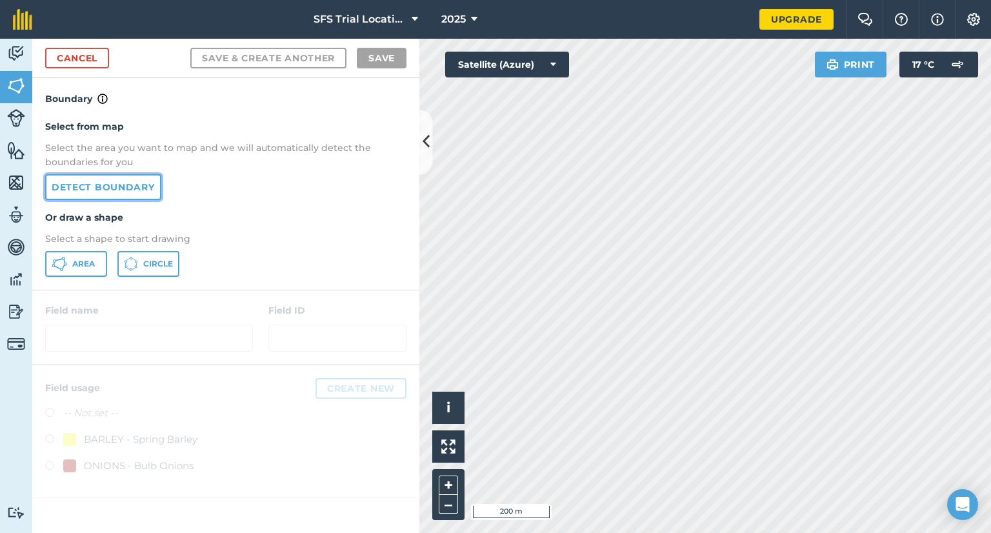
click at [93, 188] on link "Detect boundary" at bounding box center [103, 187] width 116 height 26
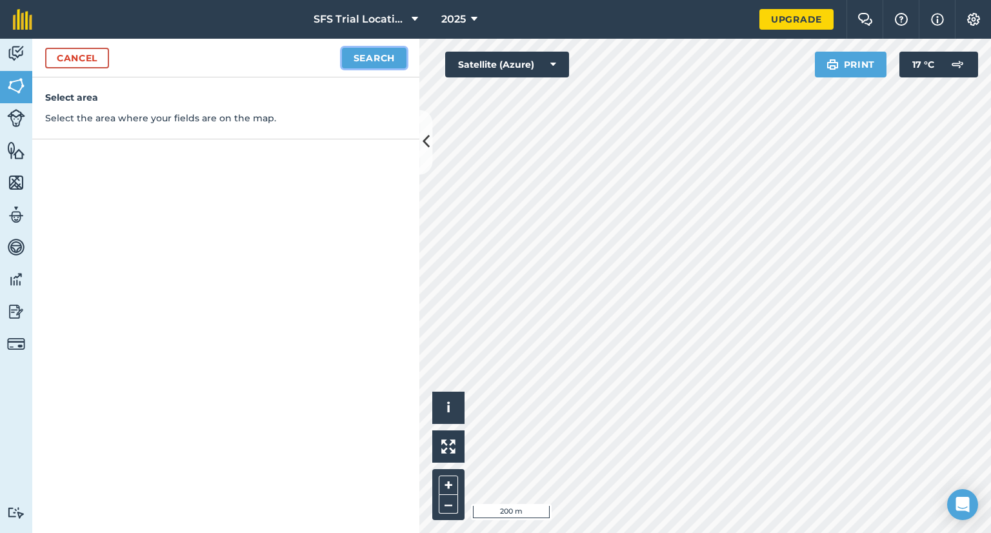
click at [381, 54] on button "Search" at bounding box center [374, 58] width 64 height 21
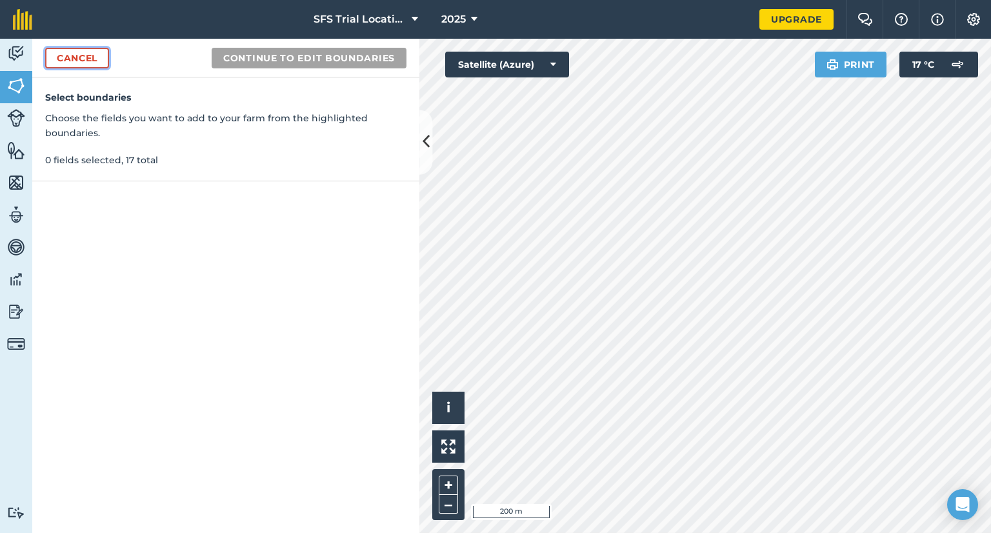
click at [84, 55] on link "Cancel" at bounding box center [77, 58] width 64 height 21
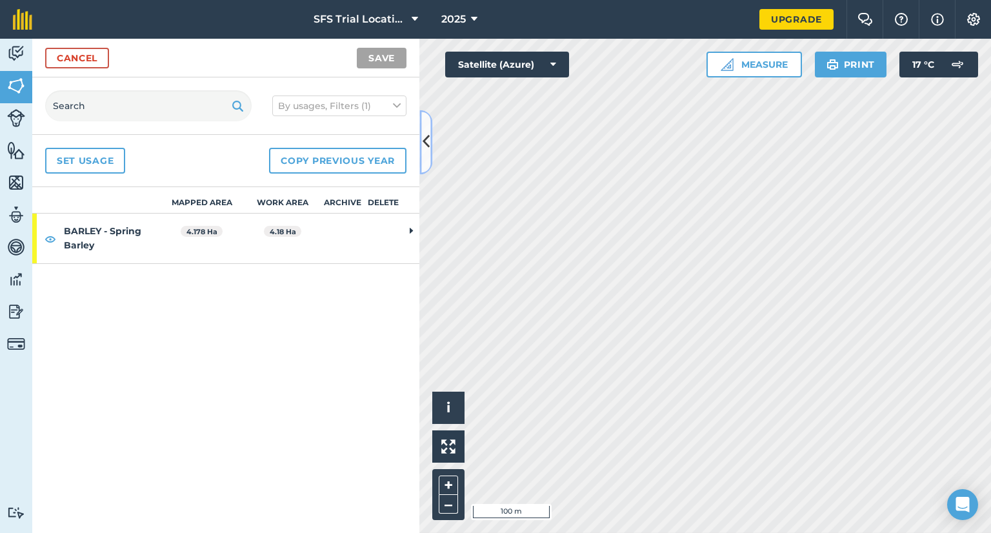
click at [429, 137] on icon at bounding box center [425, 142] width 7 height 23
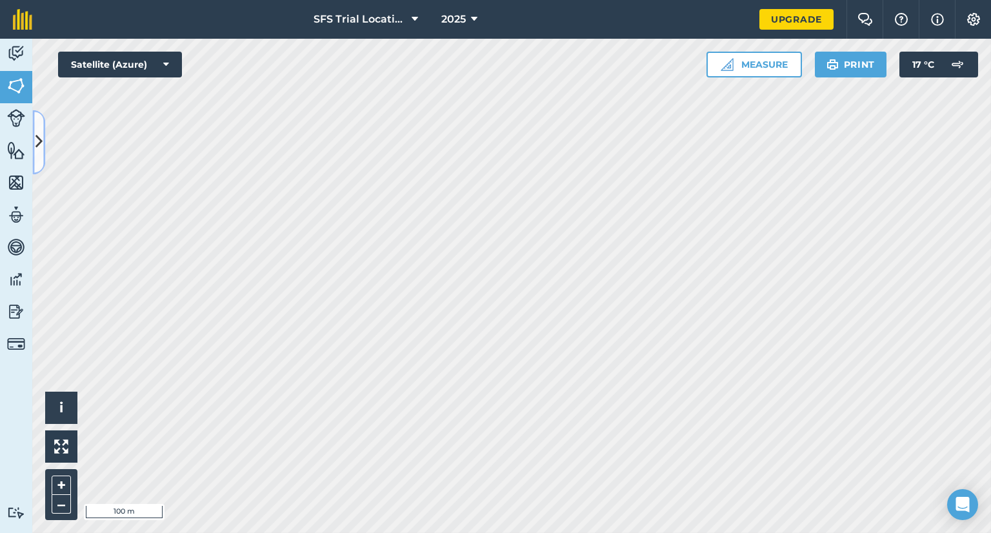
click at [41, 129] on button at bounding box center [38, 142] width 13 height 64
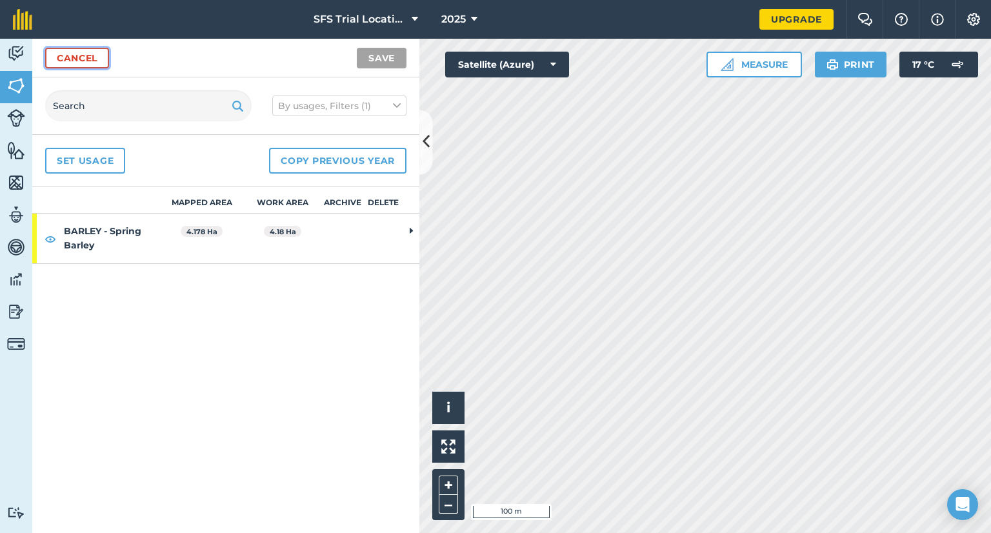
click at [77, 62] on link "Cancel" at bounding box center [77, 58] width 64 height 21
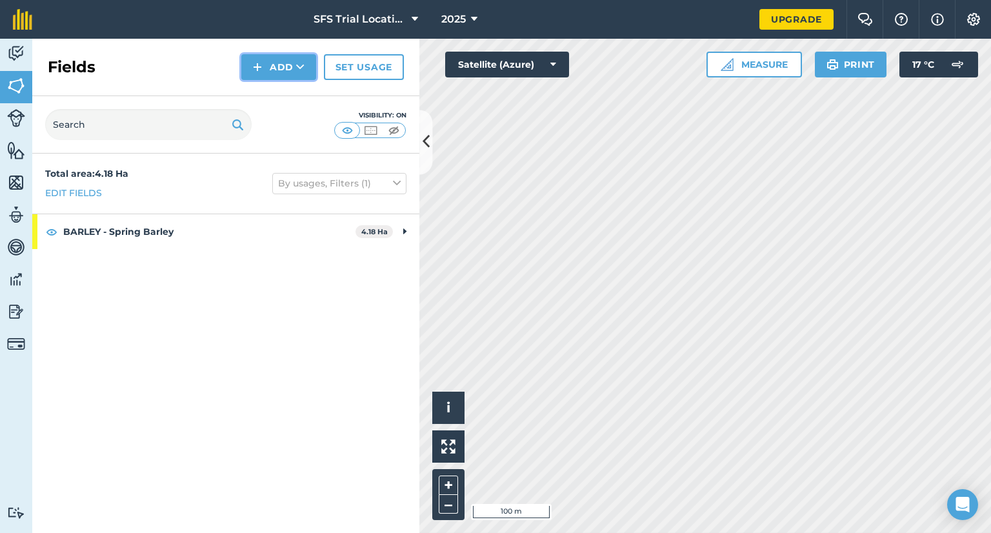
click at [283, 66] on button "Add" at bounding box center [278, 67] width 75 height 26
click at [284, 91] on link "Draw" at bounding box center [278, 96] width 71 height 28
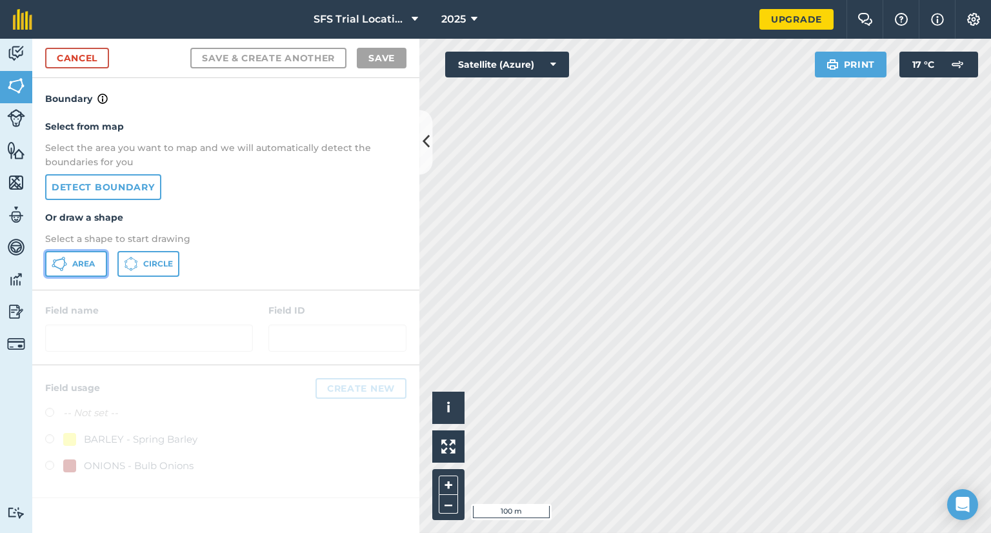
click at [81, 262] on span "Area" at bounding box center [83, 264] width 23 height 10
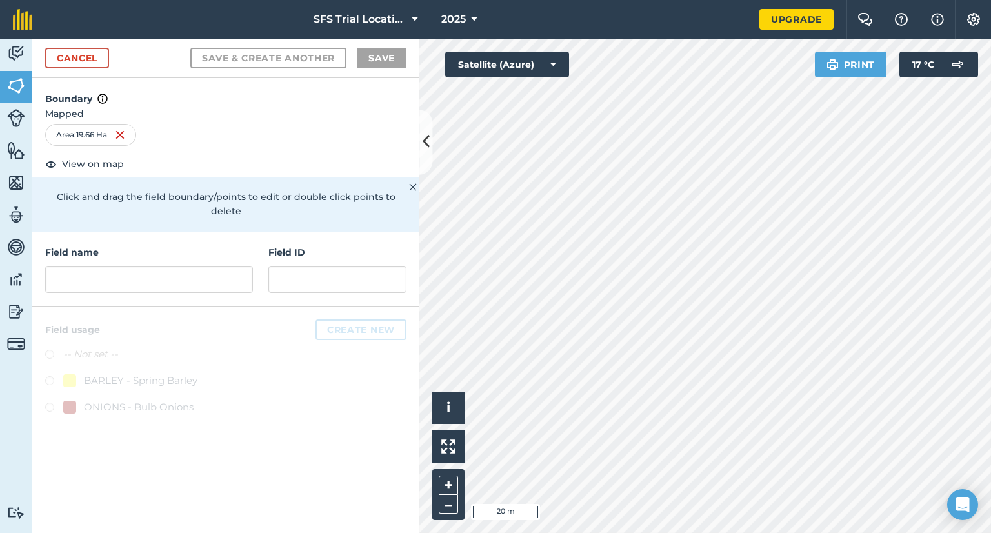
click at [406, 301] on div "Activity Fields Livestock Features Maps Team Vehicles Data Reporting Billing Tu…" at bounding box center [495, 286] width 991 height 494
click at [75, 269] on input "text" at bounding box center [149, 279] width 208 height 27
click at [117, 277] on input "text" at bounding box center [149, 279] width 208 height 27
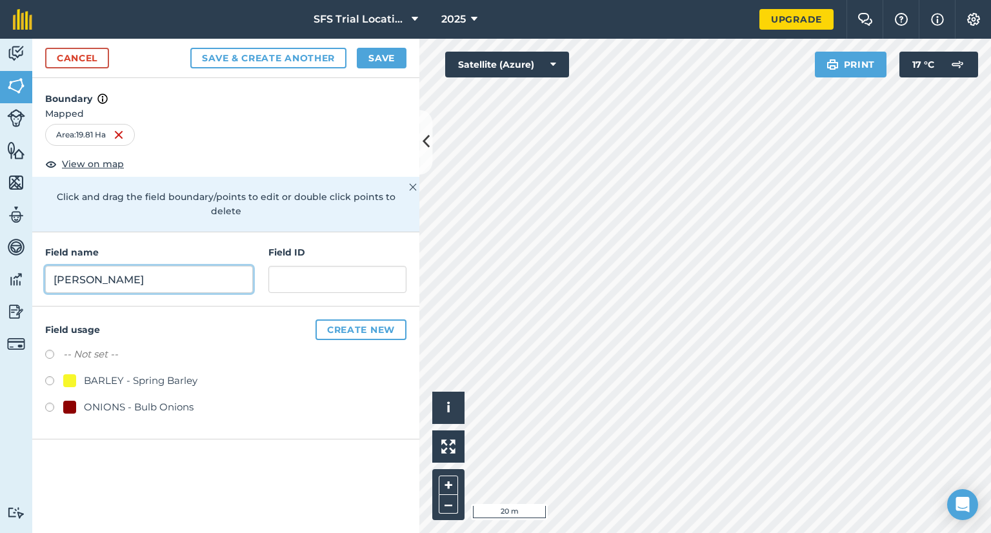
type input "[PERSON_NAME]"
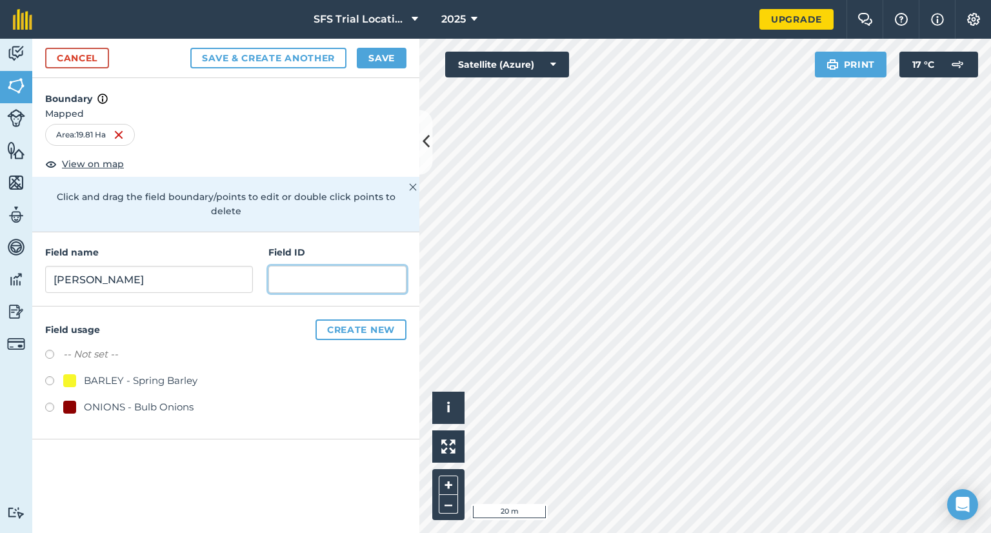
click at [301, 266] on input "text" at bounding box center [337, 279] width 138 height 27
type input "[PERSON_NAME] Group"
click at [48, 402] on label at bounding box center [54, 408] width 18 height 13
radio input "true"
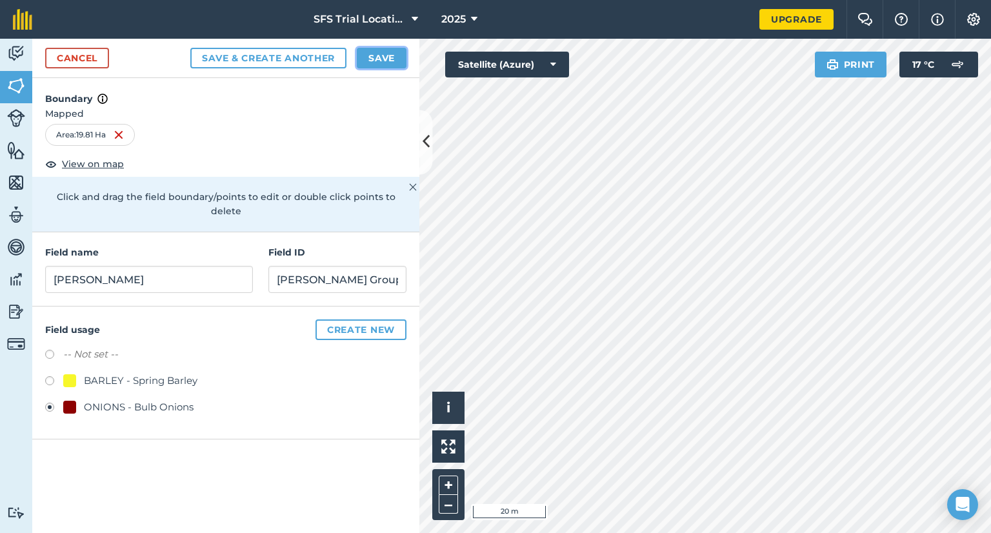
click at [380, 57] on button "Save" at bounding box center [382, 58] width 50 height 21
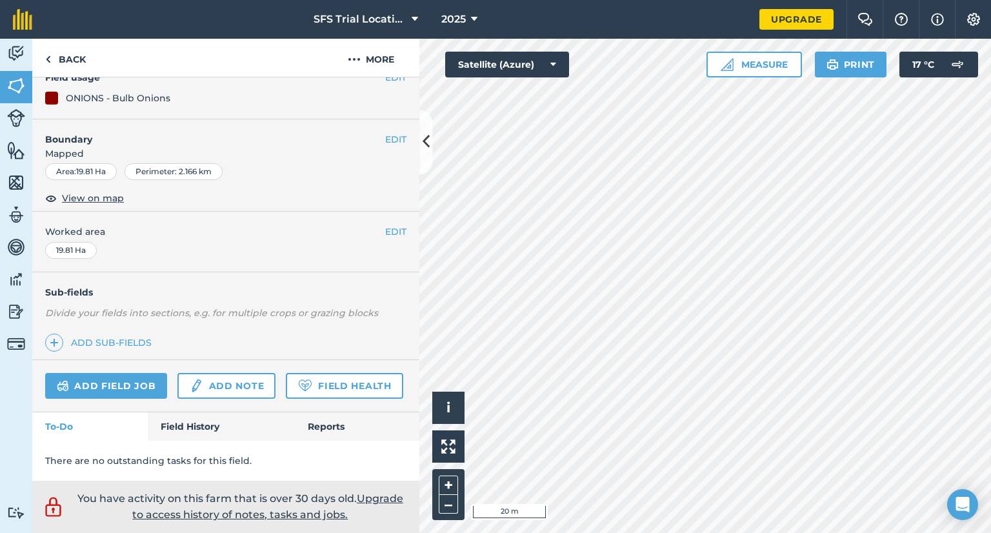
scroll to position [177, 0]
click at [108, 373] on link "Add field job" at bounding box center [106, 386] width 122 height 26
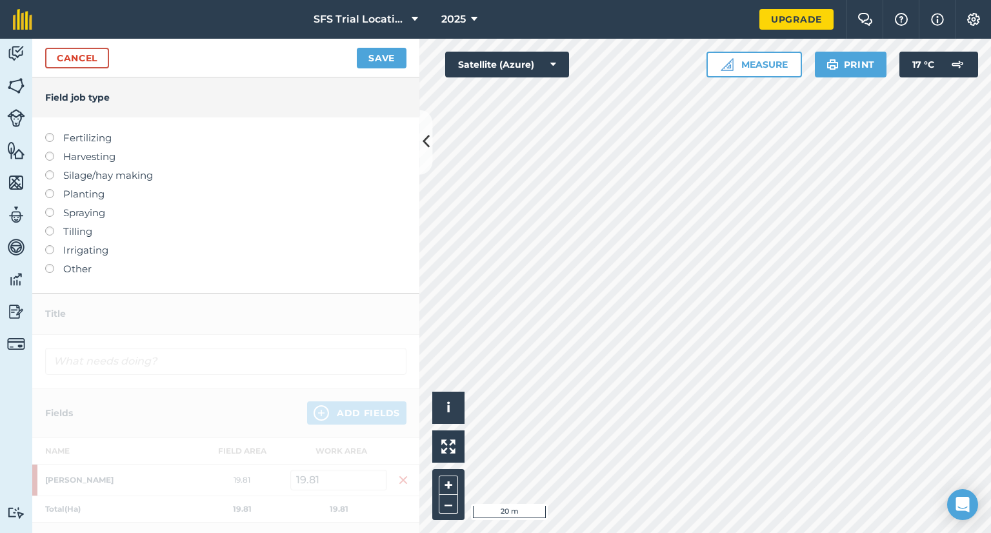
click at [87, 135] on label "Fertilizing" at bounding box center [225, 137] width 361 height 15
type input "Fertilizing"
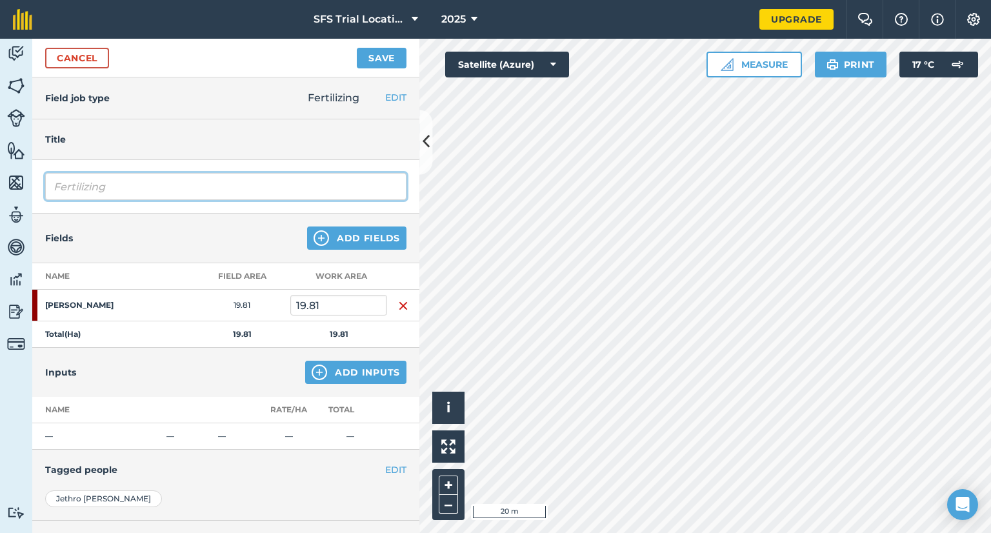
click at [86, 184] on input "Fertilizing" at bounding box center [225, 186] width 361 height 27
click at [117, 184] on input "Fertilizing" at bounding box center [225, 186] width 361 height 27
drag, startPoint x: 146, startPoint y: 189, endPoint x: 47, endPoint y: 182, distance: 98.9
click at [47, 182] on input "Fertilizing" at bounding box center [225, 186] width 361 height 27
click at [130, 191] on input "Fertilizing" at bounding box center [225, 186] width 361 height 27
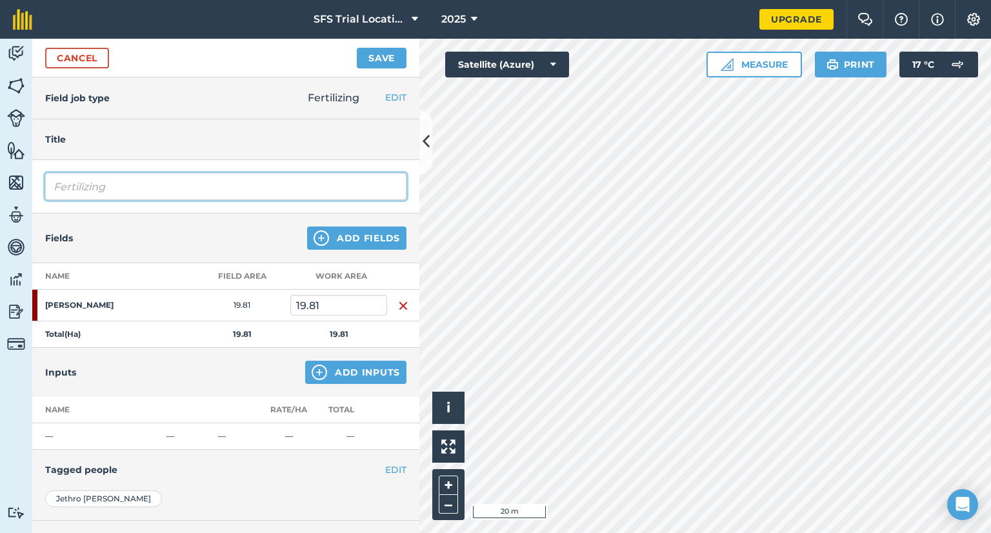
drag, startPoint x: 144, startPoint y: 189, endPoint x: 27, endPoint y: 186, distance: 117.4
click at [27, 186] on div "Activity Fields Livestock Features Maps Team Vehicles Data Reporting Billing Tu…" at bounding box center [495, 286] width 991 height 494
click at [119, 189] on input "Fertilizing" at bounding box center [225, 186] width 361 height 27
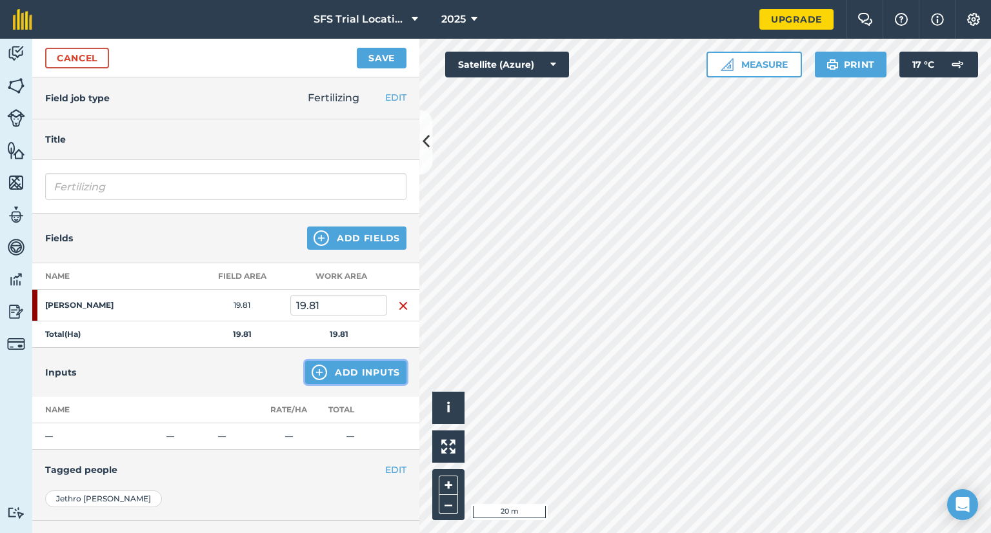
click at [322, 372] on button "Add Inputs" at bounding box center [355, 372] width 101 height 23
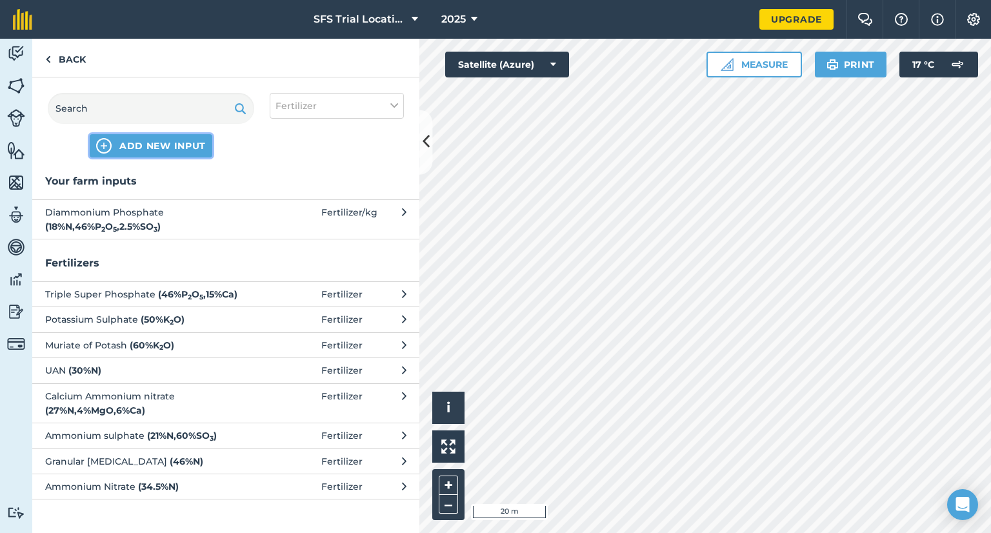
click at [161, 146] on span "ADD NEW INPUT" at bounding box center [162, 145] width 86 height 13
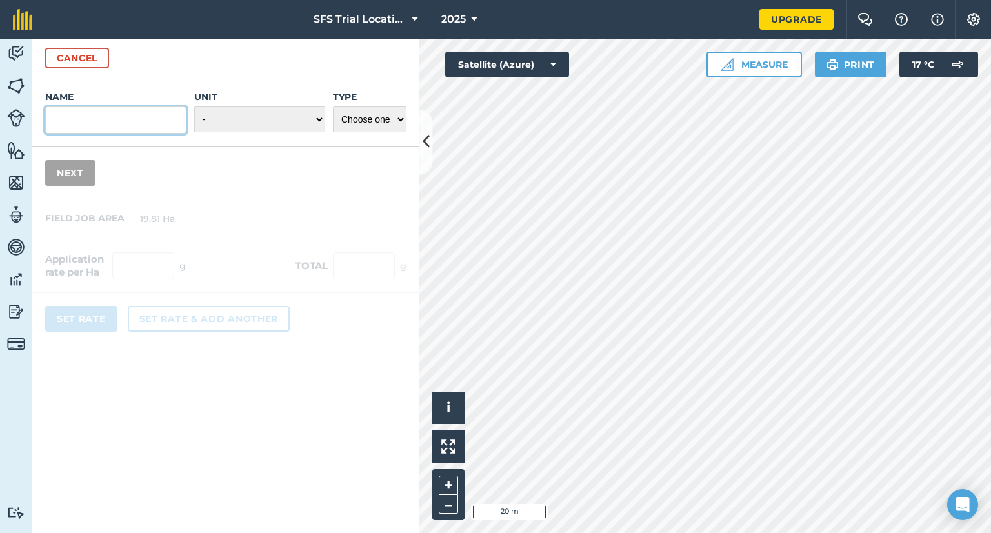
click at [125, 117] on input "Name" at bounding box center [115, 119] width 141 height 27
type input "Bio-Mulch"
click at [281, 113] on select "- Grams/g Kilograms/kg Metric tonnes/t Millilitres/ml Litres/L Ounces/oz Pounds…" at bounding box center [259, 119] width 131 height 26
select select "LITRES"
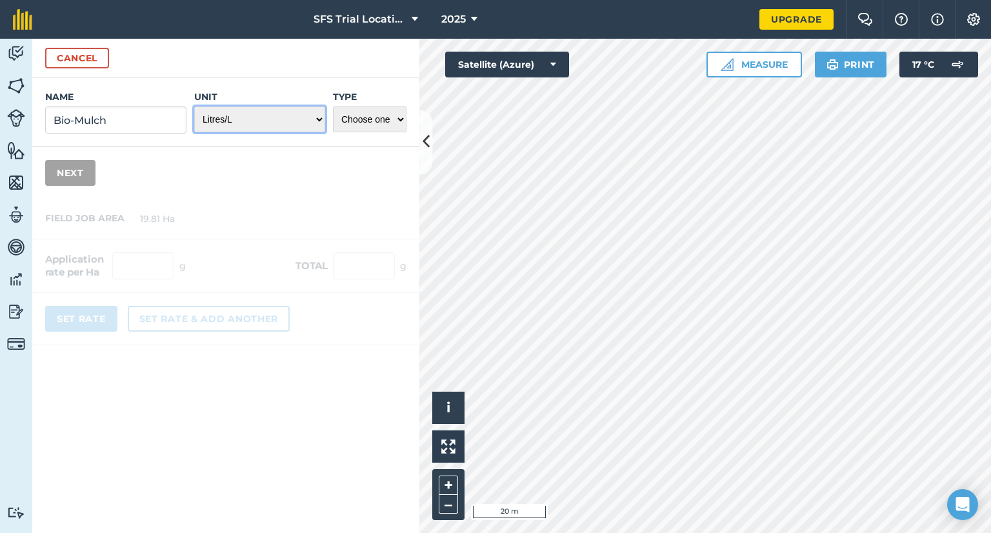
click at [195, 106] on select "- Grams/g Kilograms/kg Metric tonnes/t Millilitres/ml Litres/L Ounces/oz Pounds…" at bounding box center [259, 119] width 131 height 26
click at [366, 115] on select "Choose one Fertilizer Seed Spray Fuel Other" at bounding box center [370, 119] width 74 height 26
select select "SPRAY"
click at [333, 106] on select "Choose one Fertilizer Seed Spray Fuel Other" at bounding box center [370, 119] width 74 height 26
click at [60, 176] on button "Next" at bounding box center [70, 173] width 50 height 26
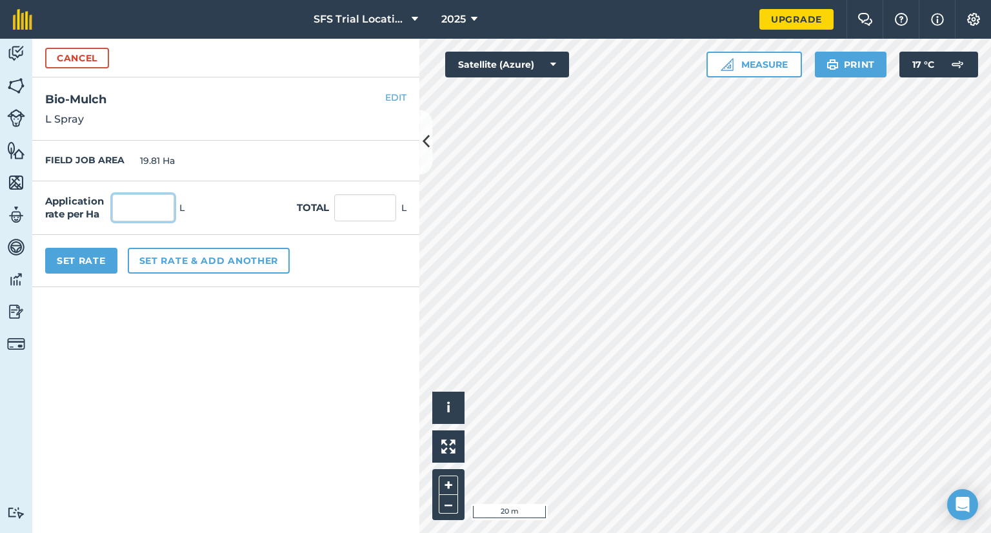
click at [129, 212] on input "text" at bounding box center [143, 207] width 62 height 27
type input "50"
type input "990.5"
click at [361, 210] on input "990.5" at bounding box center [365, 207] width 62 height 27
click at [379, 208] on input "990.5" at bounding box center [365, 207] width 62 height 27
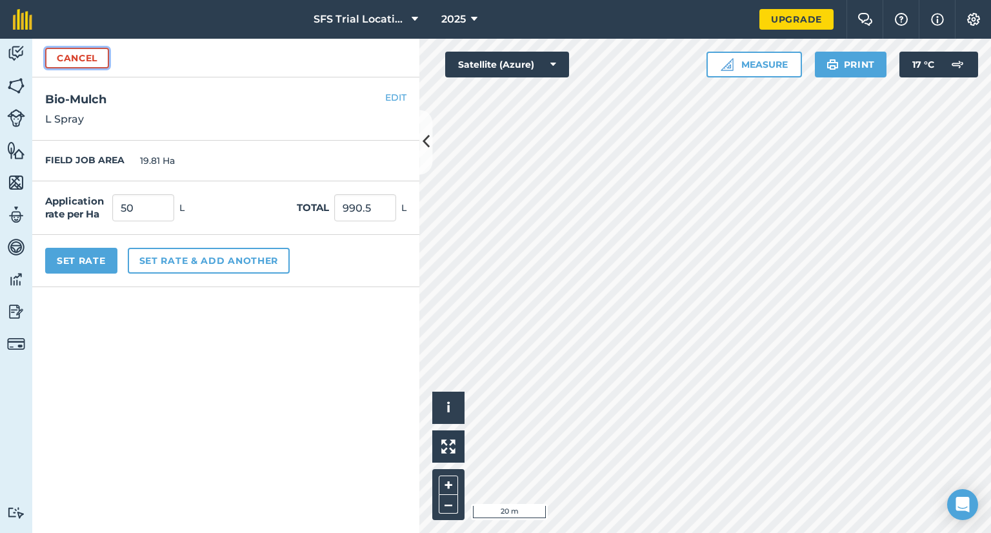
click at [99, 58] on button "Cancel" at bounding box center [77, 58] width 64 height 21
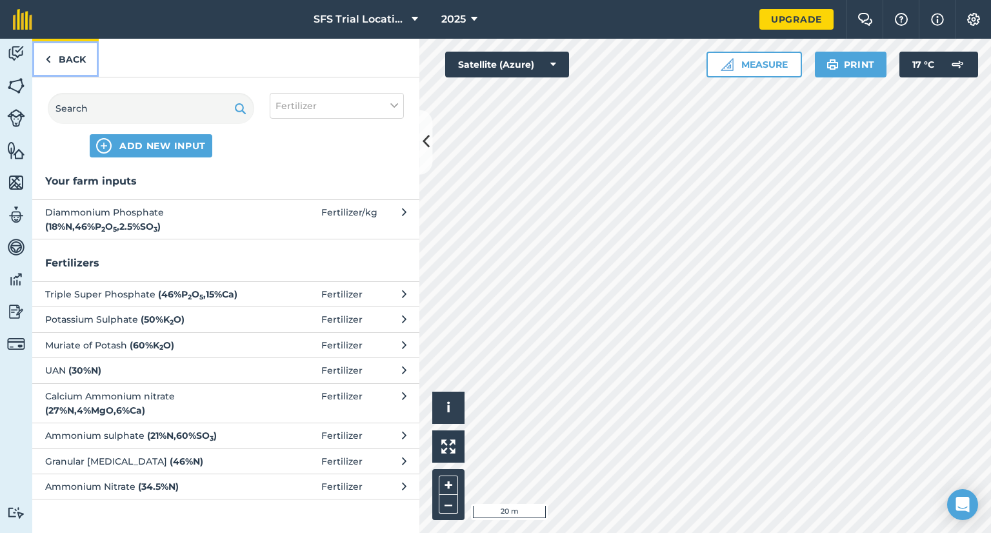
click at [57, 55] on link "Back" at bounding box center [65, 58] width 66 height 38
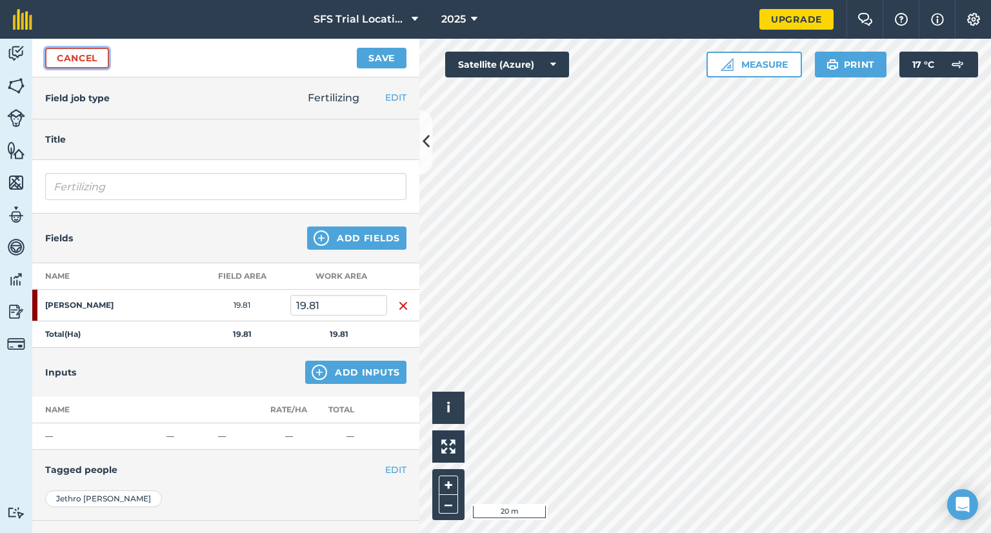
click at [90, 56] on link "Cancel" at bounding box center [77, 58] width 64 height 21
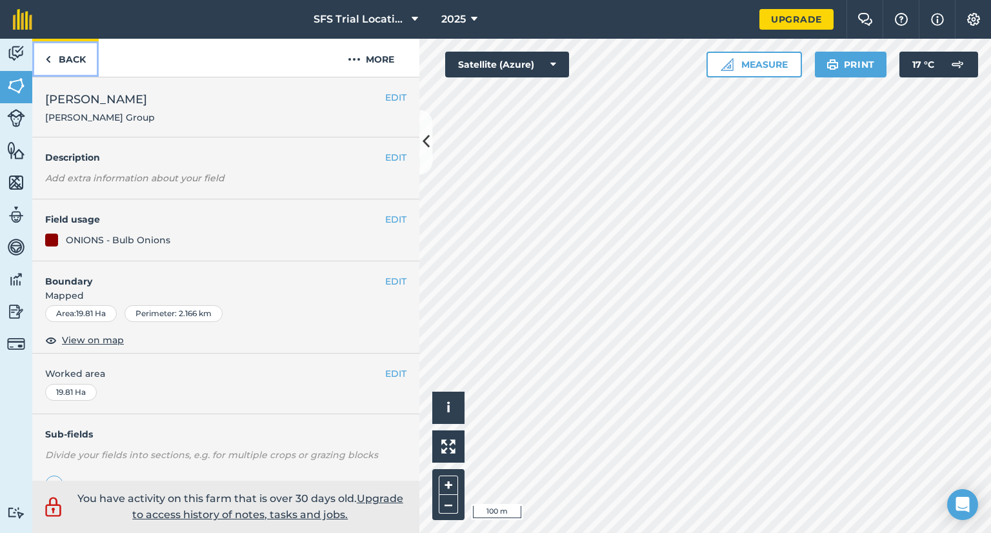
click at [54, 64] on link "Back" at bounding box center [65, 58] width 66 height 38
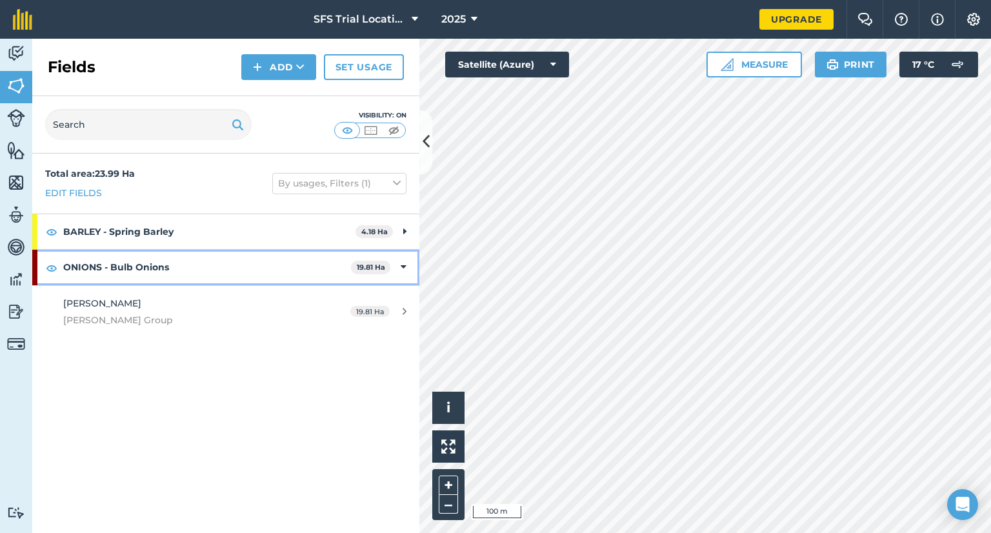
click at [381, 269] on strong "19.81 Ha" at bounding box center [371, 267] width 28 height 9
click at [392, 269] on span "19.81 Ha" at bounding box center [372, 268] width 39 height 14
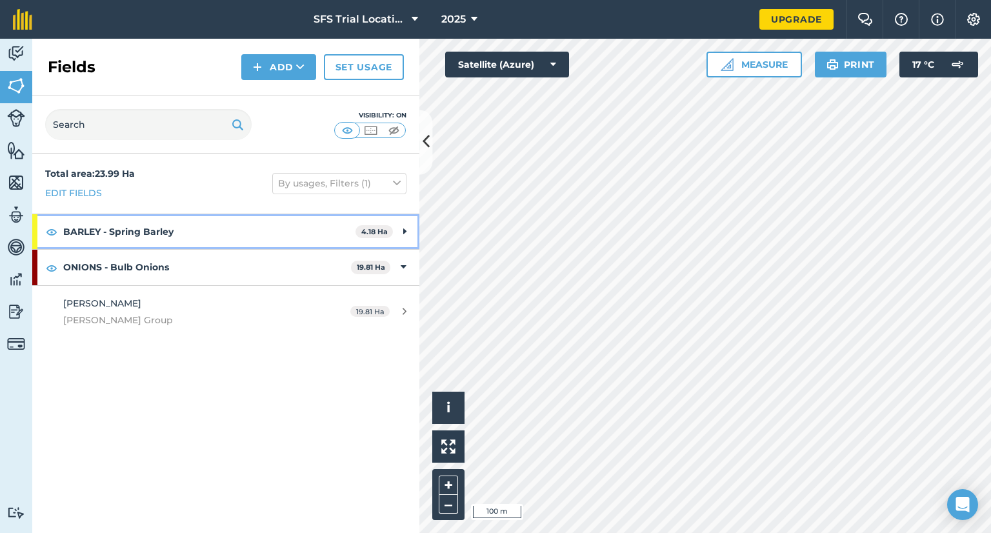
click at [251, 231] on strong "BARLEY - Spring Barley" at bounding box center [209, 231] width 292 height 35
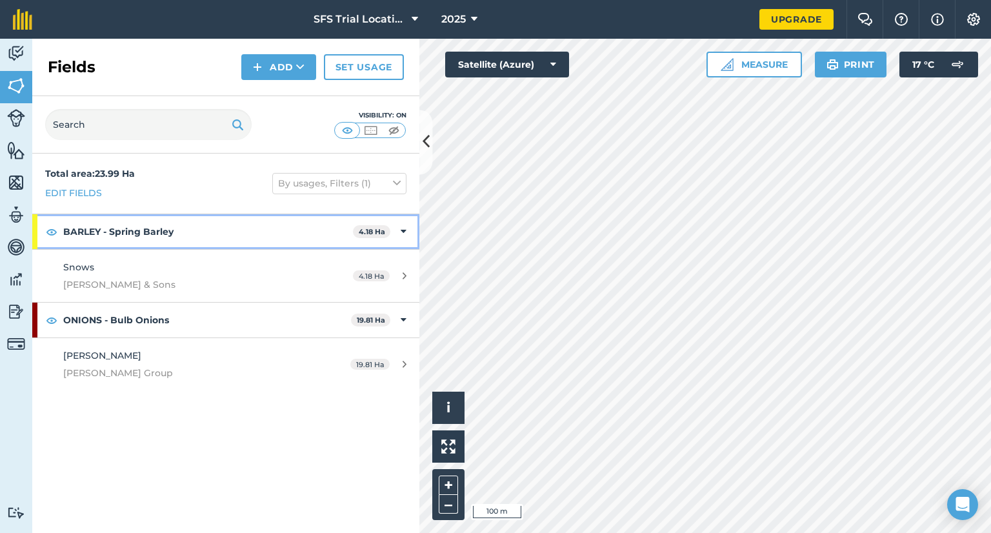
click at [251, 231] on strong "BARLEY - Spring Barley" at bounding box center [208, 231] width 290 height 35
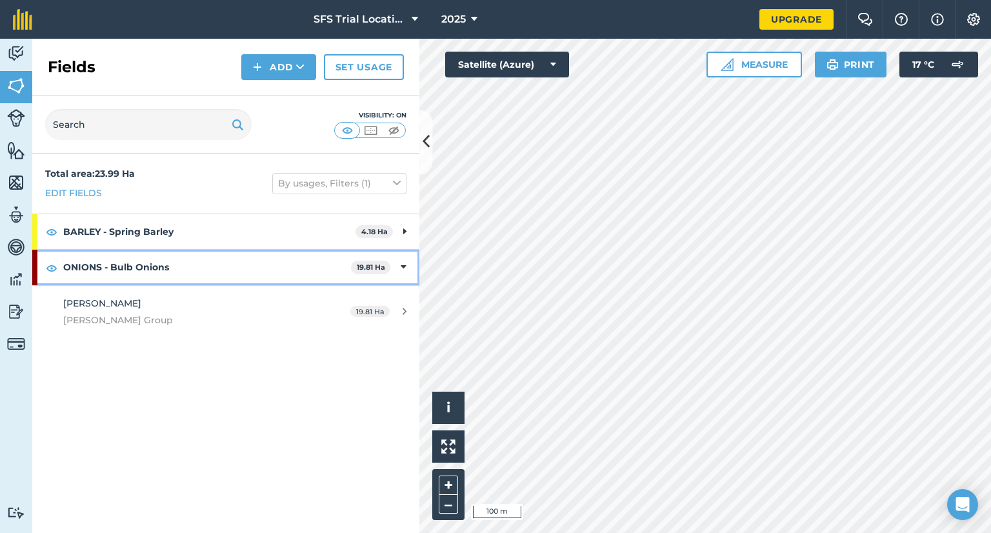
click at [203, 259] on strong "ONIONS - Bulb Onions" at bounding box center [207, 267] width 288 height 35
click at [203, 259] on strong "ONIONS - Bulb Onions" at bounding box center [208, 267] width 290 height 35
click at [203, 259] on strong "ONIONS - Bulb Onions" at bounding box center [207, 267] width 288 height 35
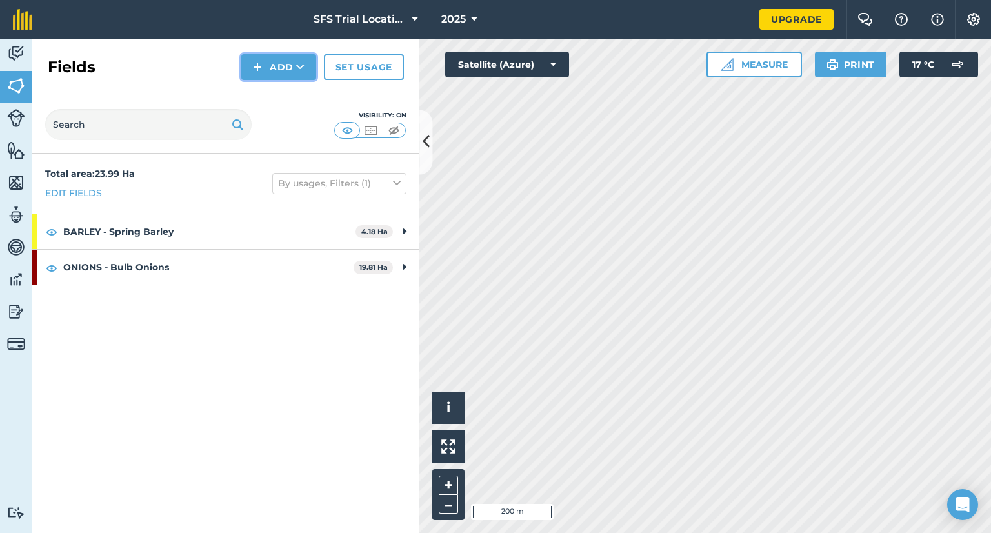
click at [276, 61] on button "Add" at bounding box center [278, 67] width 75 height 26
click at [273, 99] on link "Draw" at bounding box center [278, 96] width 71 height 28
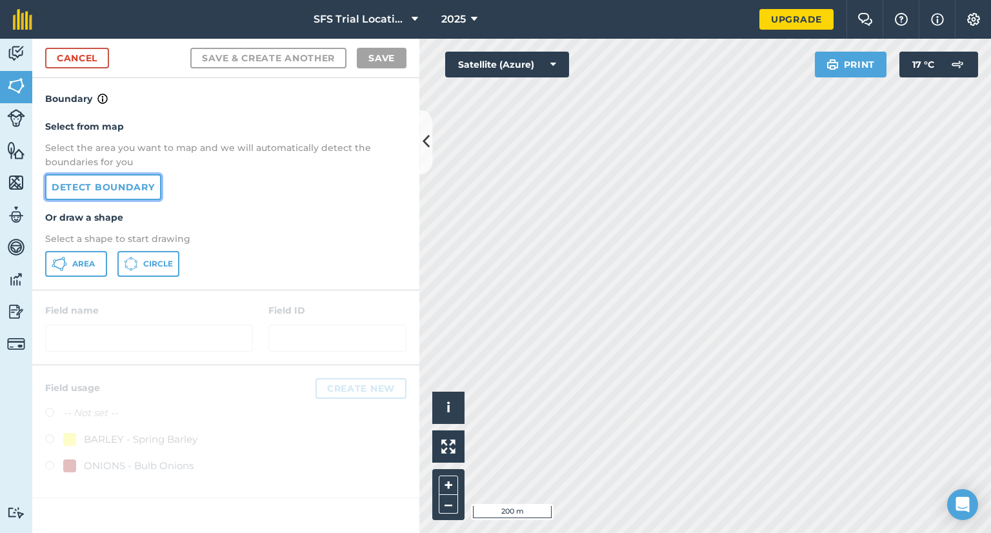
click at [117, 184] on link "Detect boundary" at bounding box center [103, 187] width 116 height 26
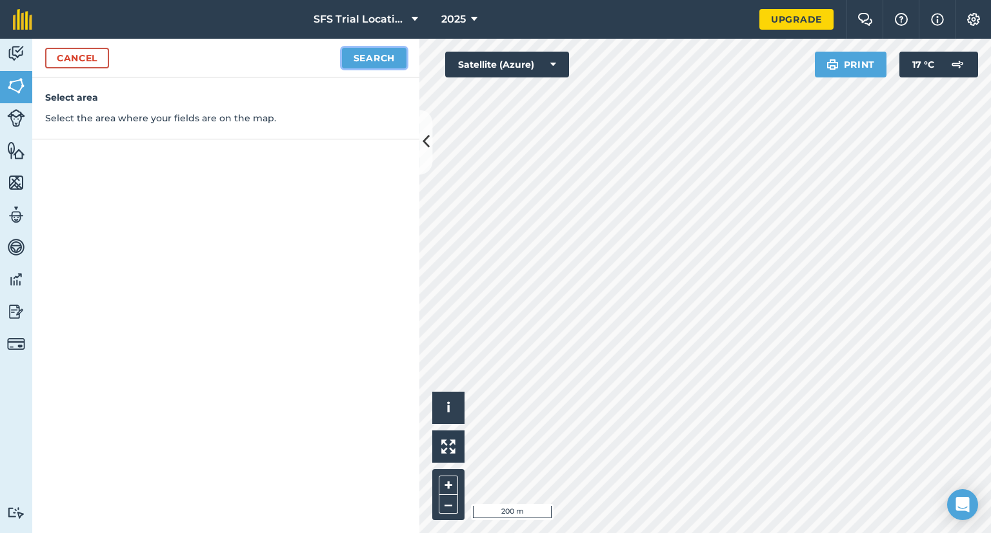
click at [384, 55] on button "Search" at bounding box center [374, 58] width 64 height 21
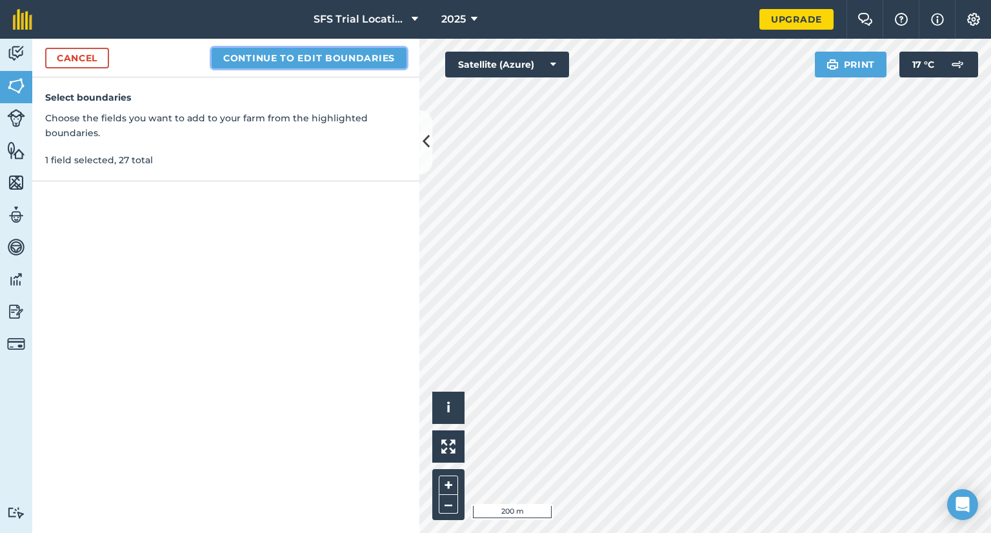
click at [289, 55] on button "Continue to edit boundaries" at bounding box center [309, 58] width 195 height 21
click at [317, 62] on button "Continue to name fields" at bounding box center [322, 58] width 167 height 21
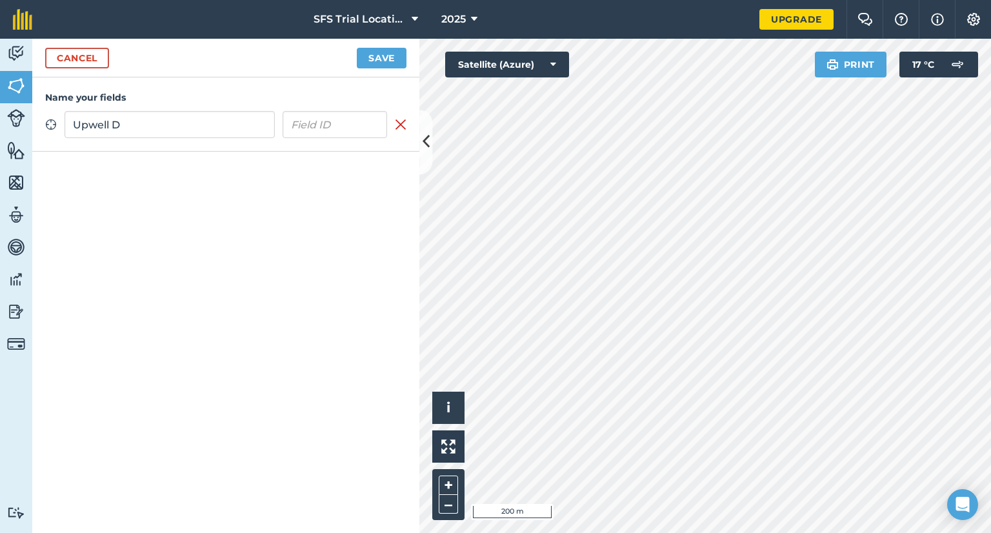
type input "Upwell D"
click at [315, 116] on input "text" at bounding box center [335, 124] width 105 height 27
type input "[PERSON_NAME] Group"
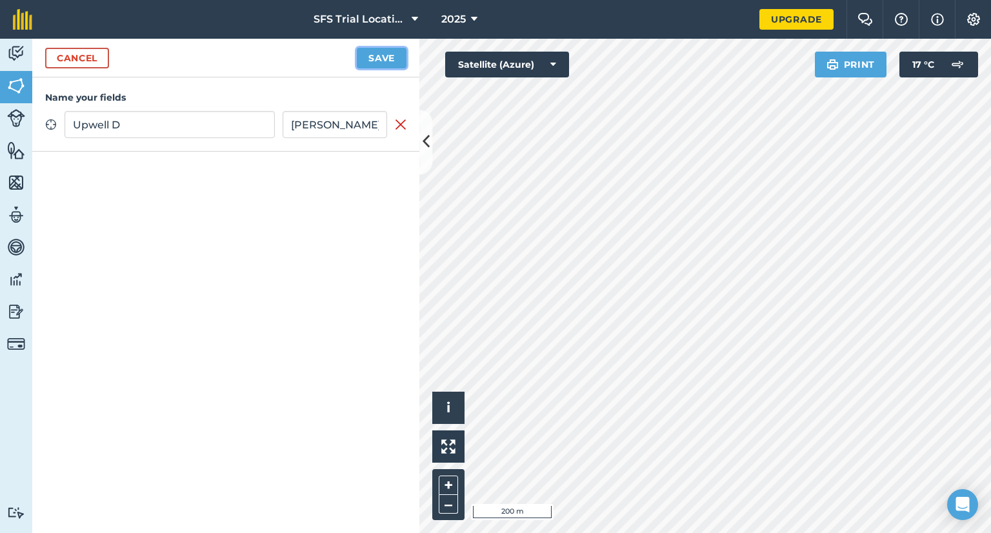
click at [362, 57] on button "Save" at bounding box center [382, 58] width 50 height 21
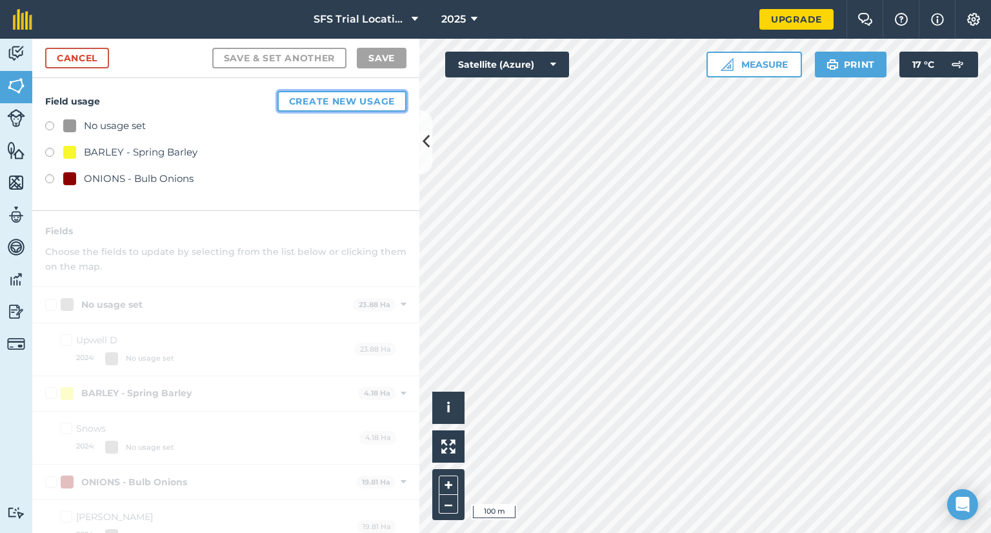
click at [320, 96] on button "Create new usage" at bounding box center [341, 101] width 129 height 21
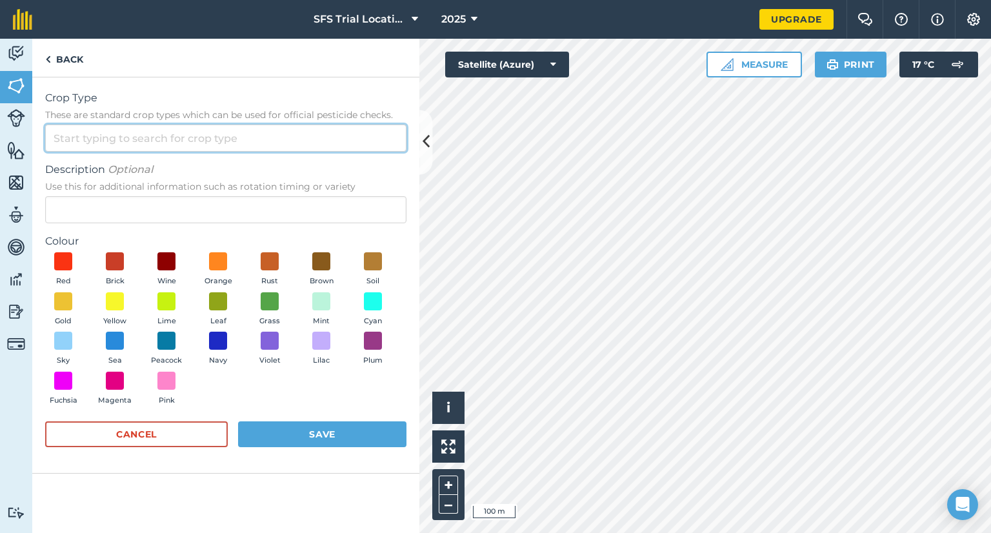
click at [139, 140] on input "Crop Type These are standard crop types which can be used for official pesticid…" at bounding box center [225, 137] width 361 height 27
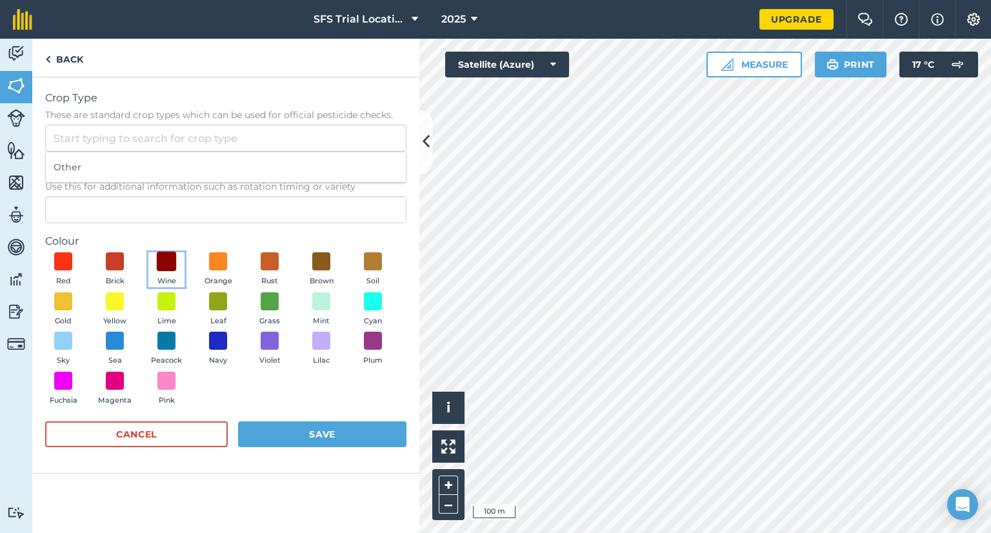
click at [168, 259] on span at bounding box center [167, 262] width 20 height 20
click at [117, 137] on input "Crop Type These are standard crop types which can be used for official pesticid…" at bounding box center [225, 137] width 361 height 27
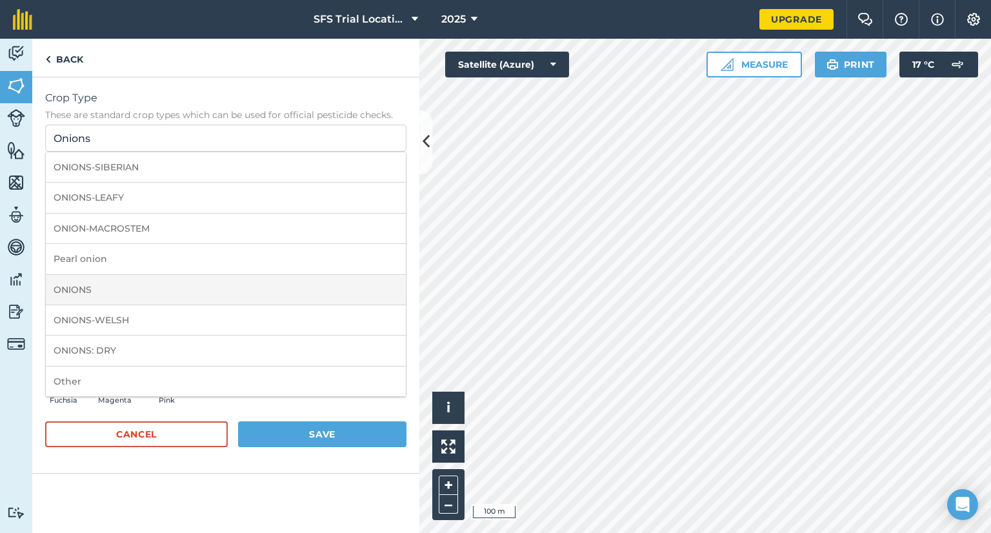
click at [113, 291] on li "ONIONS" at bounding box center [226, 290] width 360 height 30
type input "ONIONS"
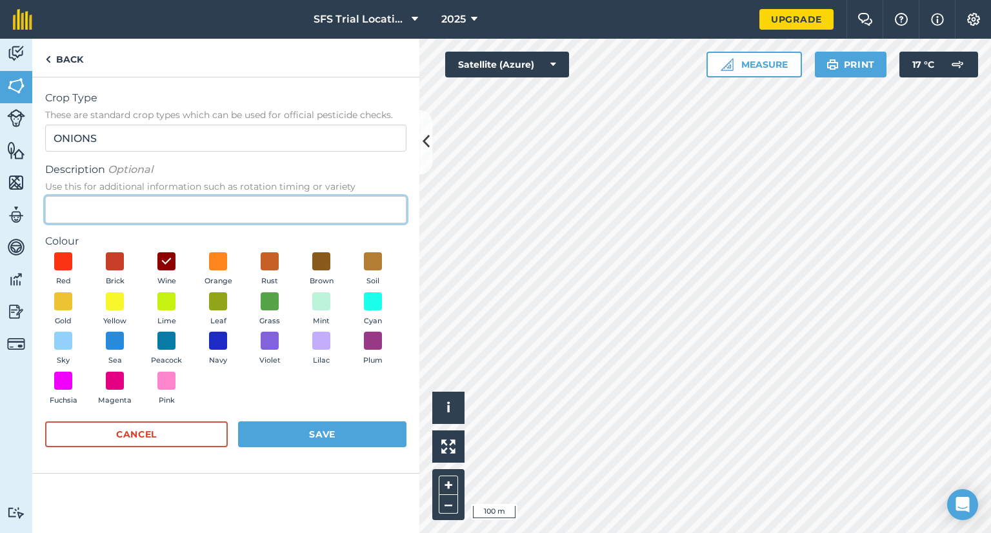
click at [112, 203] on input "Description Optional Use this for additional information such as rotation timin…" at bounding box center [225, 209] width 361 height 27
type input "Bulb Onions"
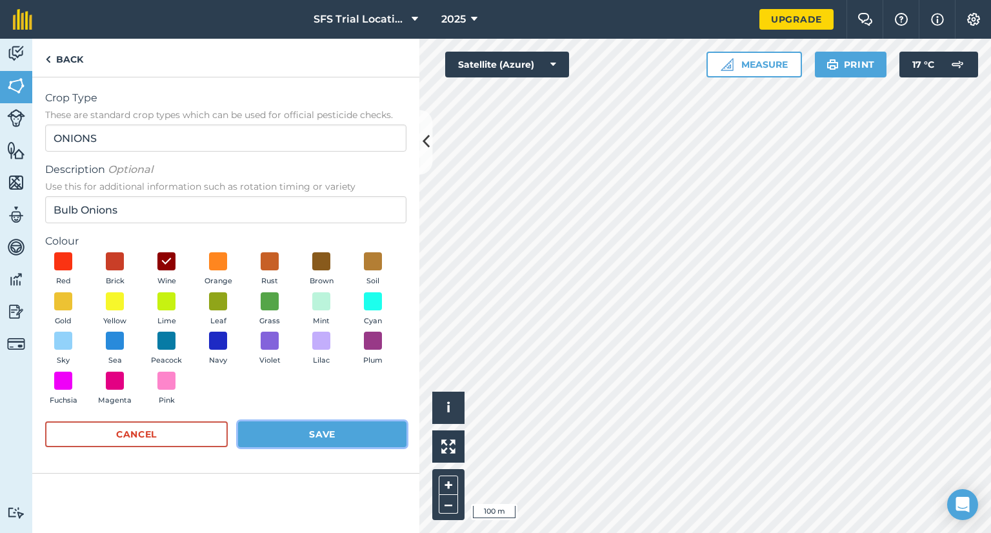
click at [327, 424] on button "Save" at bounding box center [322, 434] width 168 height 26
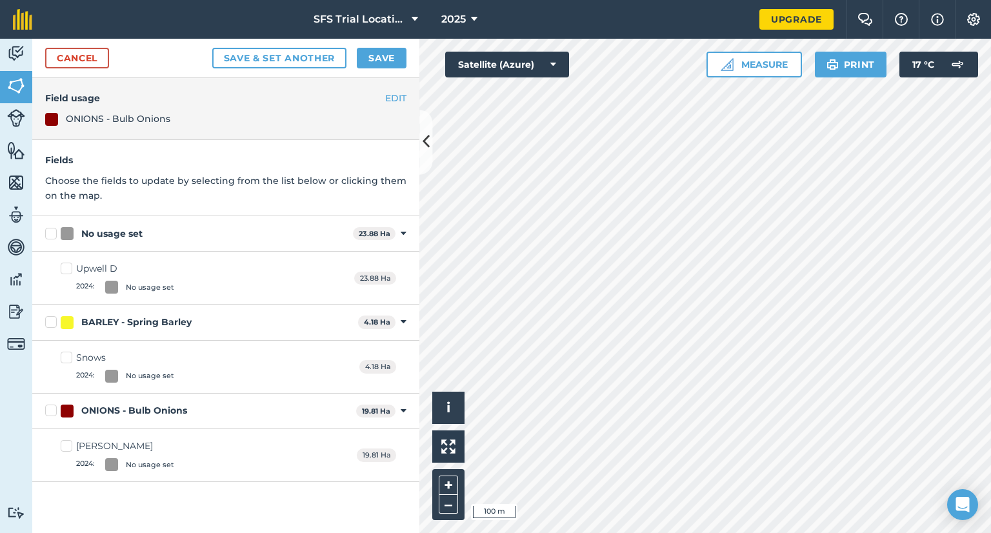
click at [397, 86] on div "EDIT Field usage ONIONS - Bulb Onions" at bounding box center [225, 109] width 387 height 62
click at [276, 108] on div "EDIT Field usage ONIONS - Bulb Onions" at bounding box center [225, 109] width 387 height 62
click at [386, 52] on button "Save" at bounding box center [382, 58] width 50 height 21
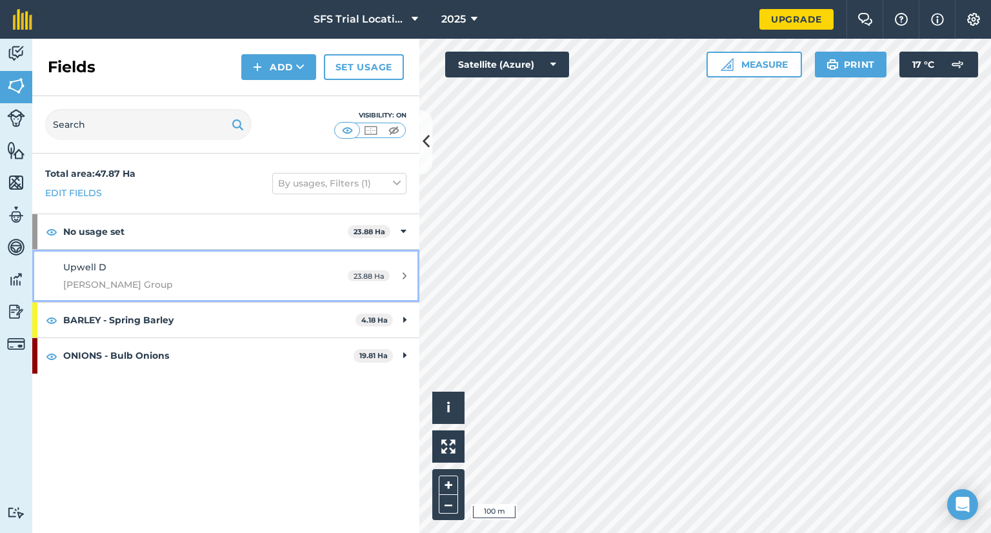
click at [397, 274] on div "23.88 Ha" at bounding box center [377, 276] width 84 height 10
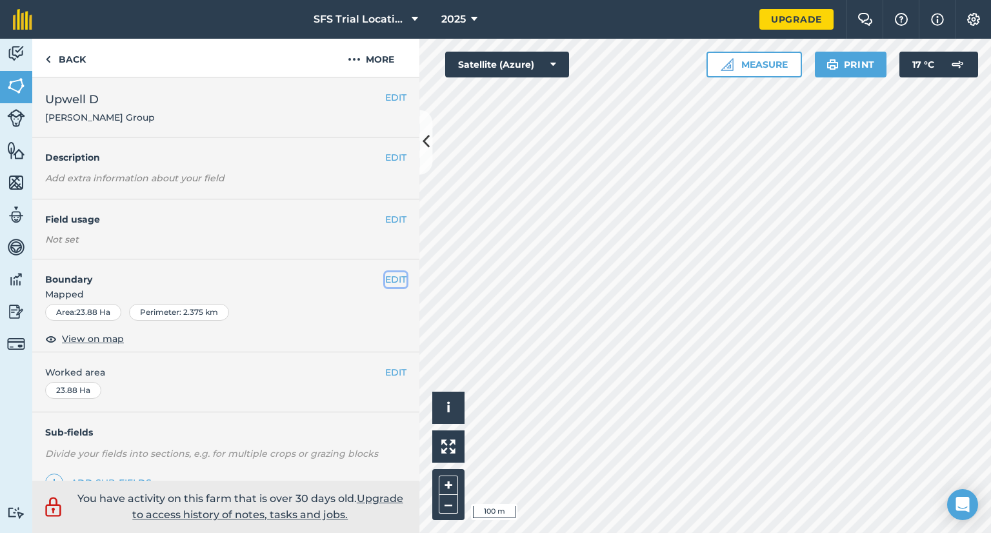
click at [385, 279] on button "EDIT" at bounding box center [395, 279] width 21 height 14
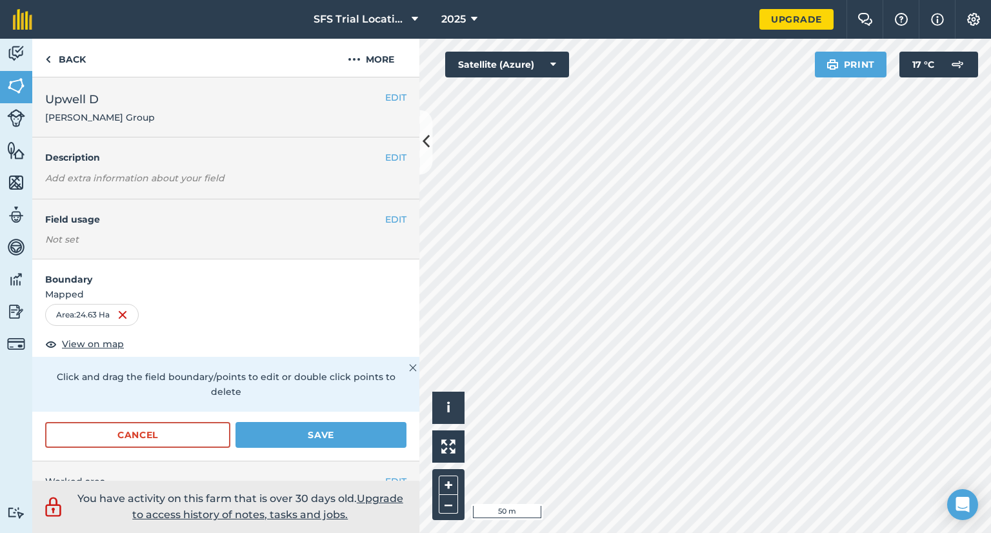
click at [411, 284] on div "Activity Fields Livestock Features Maps Team Vehicles Data Reporting Billing Tu…" at bounding box center [495, 286] width 991 height 494
click at [304, 431] on button "Save" at bounding box center [320, 435] width 171 height 26
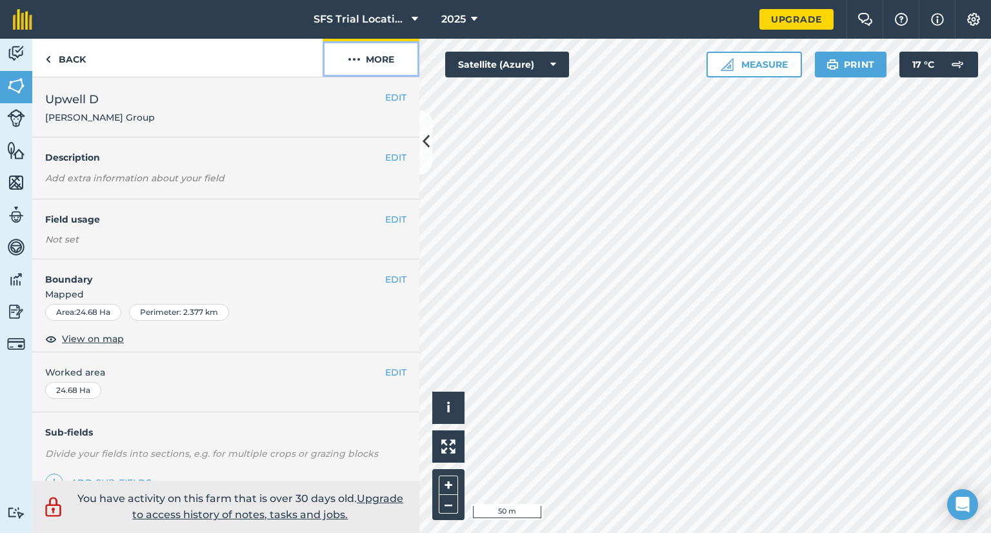
click at [361, 51] on button "More" at bounding box center [370, 58] width 97 height 38
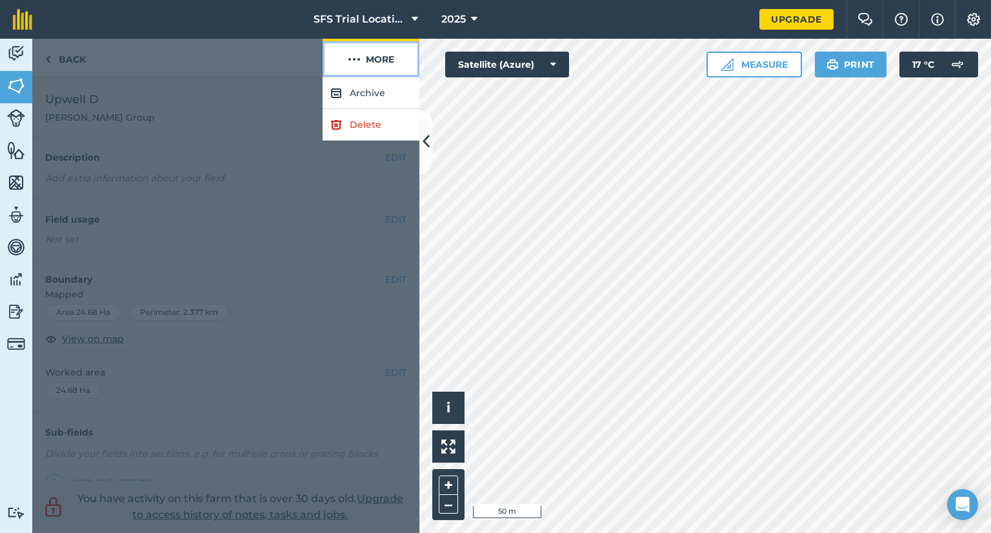
click at [361, 53] on button "More" at bounding box center [370, 58] width 97 height 38
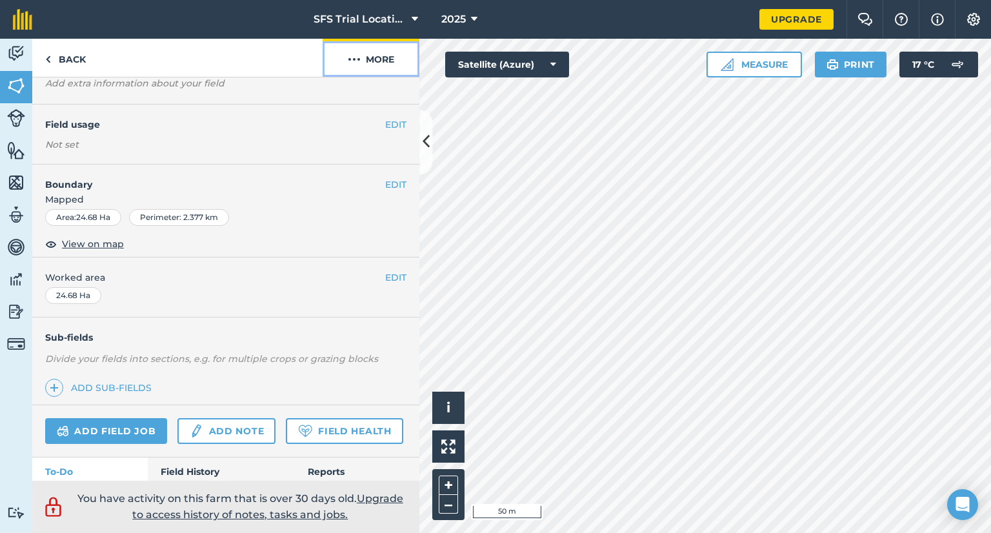
scroll to position [175, 0]
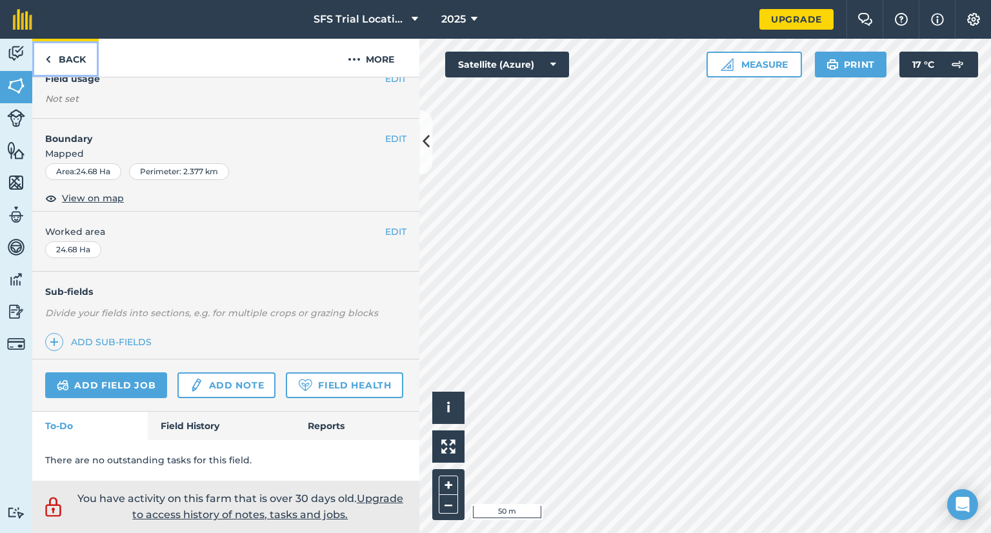
click at [62, 55] on link "Back" at bounding box center [65, 58] width 66 height 38
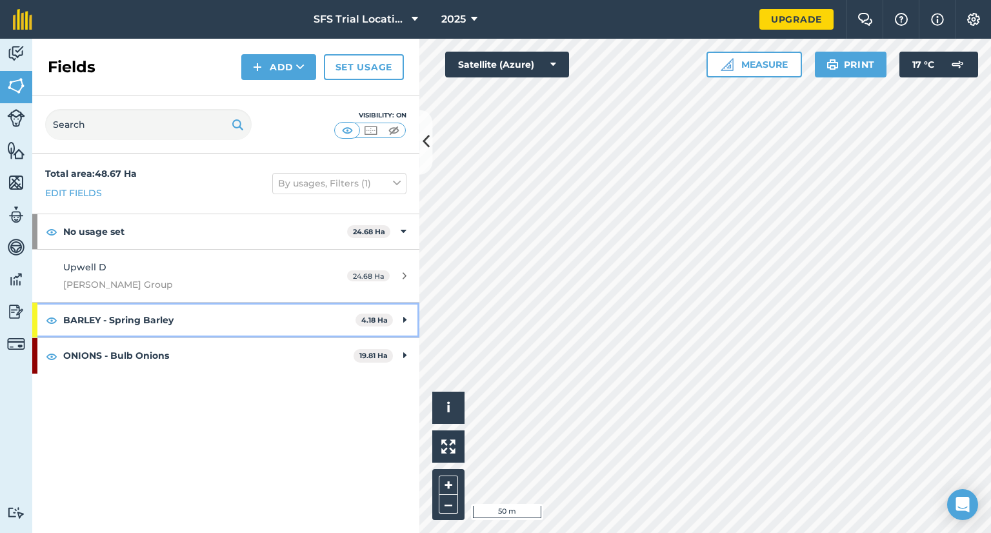
click at [397, 315] on div "BARLEY - Spring Barley 4.18 Ha" at bounding box center [225, 319] width 387 height 35
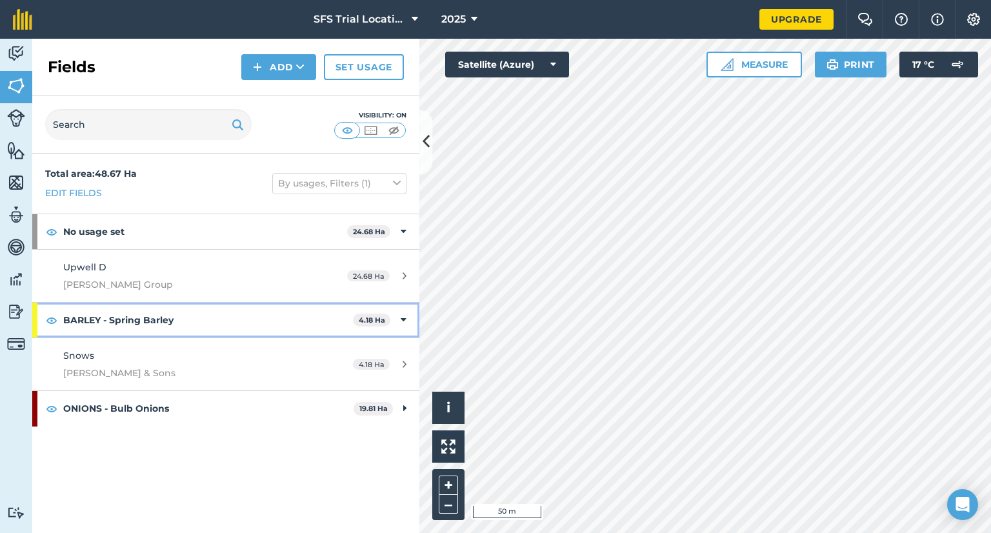
click at [401, 315] on icon at bounding box center [404, 320] width 6 height 14
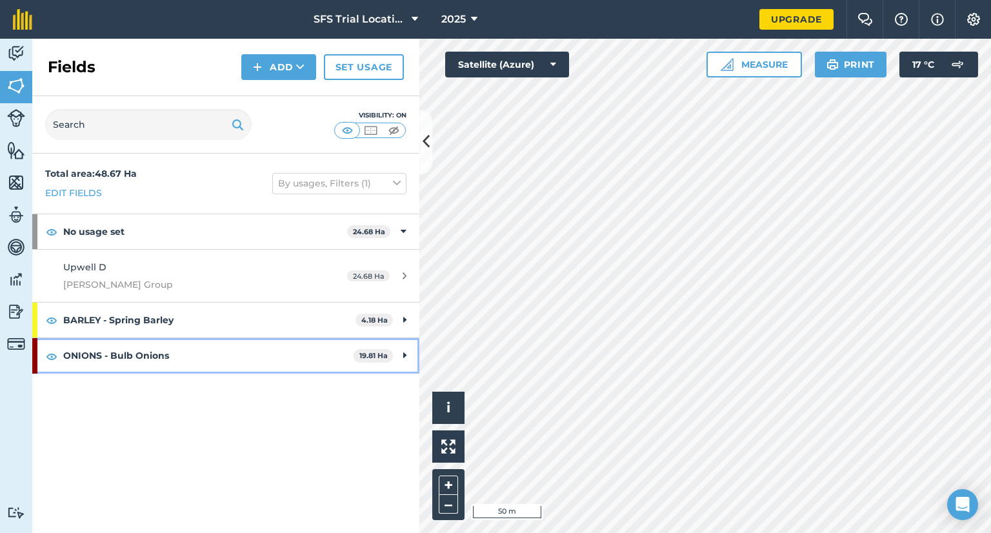
click at [401, 345] on div "ONIONS - Bulb Onions 19.81 Ha" at bounding box center [225, 355] width 387 height 35
click at [404, 350] on icon at bounding box center [404, 355] width 6 height 14
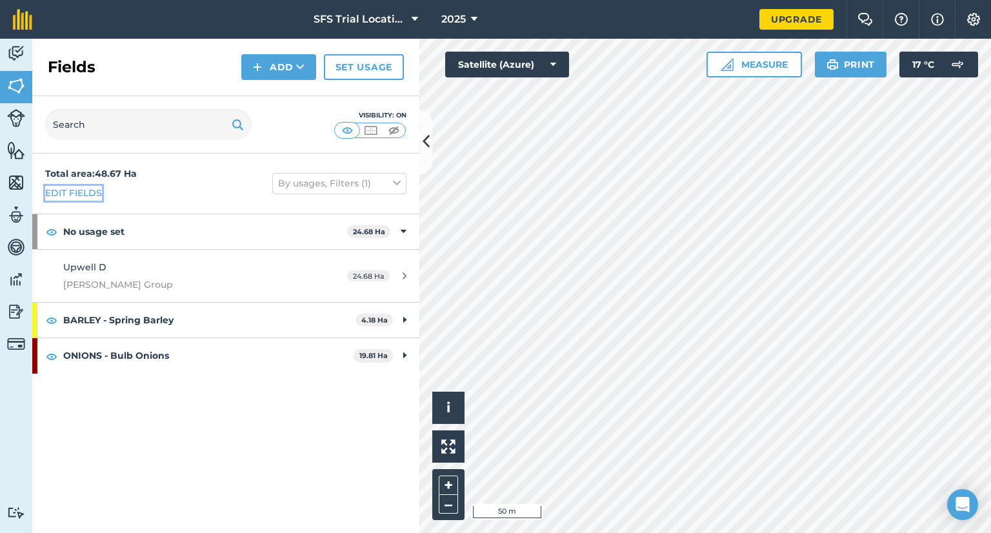
click at [83, 197] on link "Edit fields" at bounding box center [73, 193] width 57 height 14
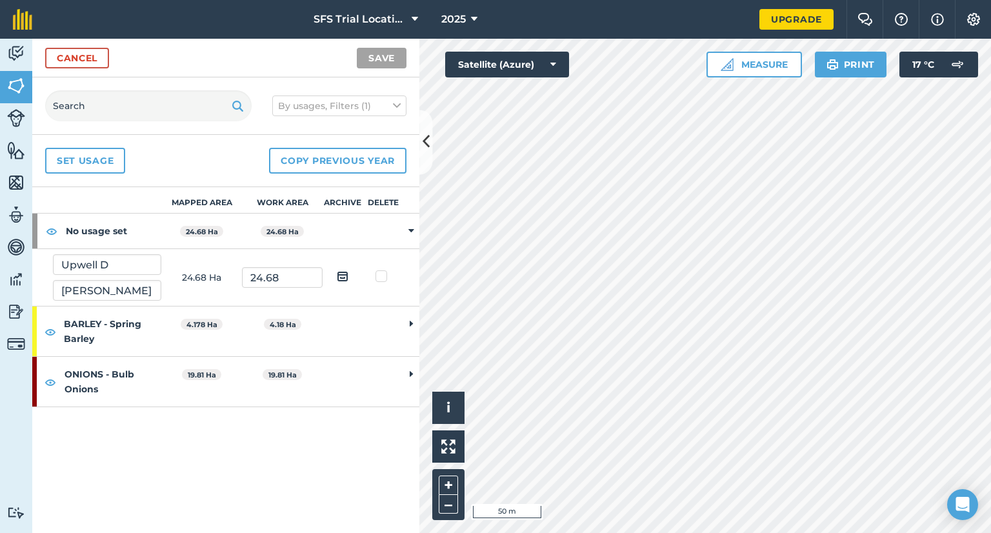
click at [378, 496] on div "Mapped area Work area Archive Delete No usage set 24.68 Ha 24.68 Ha Upwell D [P…" at bounding box center [225, 360] width 387 height 346
click at [384, 202] on th "Delete" at bounding box center [383, 200] width 41 height 26
click at [380, 270] on label at bounding box center [382, 270] width 15 height 0
click at [383, 277] on input "checkbox" at bounding box center [387, 274] width 8 height 8
click at [381, 270] on label at bounding box center [382, 270] width 15 height 0
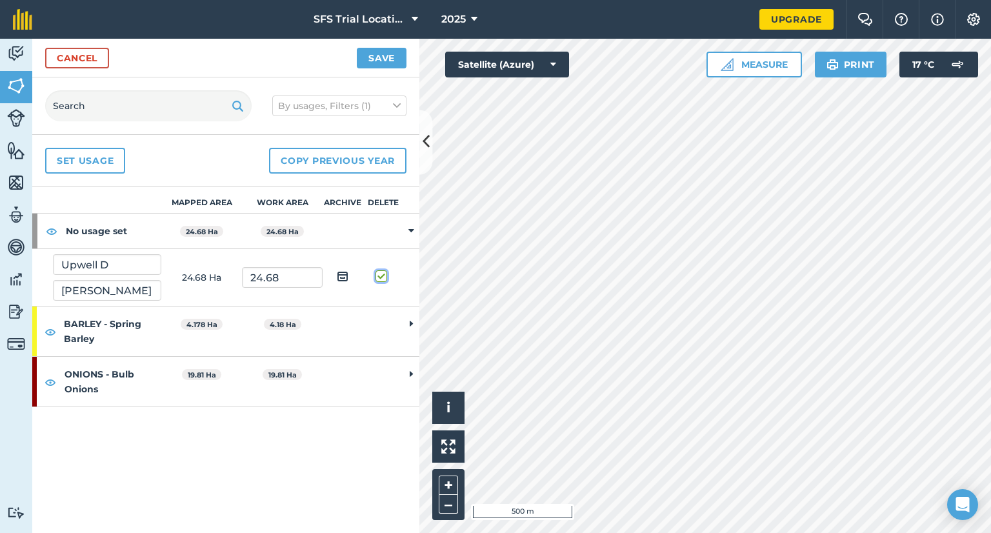
click at [383, 273] on input "checkbox" at bounding box center [387, 274] width 8 height 8
click at [379, 270] on label at bounding box center [382, 270] width 15 height 0
click at [383, 274] on input "checkbox" at bounding box center [387, 274] width 8 height 8
click at [379, 270] on label at bounding box center [382, 270] width 15 height 0
click at [383, 274] on input "checkbox" at bounding box center [387, 274] width 8 height 8
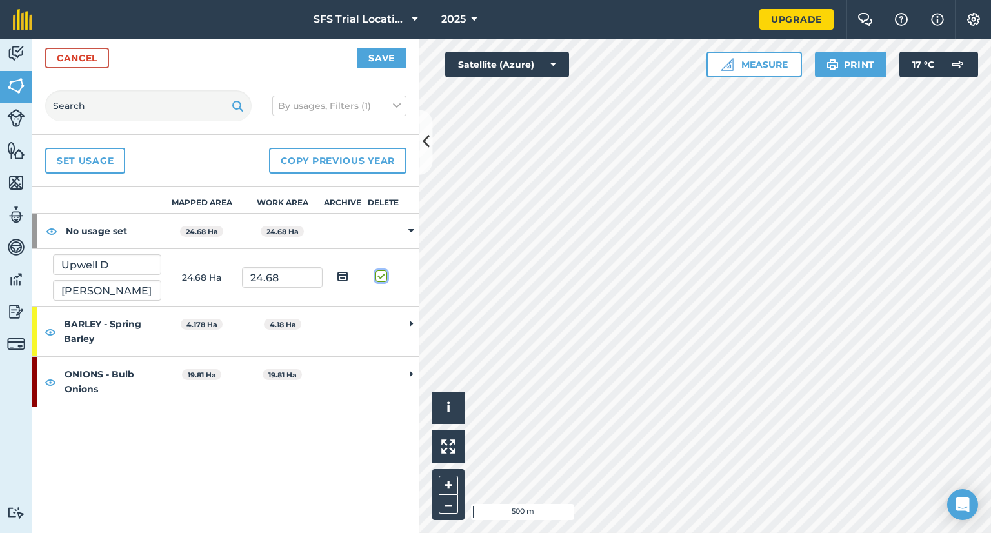
checkbox input "false"
click at [346, 274] on img at bounding box center [343, 275] width 12 height 15
click at [348, 274] on input "checkbox" at bounding box center [352, 272] width 8 height 8
click at [341, 274] on img at bounding box center [343, 275] width 12 height 15
click at [348, 274] on input "checkbox" at bounding box center [352, 272] width 8 height 8
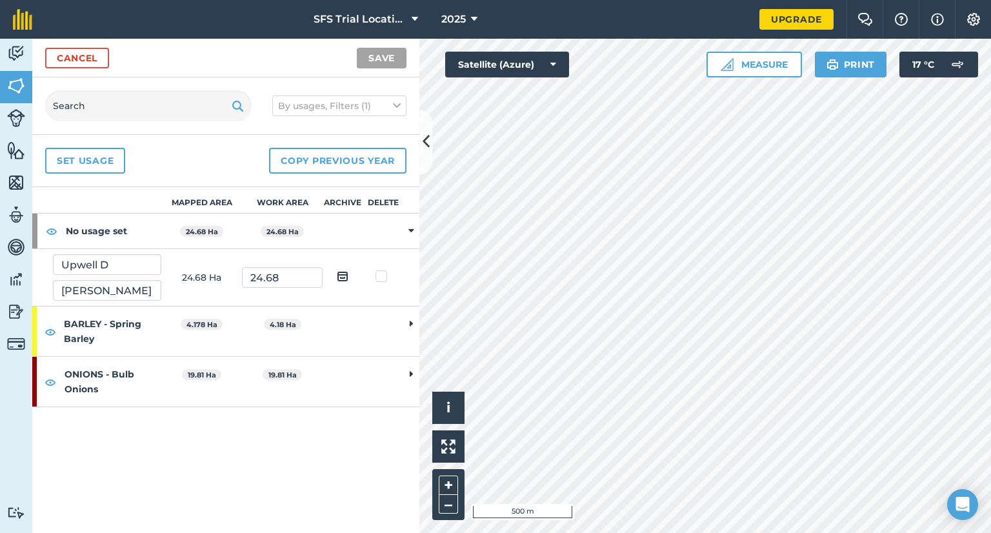
click at [343, 275] on img at bounding box center [343, 275] width 12 height 15
click at [348, 275] on input "checkbox" at bounding box center [352, 272] width 8 height 8
click at [342, 275] on img at bounding box center [343, 275] width 12 height 15
click at [348, 275] on input "checkbox" at bounding box center [352, 272] width 8 height 8
checkbox input "false"
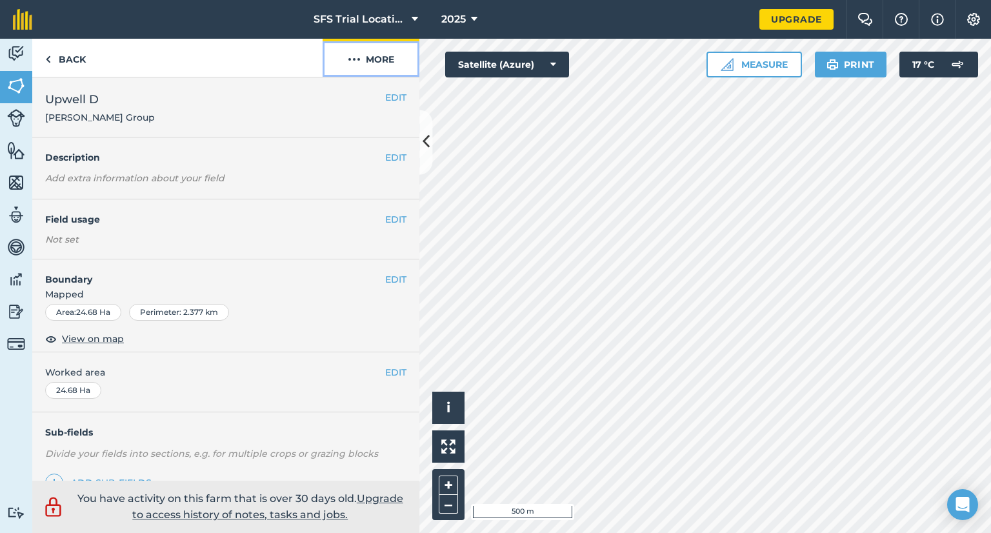
click at [349, 63] on img at bounding box center [354, 59] width 13 height 15
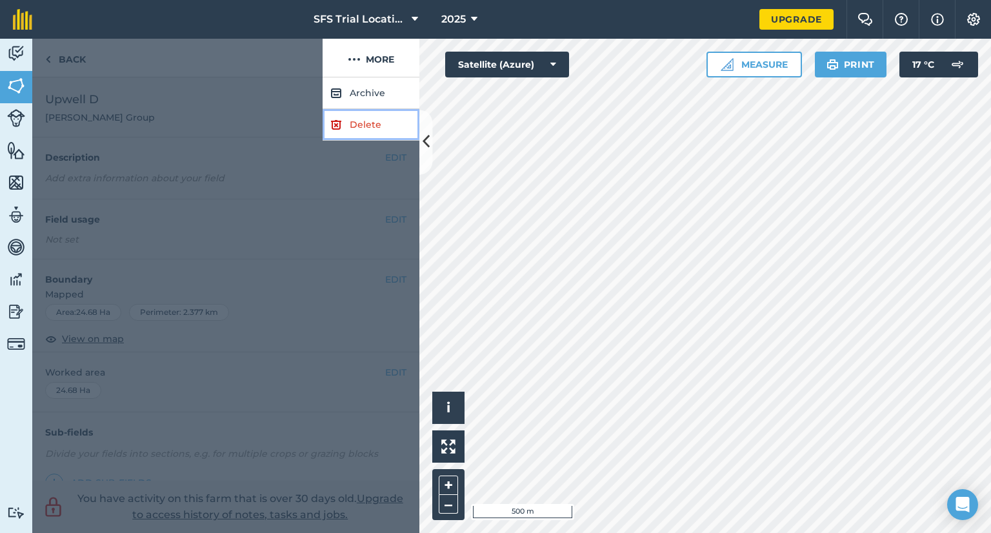
click at [344, 124] on link "Delete" at bounding box center [370, 125] width 97 height 32
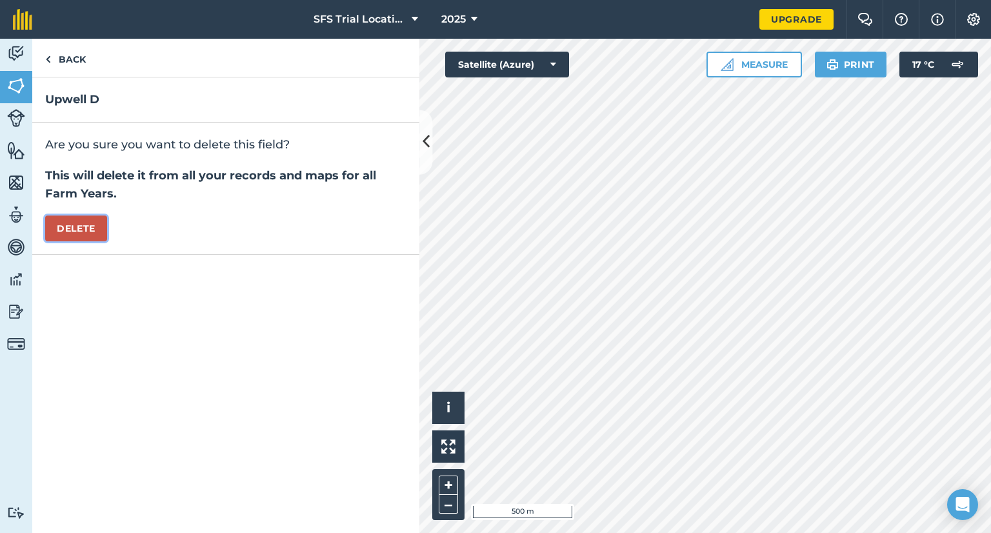
click at [84, 224] on button "Delete" at bounding box center [76, 228] width 62 height 26
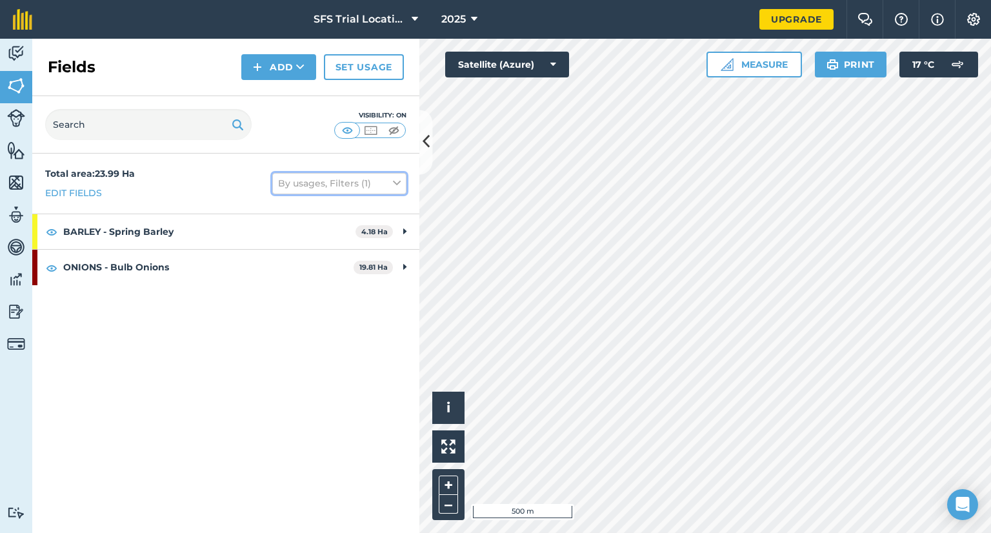
click at [404, 187] on button "By usages, Filters (1)" at bounding box center [339, 183] width 134 height 21
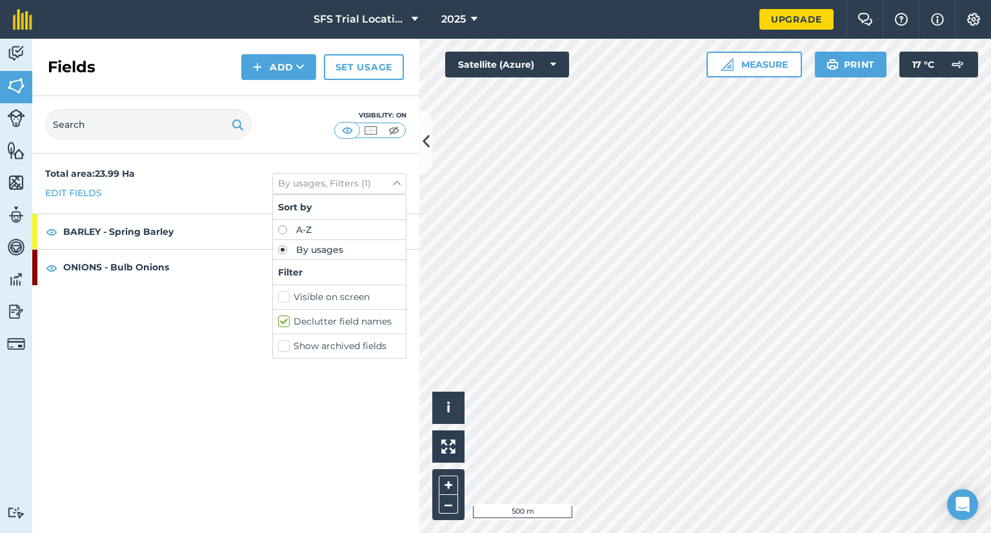
click at [286, 229] on label "A-Z" at bounding box center [339, 229] width 123 height 9
radio input "true"
click at [206, 319] on div "Total area : 23.99 Ha Edit fields A-Z, Filters (1) Sort by A-Z By usages Filter…" at bounding box center [225, 343] width 387 height 379
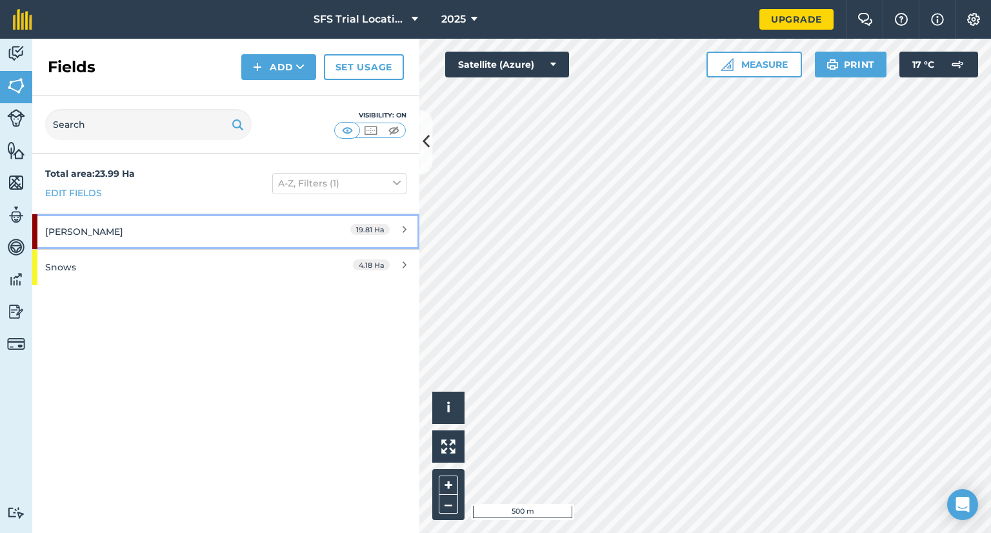
click at [402, 232] on div "19.81 Ha" at bounding box center [351, 231] width 112 height 35
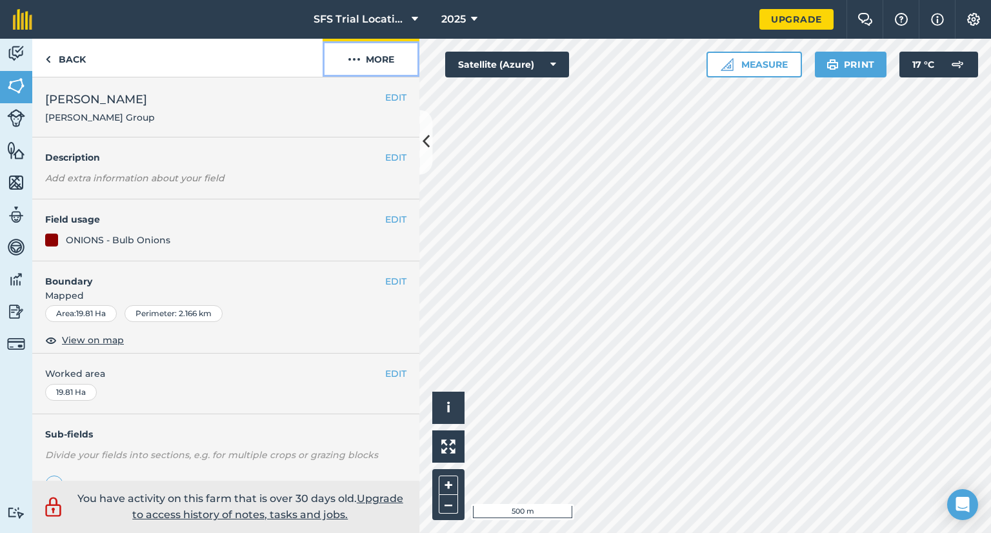
click at [359, 63] on img at bounding box center [354, 59] width 13 height 15
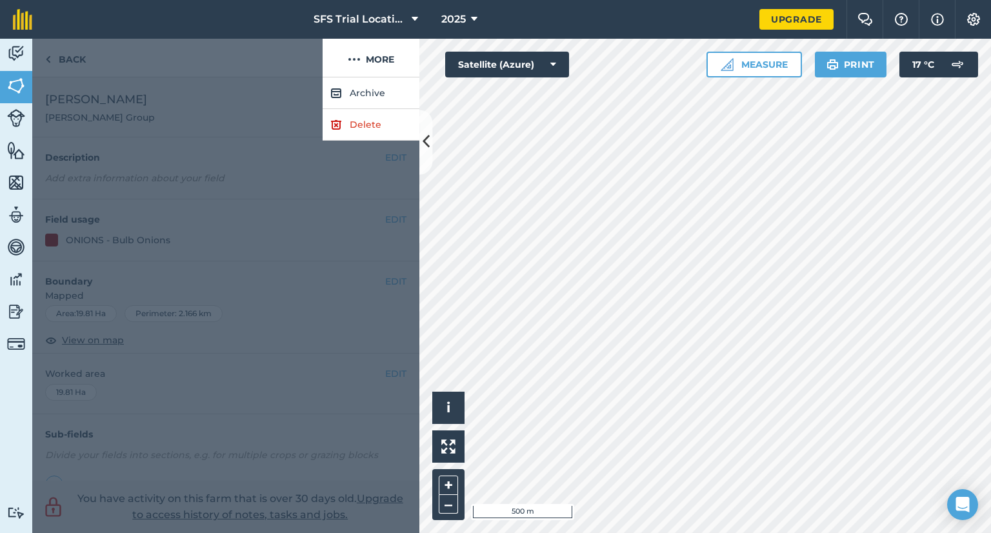
click at [199, 45] on div at bounding box center [177, 58] width 290 height 39
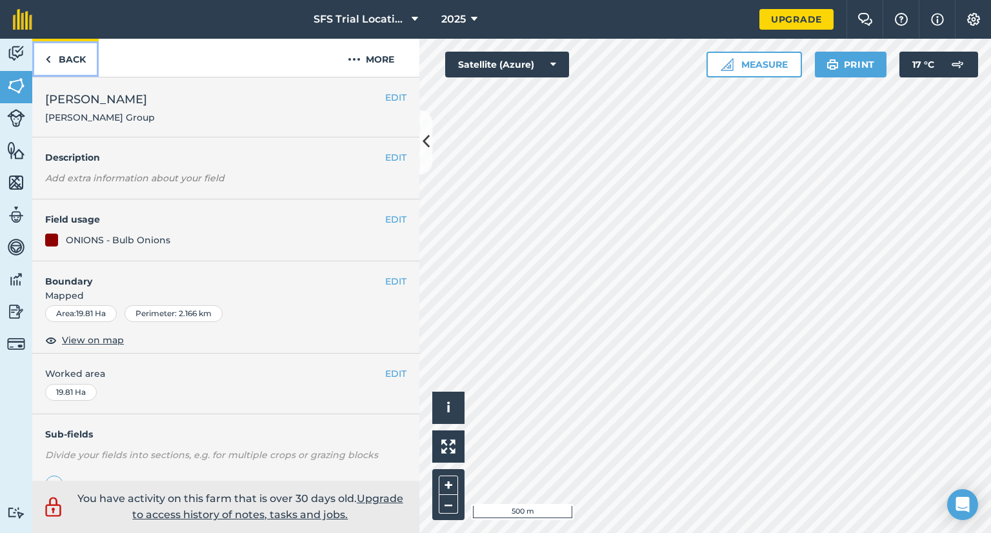
click at [67, 54] on link "Back" at bounding box center [65, 58] width 66 height 38
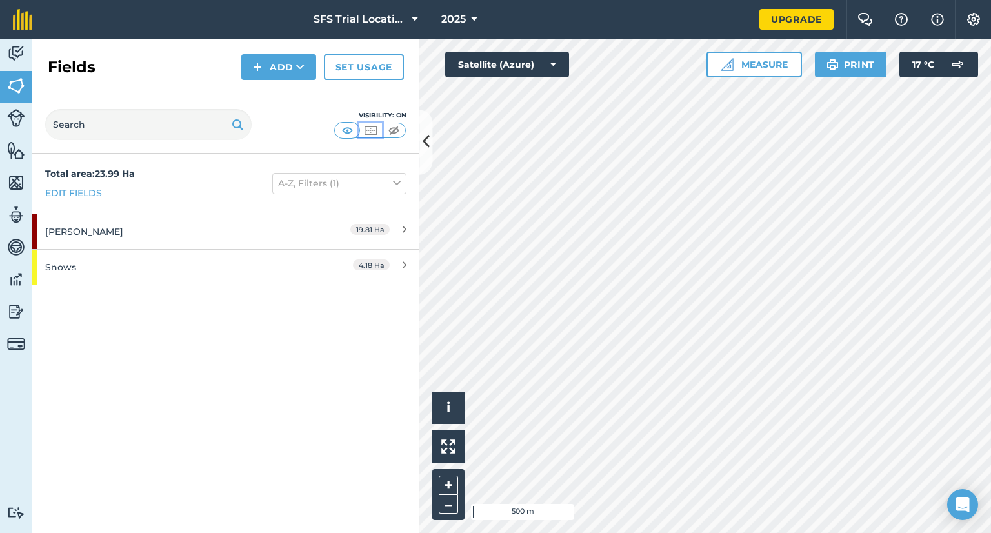
click at [372, 131] on img at bounding box center [370, 130] width 16 height 13
click at [352, 132] on img at bounding box center [347, 130] width 16 height 13
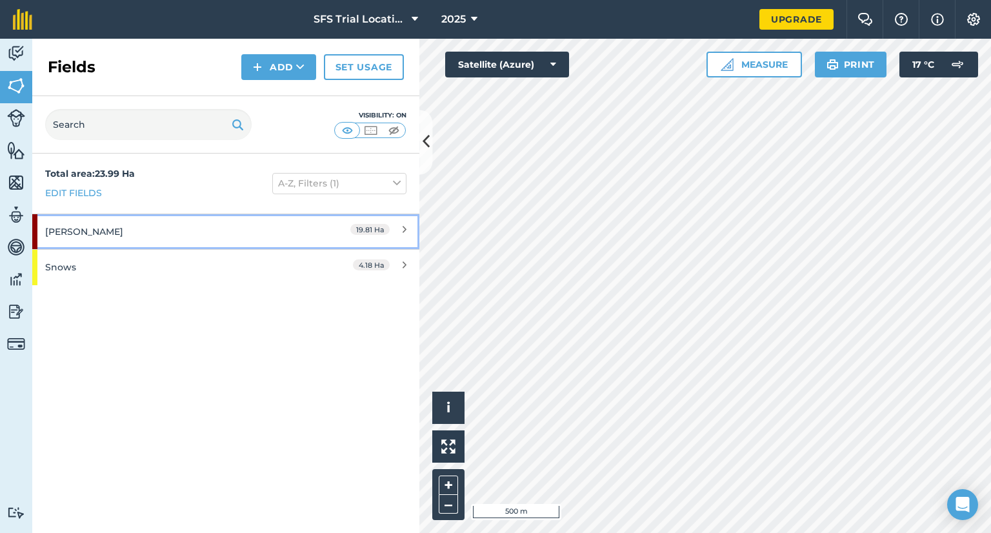
click at [192, 233] on div "[PERSON_NAME]" at bounding box center [170, 231] width 250 height 35
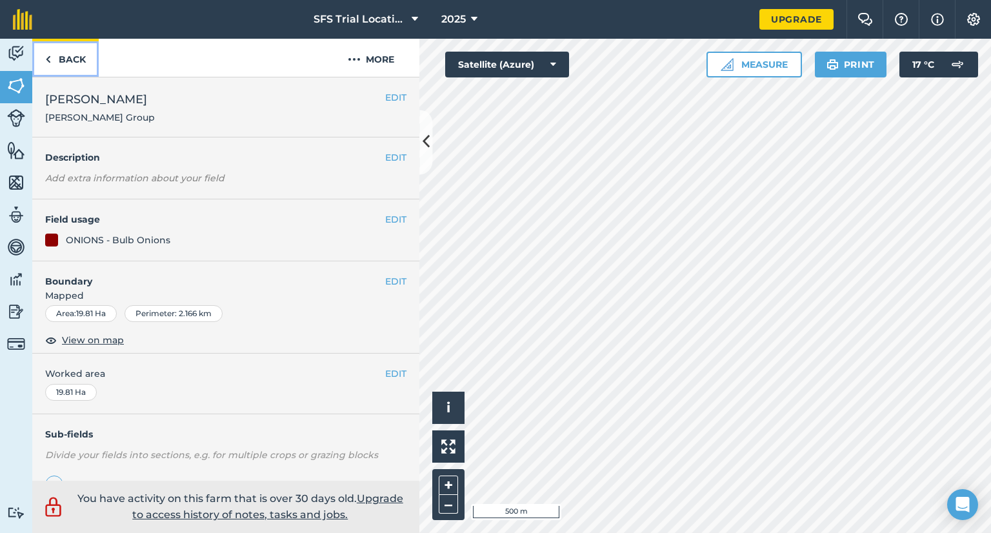
click at [49, 58] on img at bounding box center [48, 59] width 6 height 15
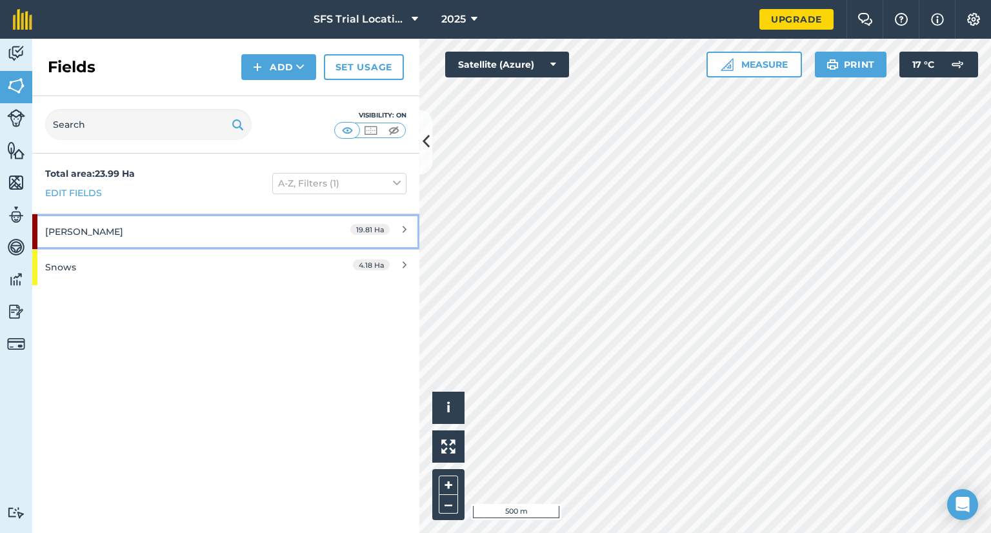
click at [101, 227] on div "[PERSON_NAME]" at bounding box center [170, 231] width 250 height 35
